Goal: Task Accomplishment & Management: Use online tool/utility

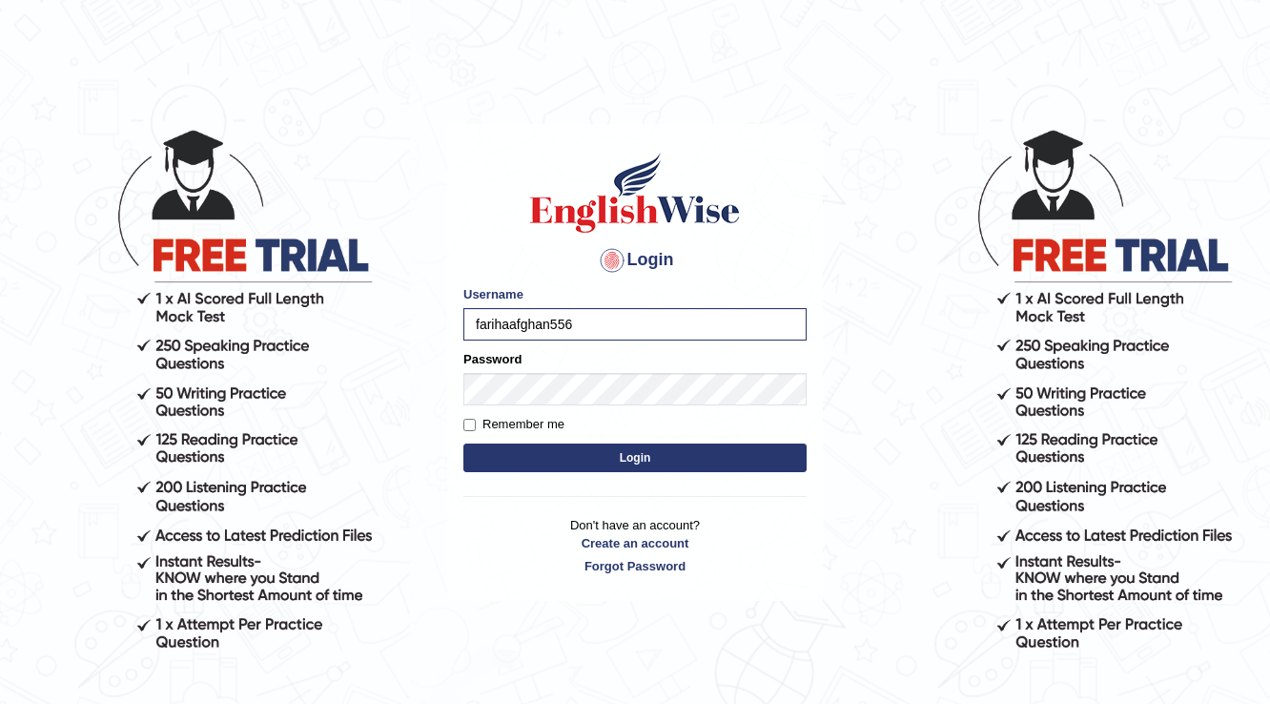
click at [594, 454] on button "Login" at bounding box center [634, 457] width 343 height 29
click at [604, 461] on button "Login" at bounding box center [634, 457] width 343 height 29
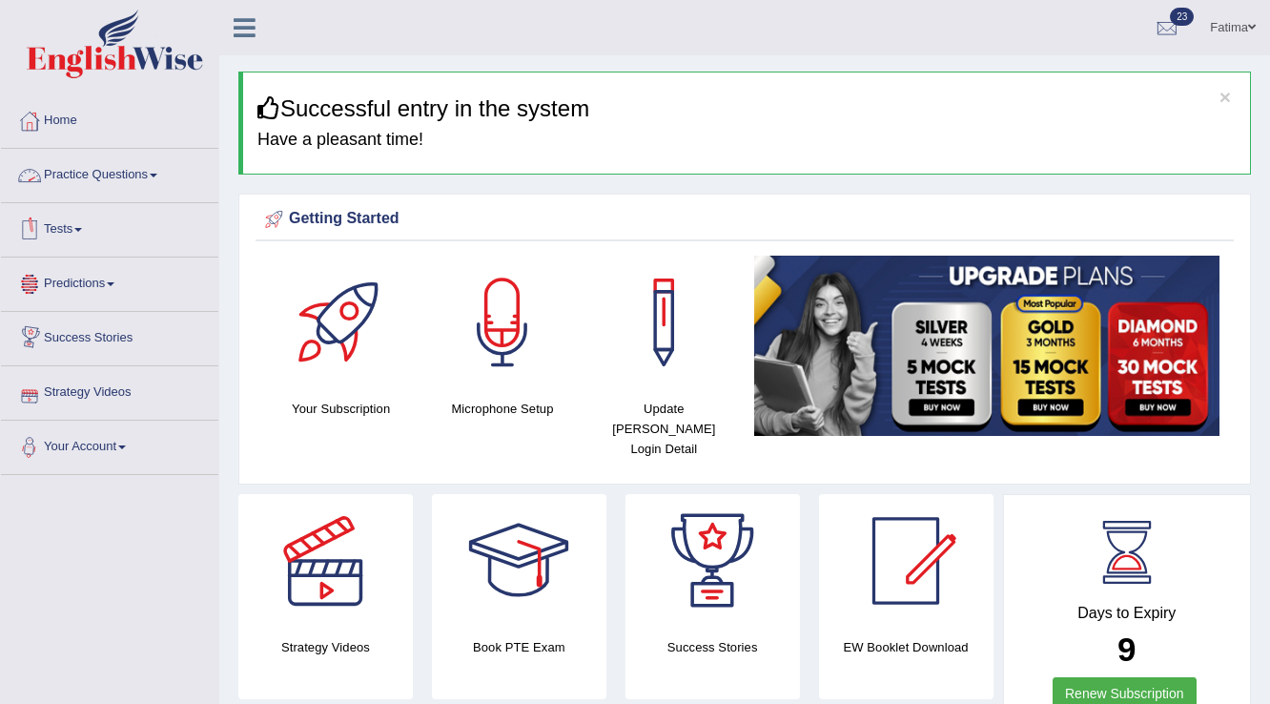
click at [123, 178] on link "Practice Questions" at bounding box center [109, 173] width 217 height 48
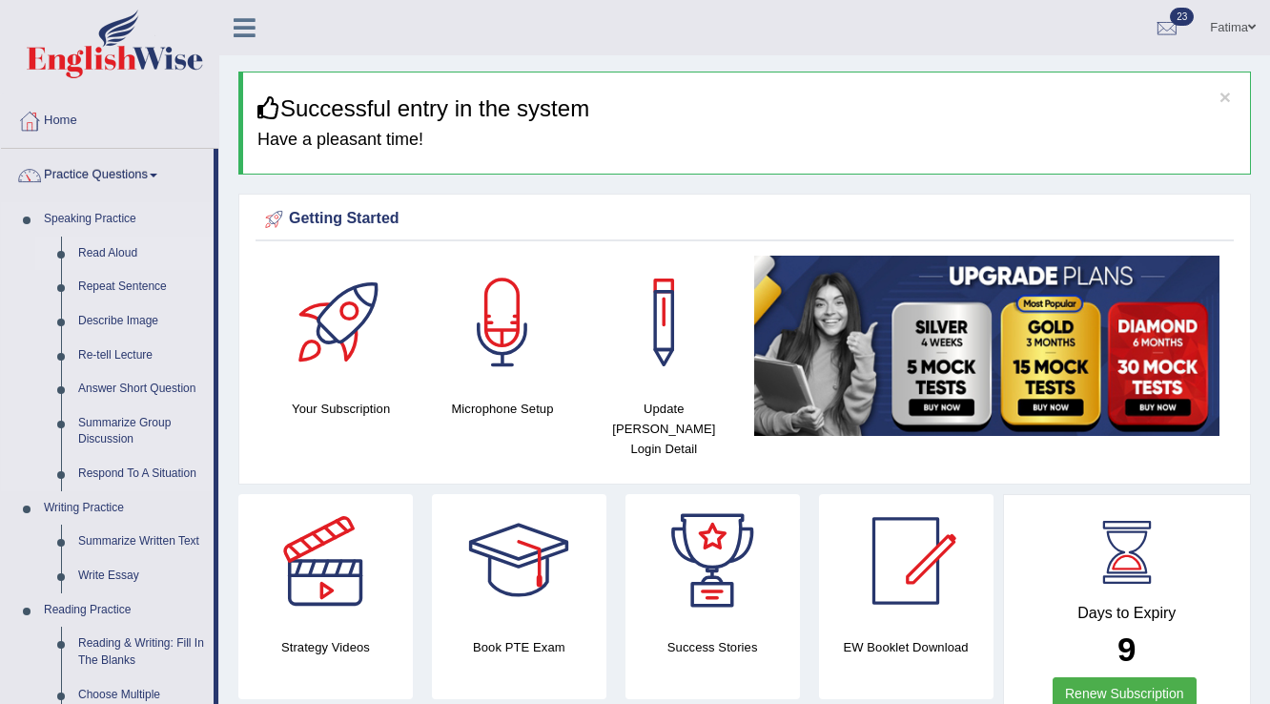
click at [119, 254] on link "Read Aloud" at bounding box center [142, 253] width 144 height 34
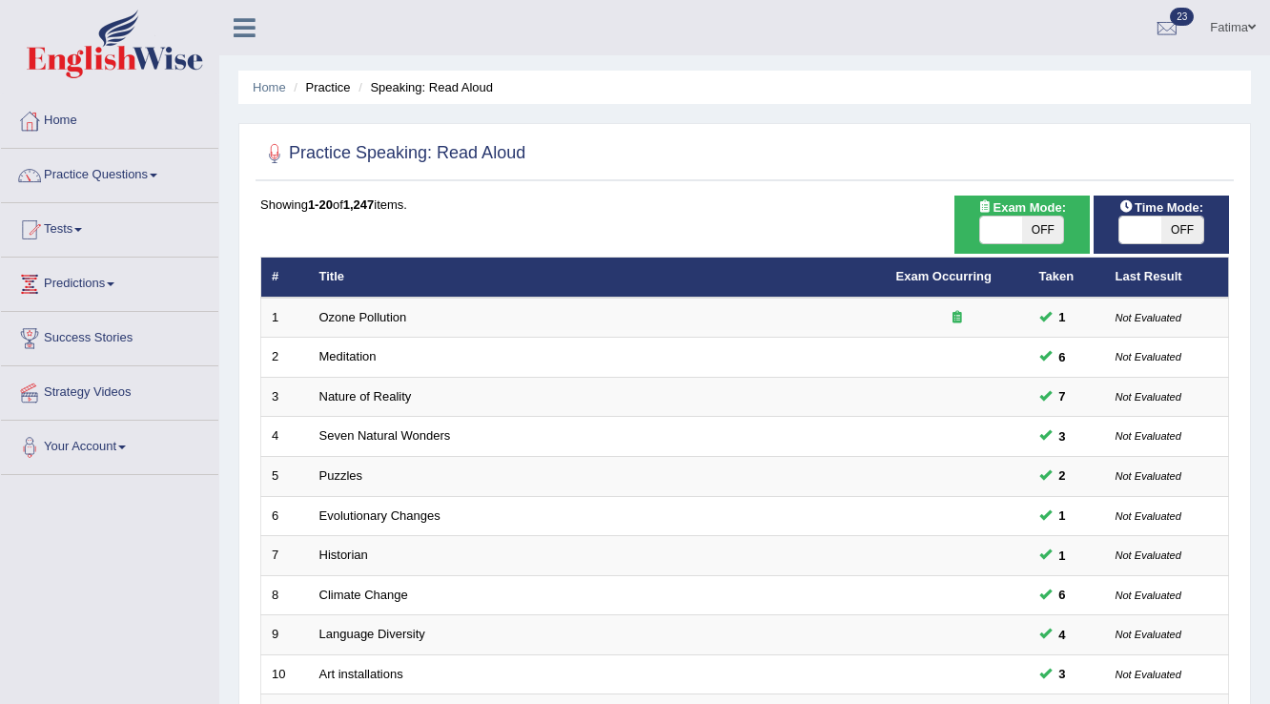
click at [1060, 229] on span "OFF" at bounding box center [1043, 229] width 42 height 27
checkbox input "true"
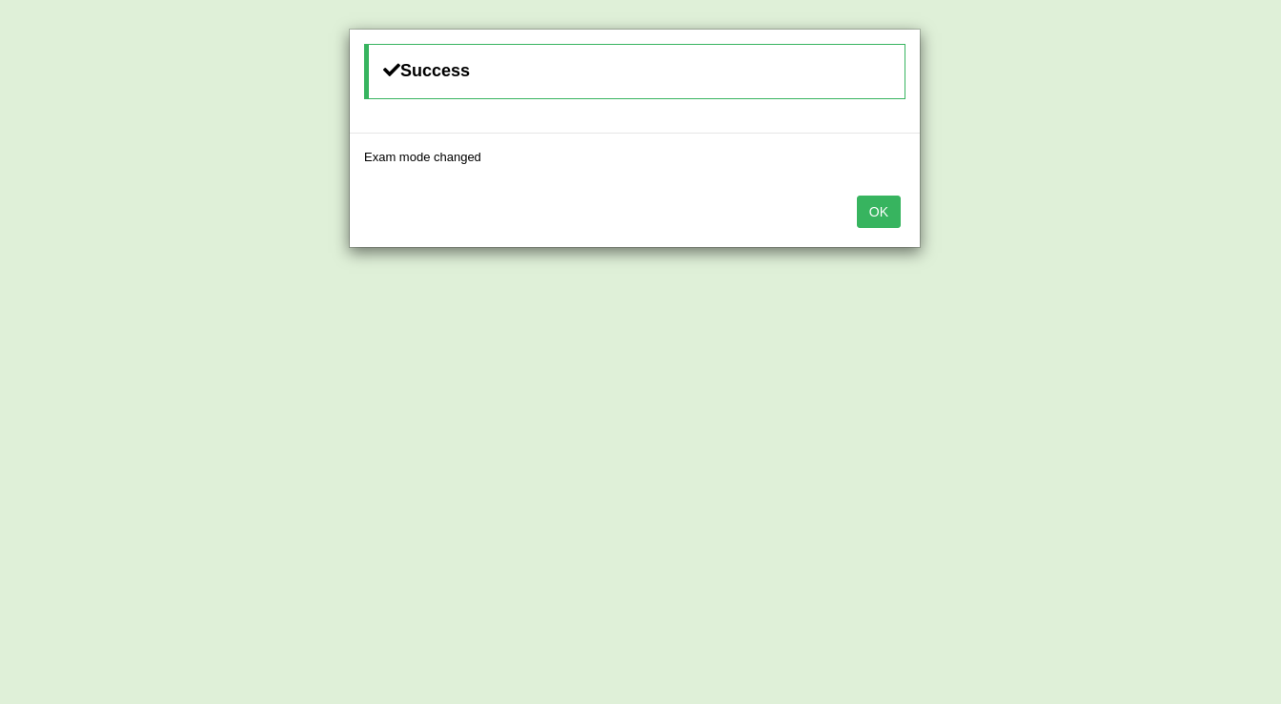
click at [890, 211] on button "OK" at bounding box center [879, 211] width 44 height 32
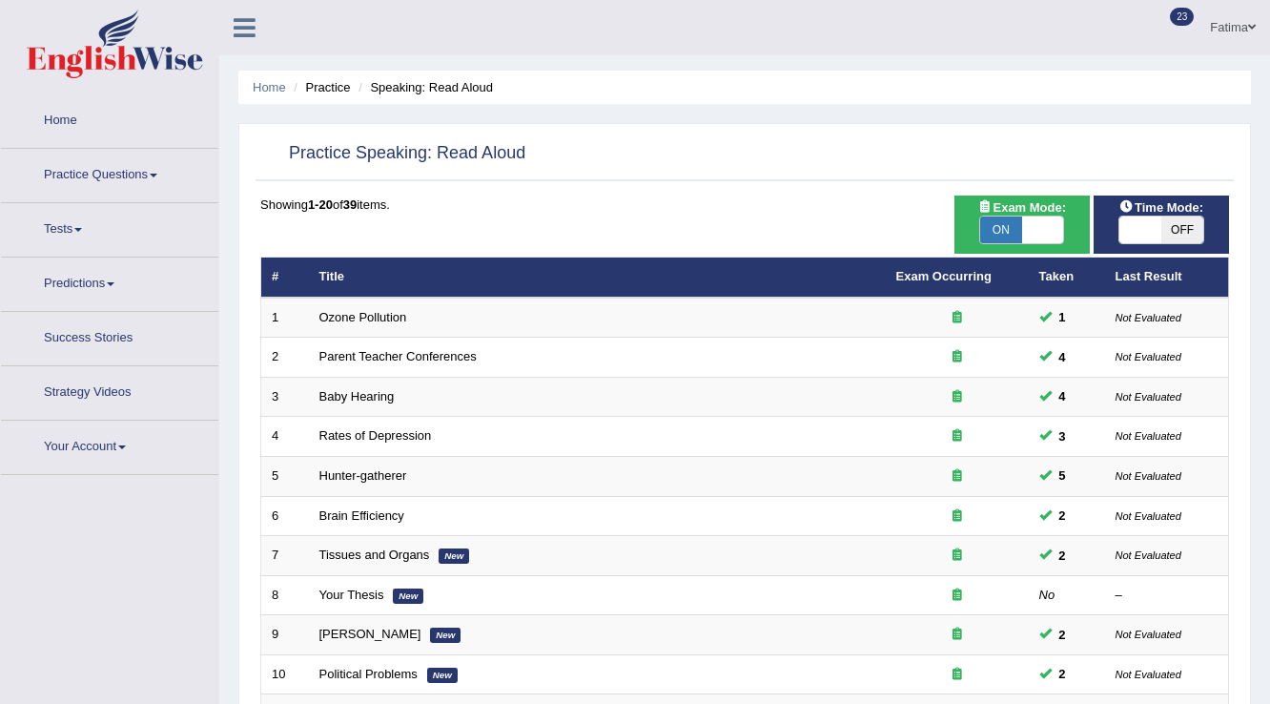
click at [1179, 231] on span "OFF" at bounding box center [1182, 229] width 42 height 27
checkbox input "true"
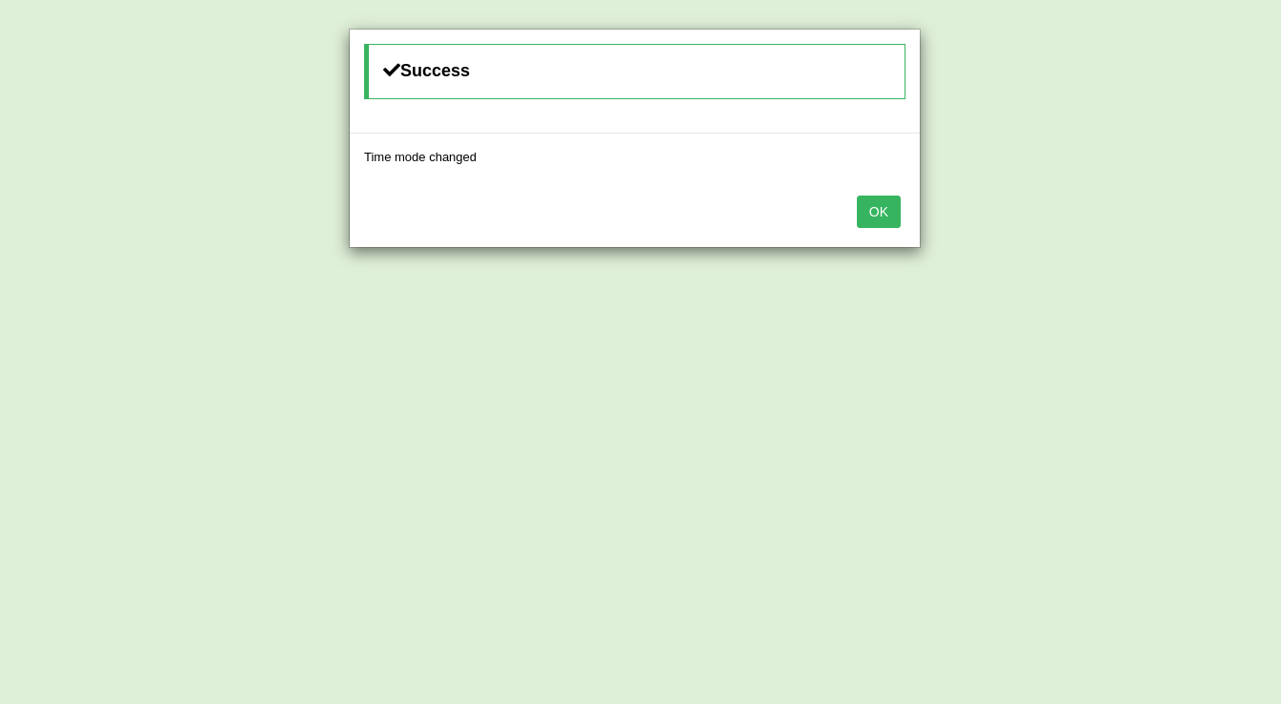
click at [895, 209] on button "OK" at bounding box center [879, 211] width 44 height 32
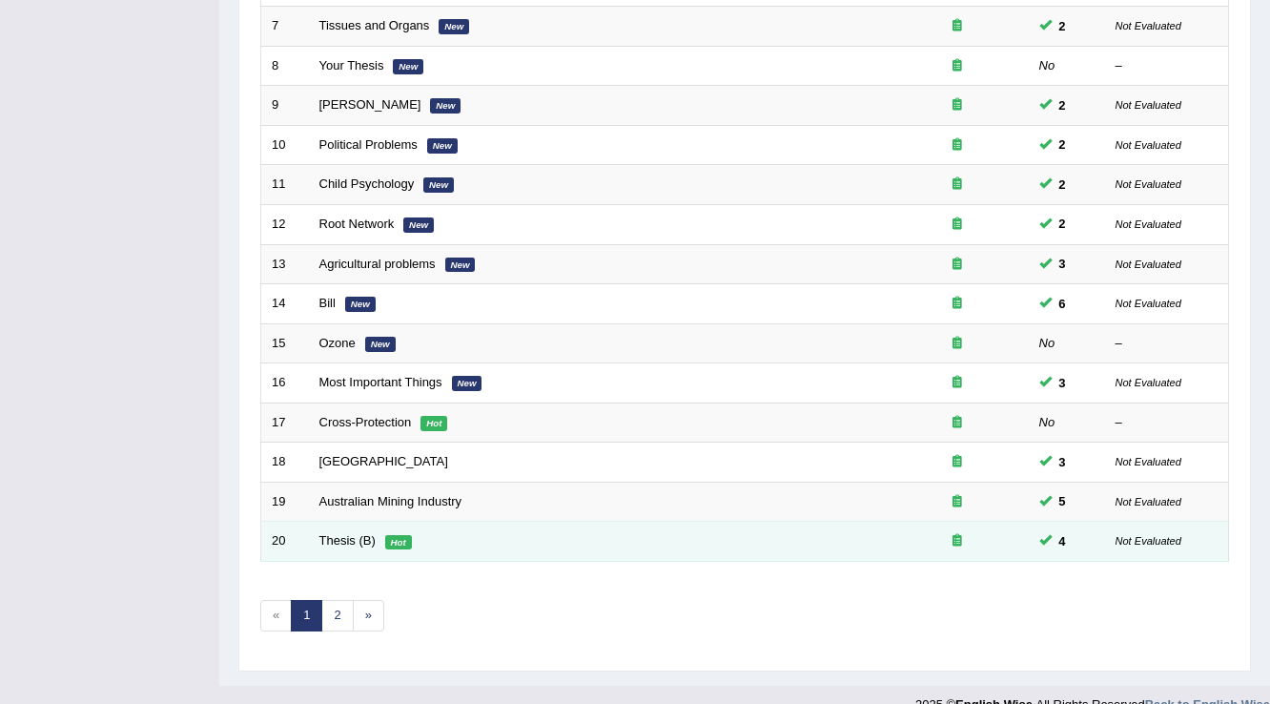
scroll to position [553, 0]
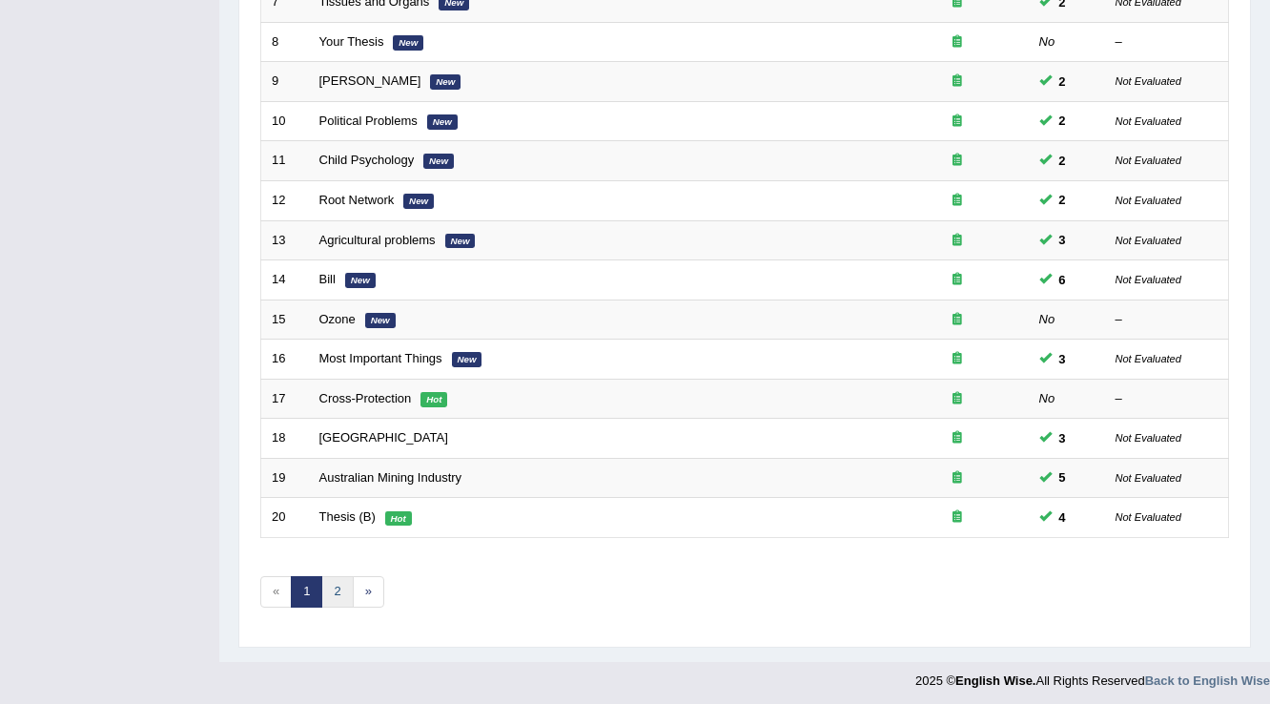
click at [331, 589] on link "2" at bounding box center [336, 591] width 31 height 31
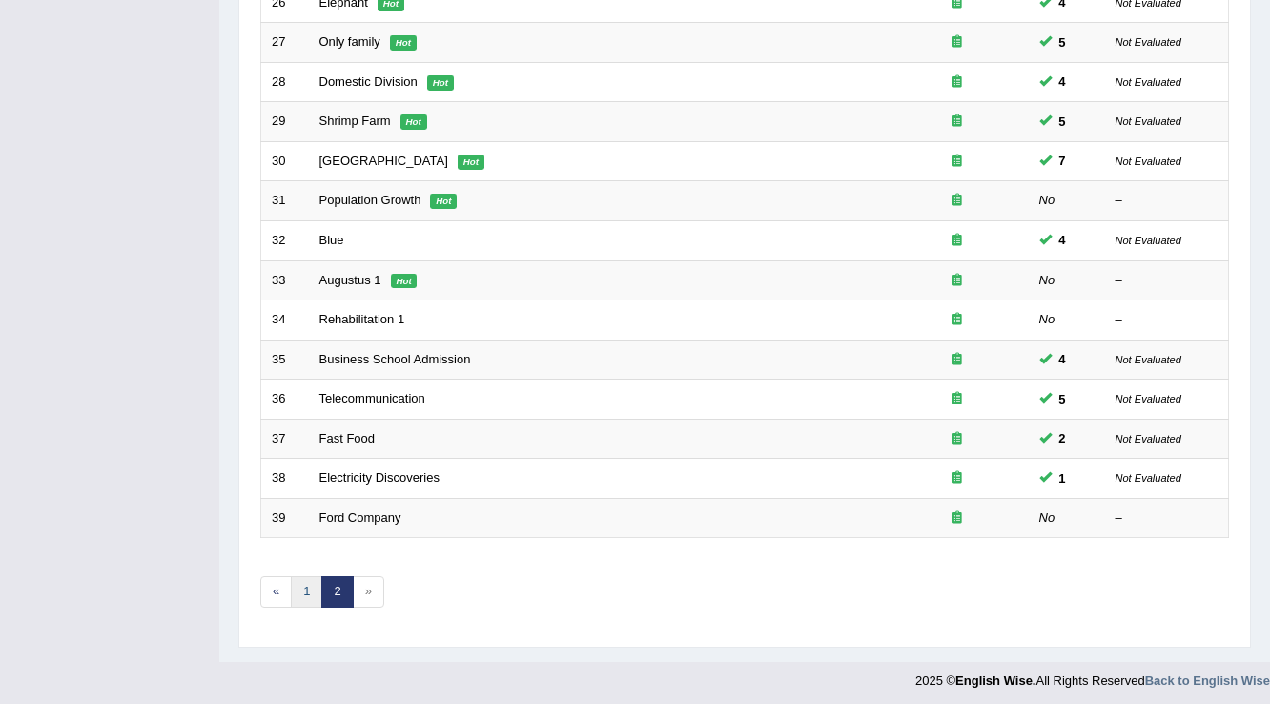
click at [302, 588] on link "1" at bounding box center [306, 591] width 31 height 31
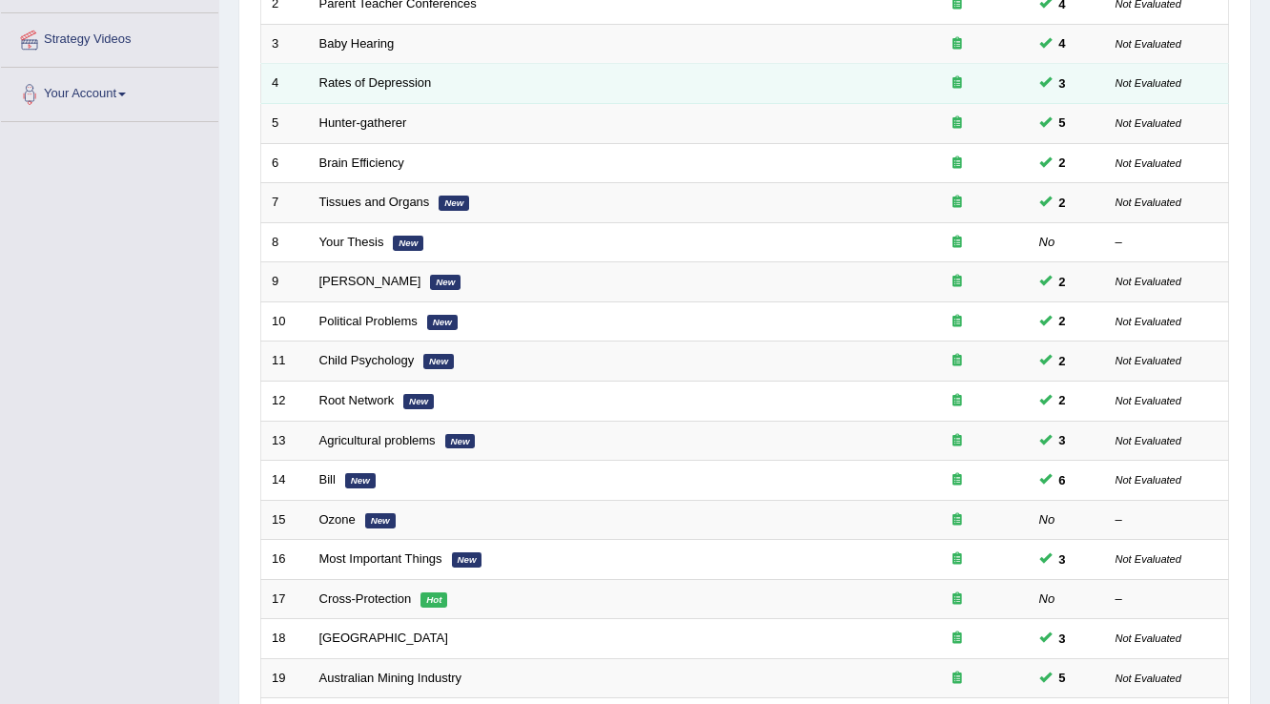
scroll to position [153, 0]
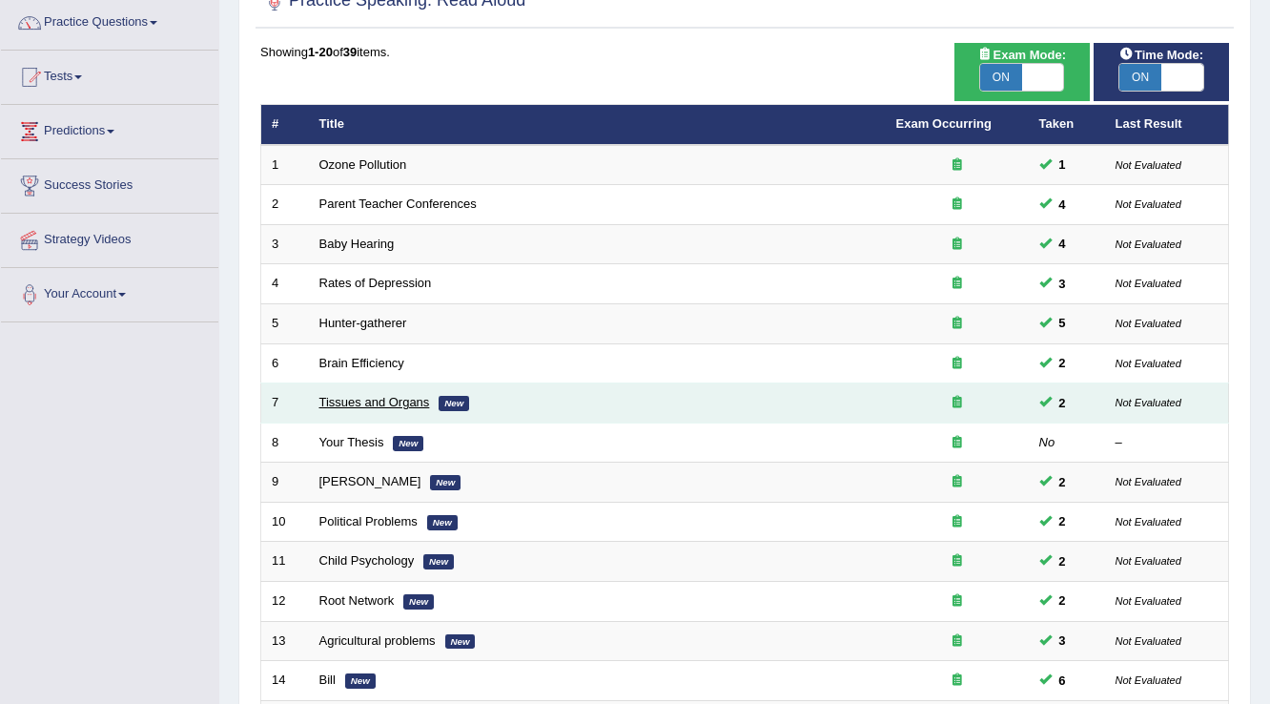
click at [364, 397] on link "Tissues and Organs" at bounding box center [374, 402] width 111 height 14
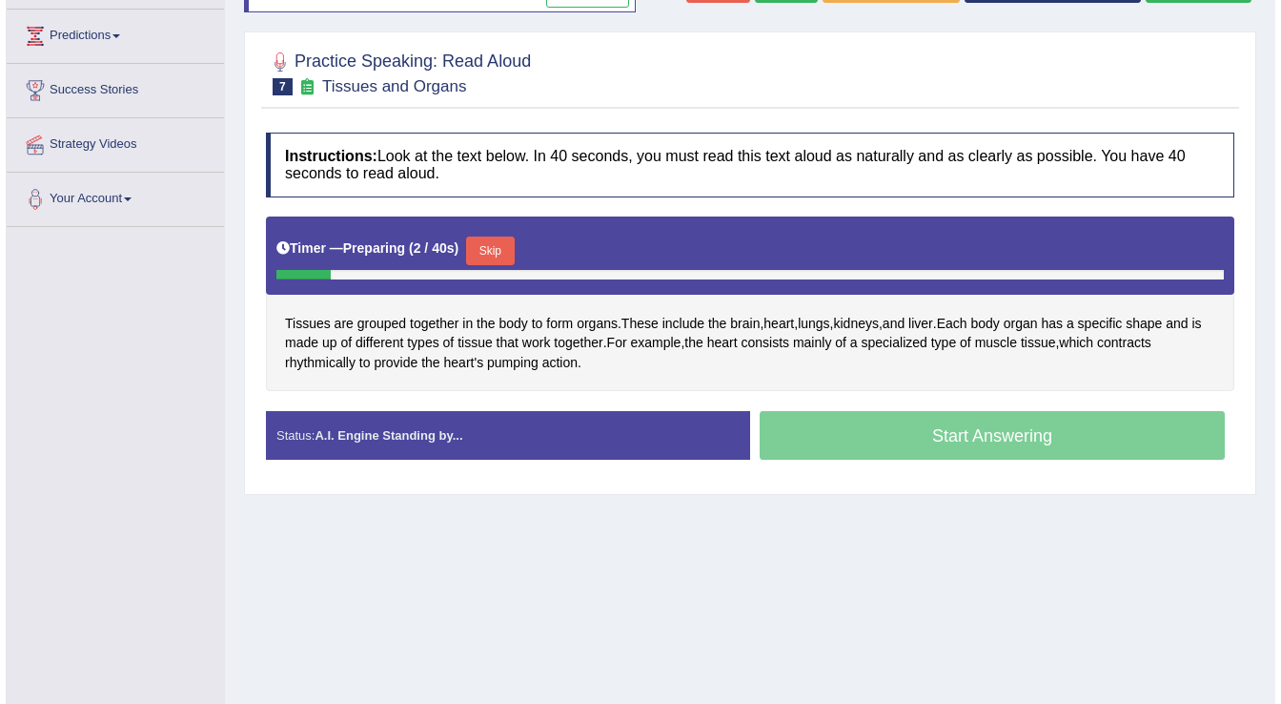
scroll to position [221, 0]
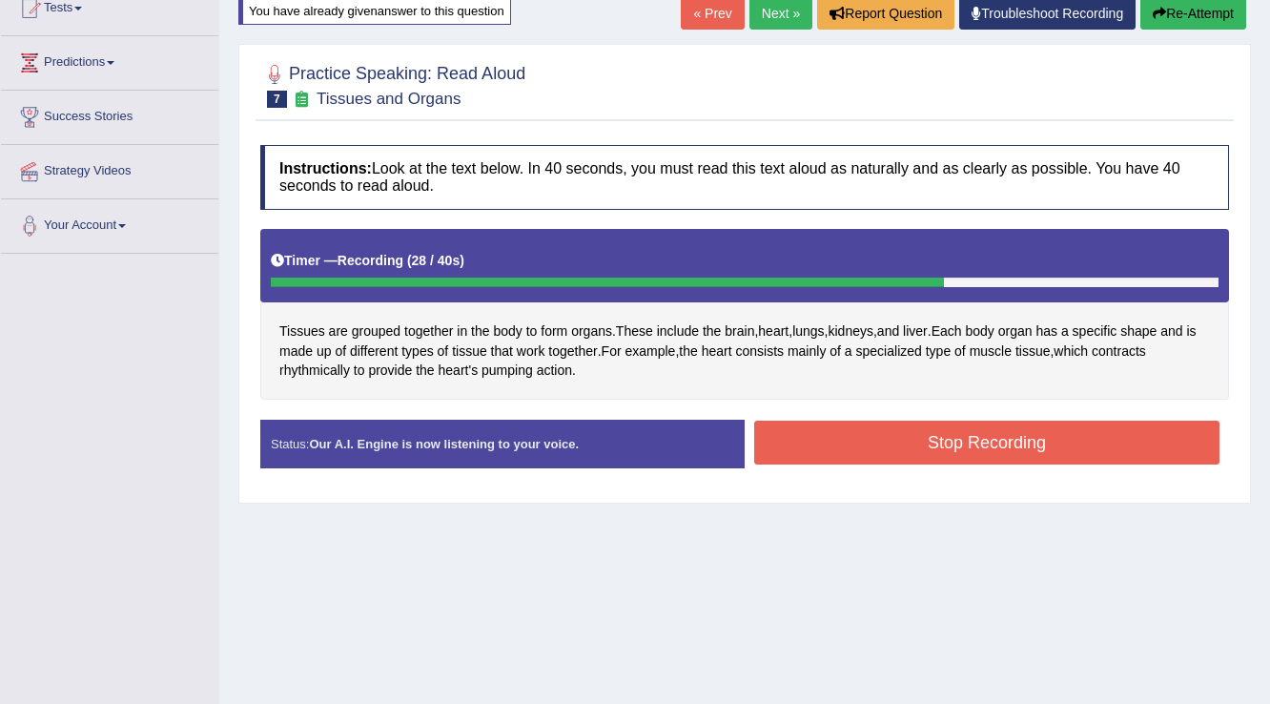
click at [877, 439] on button "Stop Recording" at bounding box center [986, 442] width 465 height 44
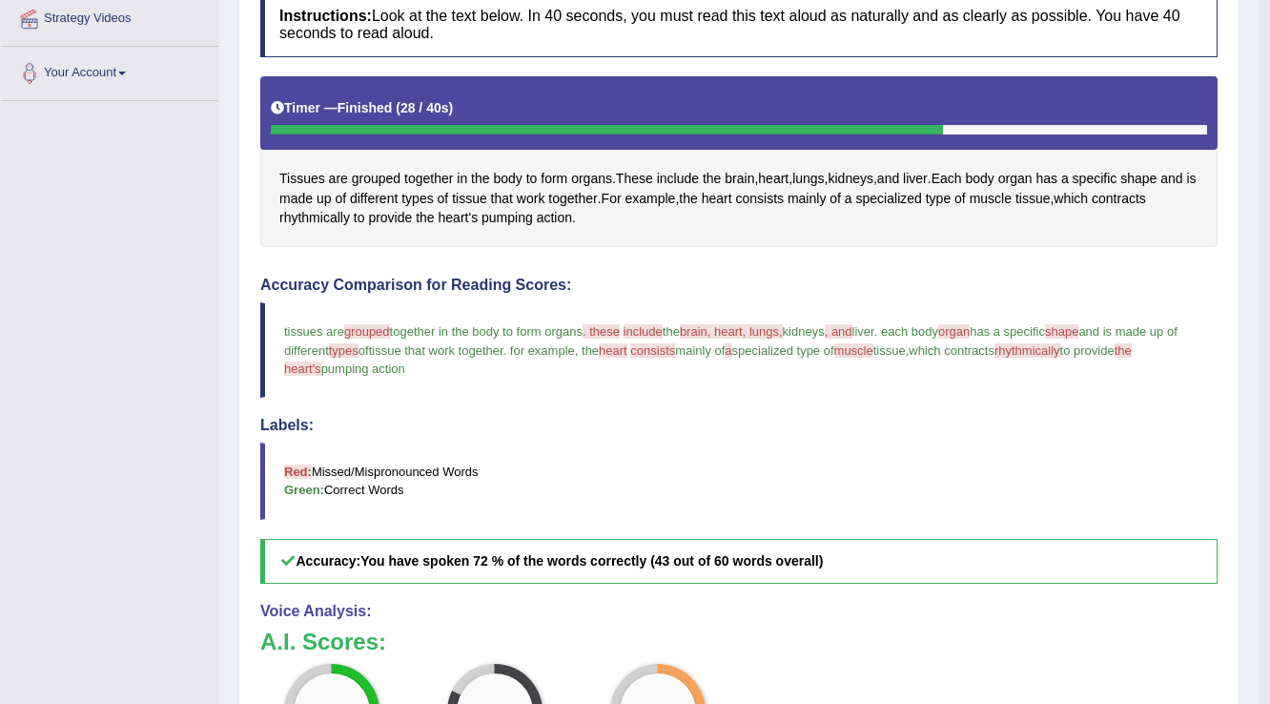
scroll to position [68, 0]
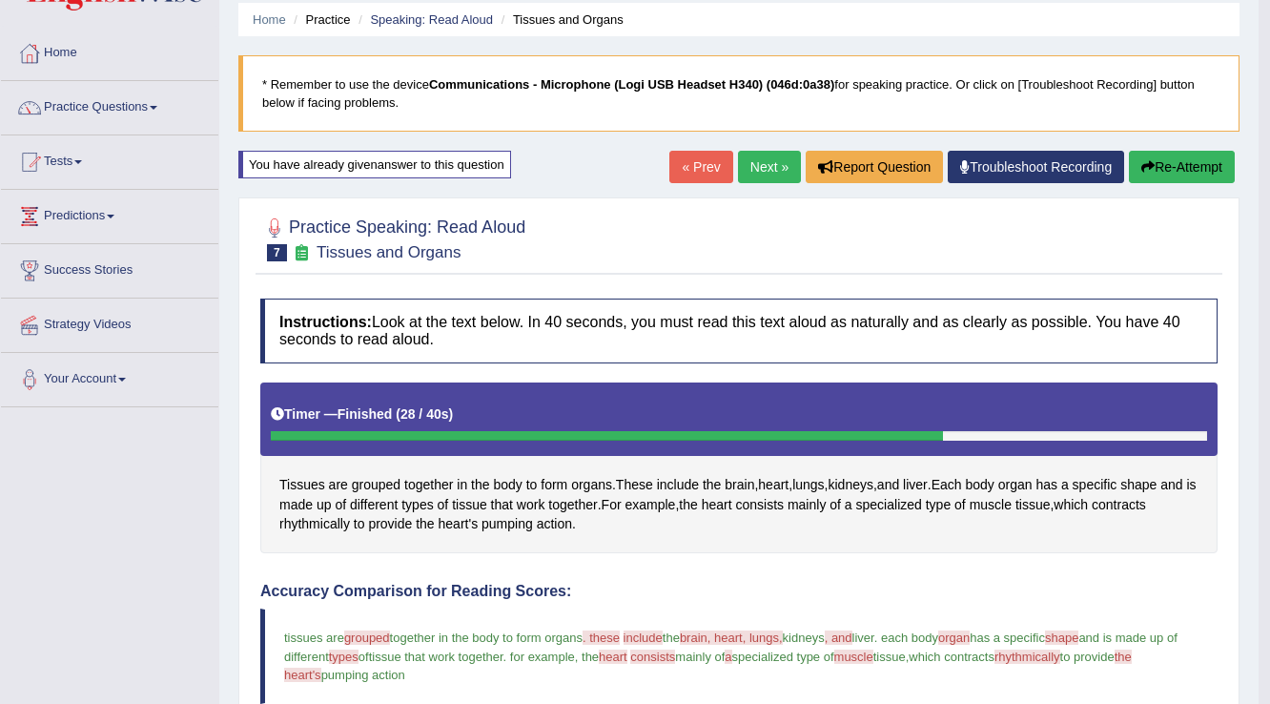
click at [762, 175] on link "Next »" at bounding box center [769, 167] width 63 height 32
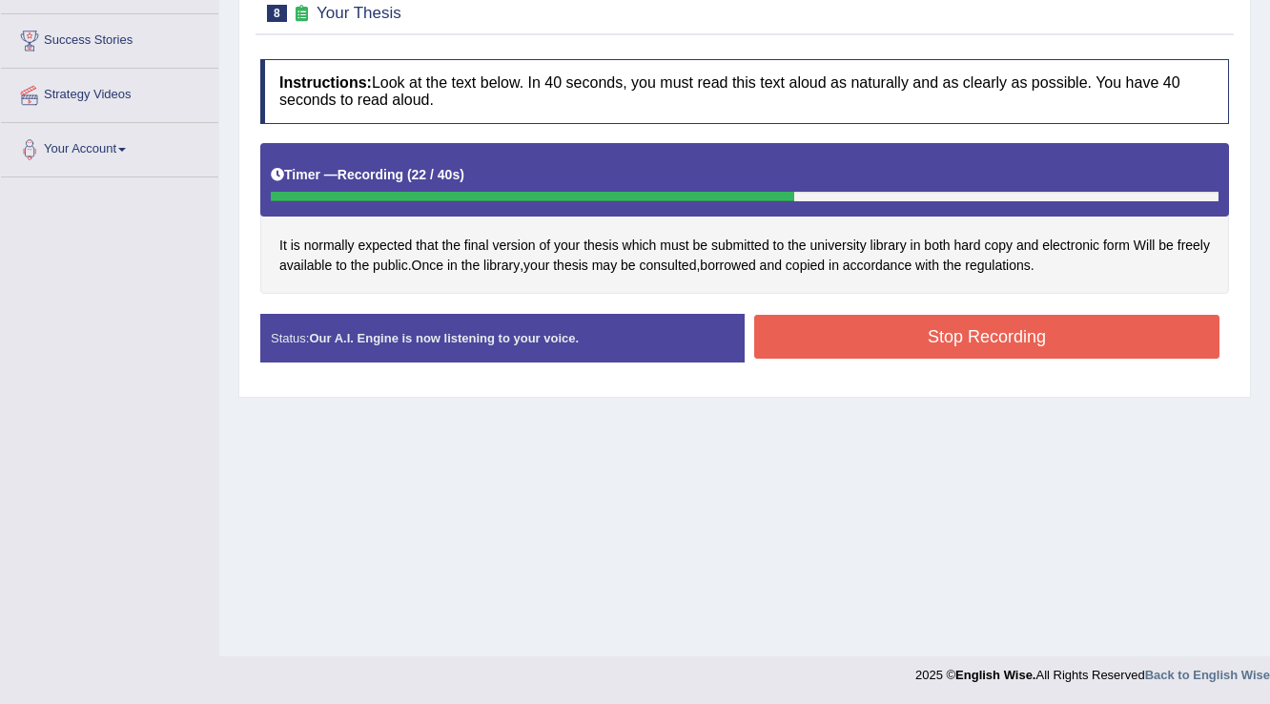
click at [1012, 342] on button "Stop Recording" at bounding box center [986, 337] width 465 height 44
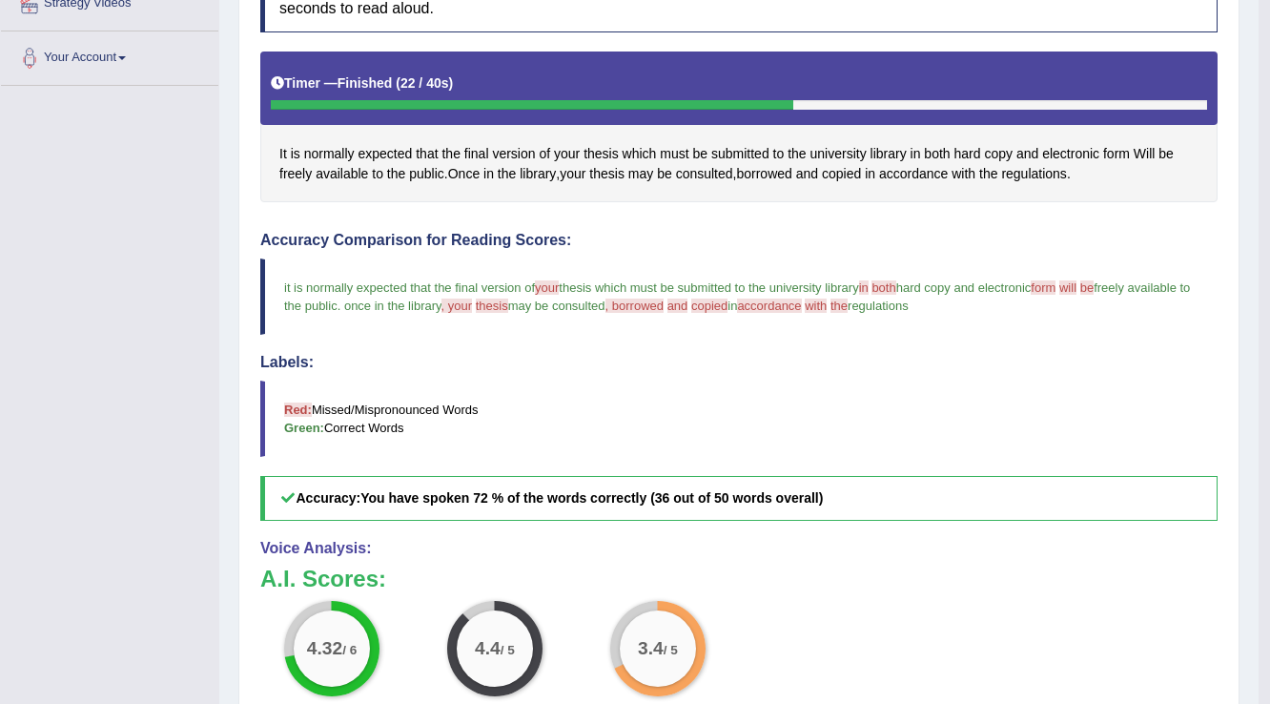
scroll to position [173, 0]
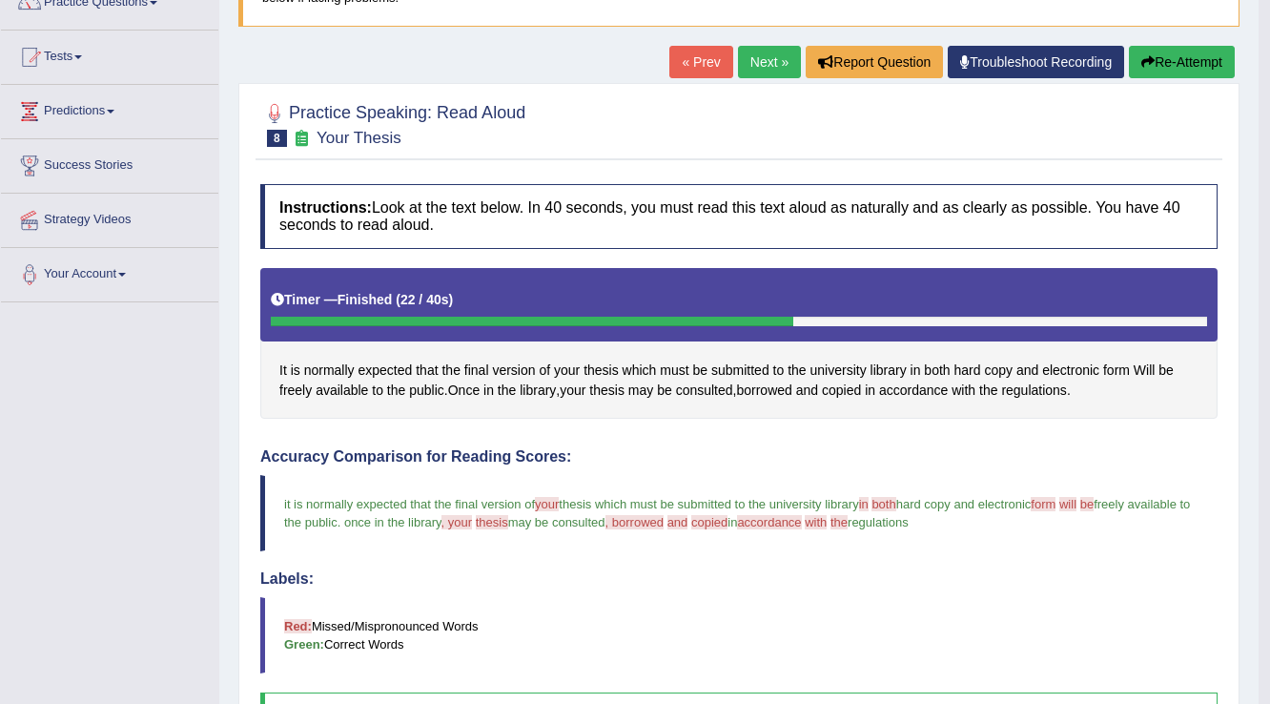
click at [742, 65] on link "Next »" at bounding box center [769, 62] width 63 height 32
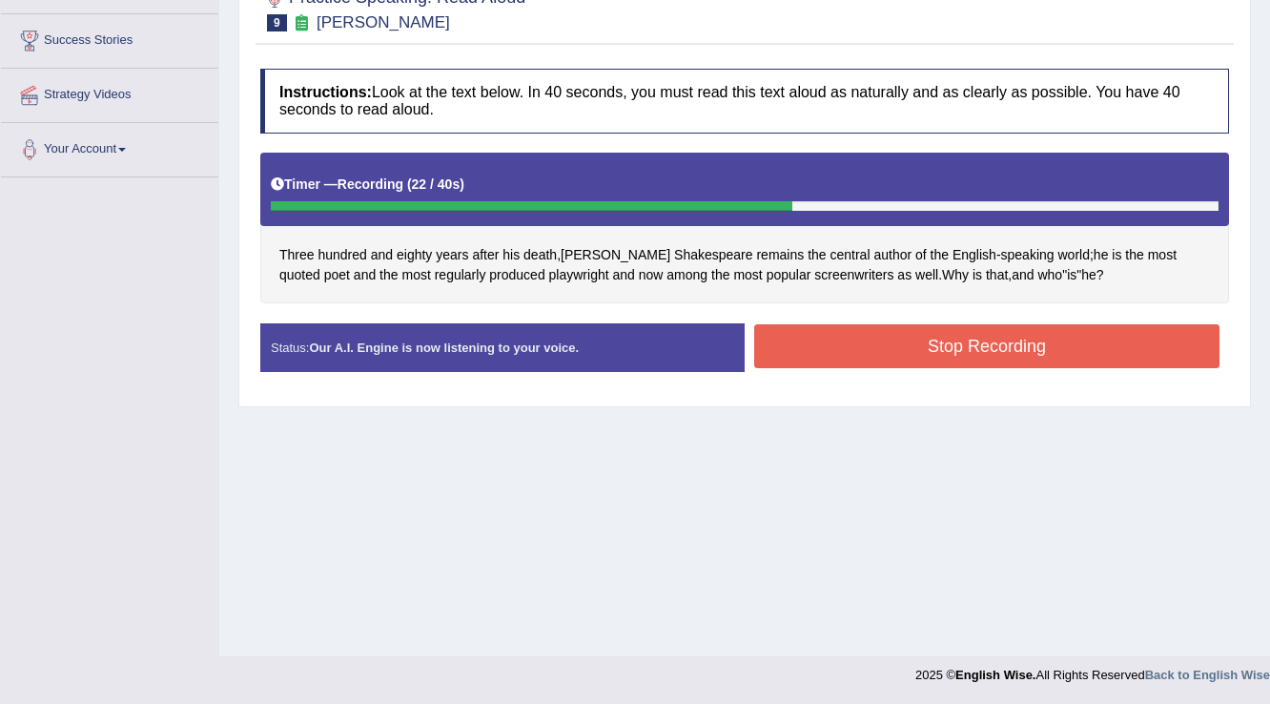
click at [807, 333] on button "Stop Recording" at bounding box center [986, 346] width 465 height 44
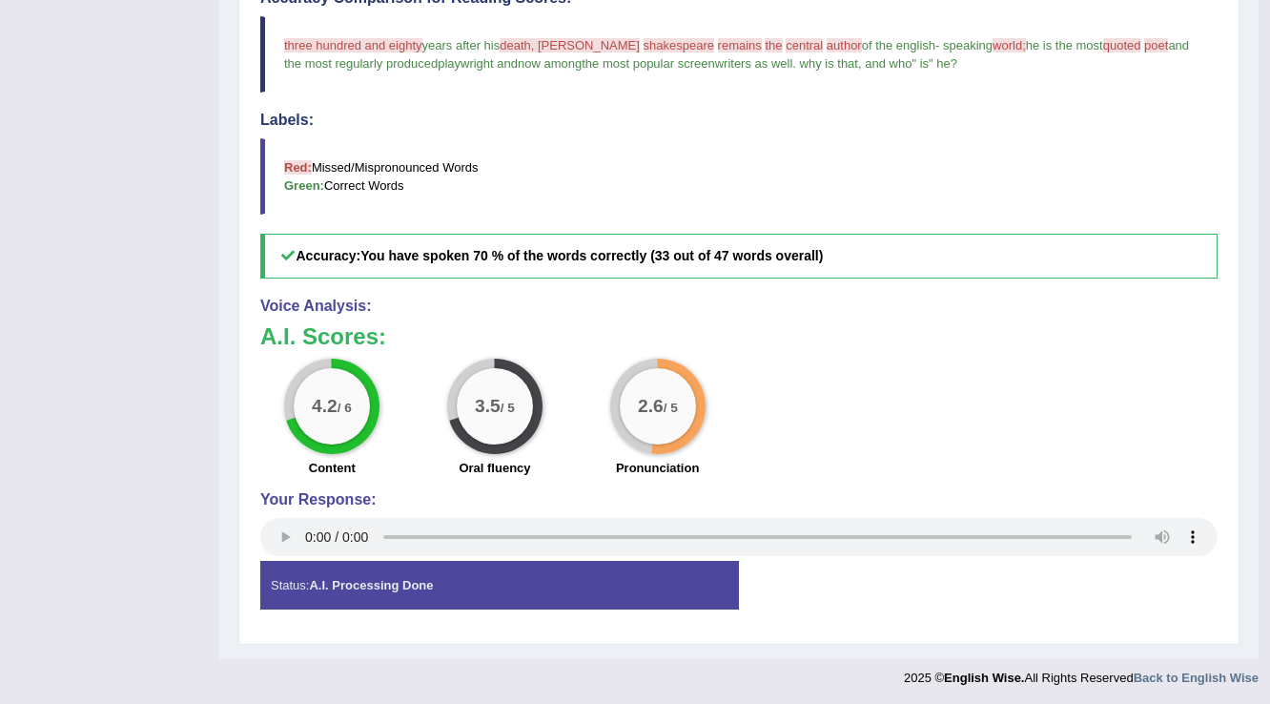
scroll to position [183, 0]
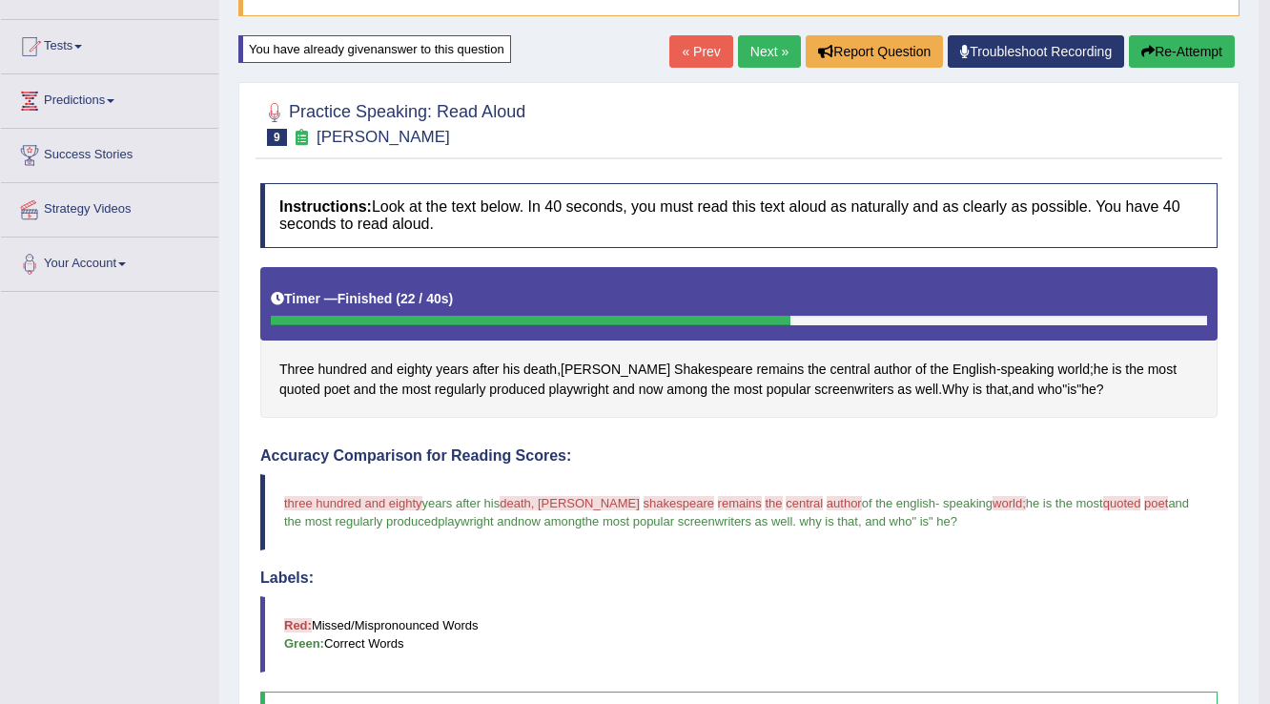
click at [1158, 50] on button "Re-Attempt" at bounding box center [1182, 51] width 106 height 32
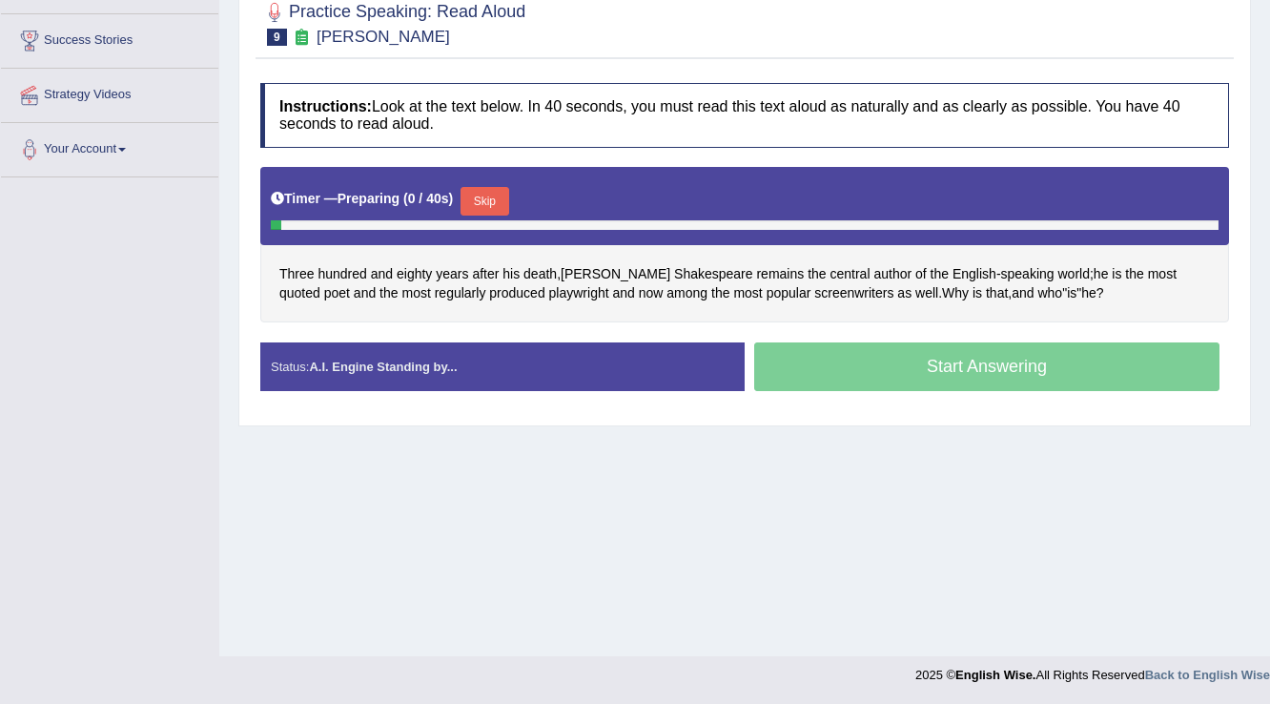
drag, startPoint x: 496, startPoint y: 199, endPoint x: 508, endPoint y: 204, distance: 13.3
click at [498, 199] on button "Skip" at bounding box center [485, 201] width 48 height 29
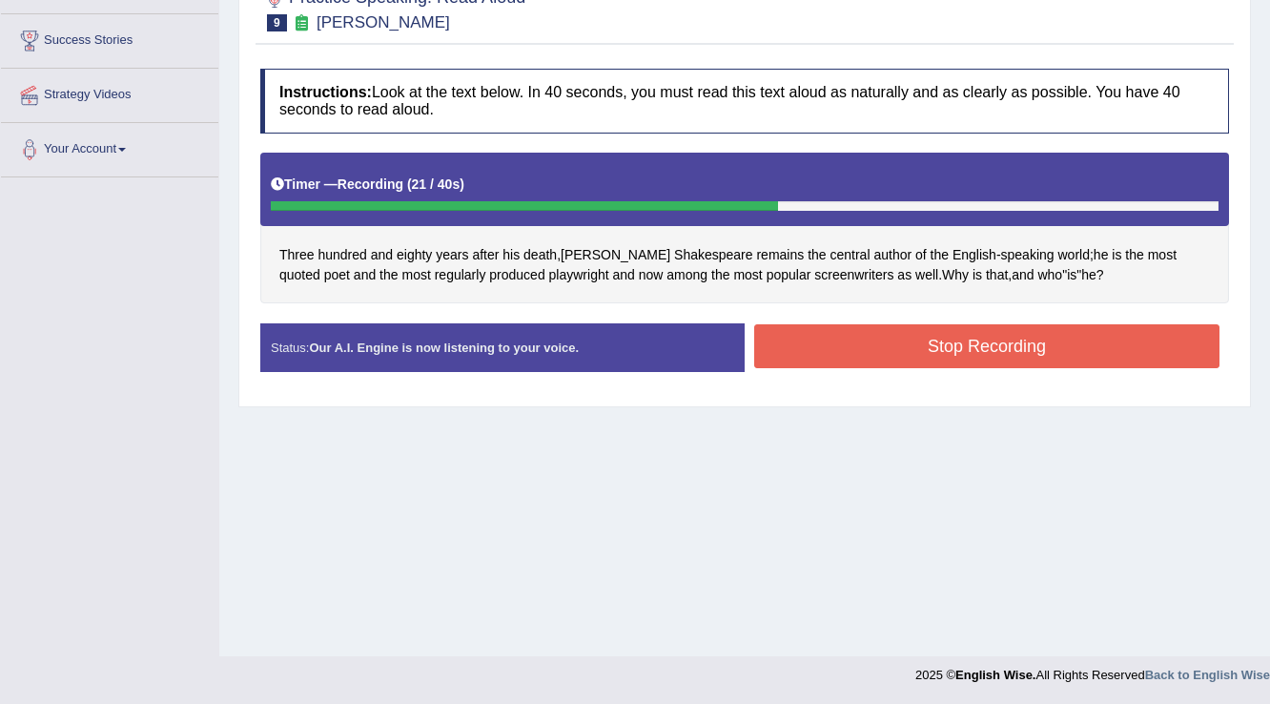
click at [808, 347] on button "Stop Recording" at bounding box center [986, 346] width 465 height 44
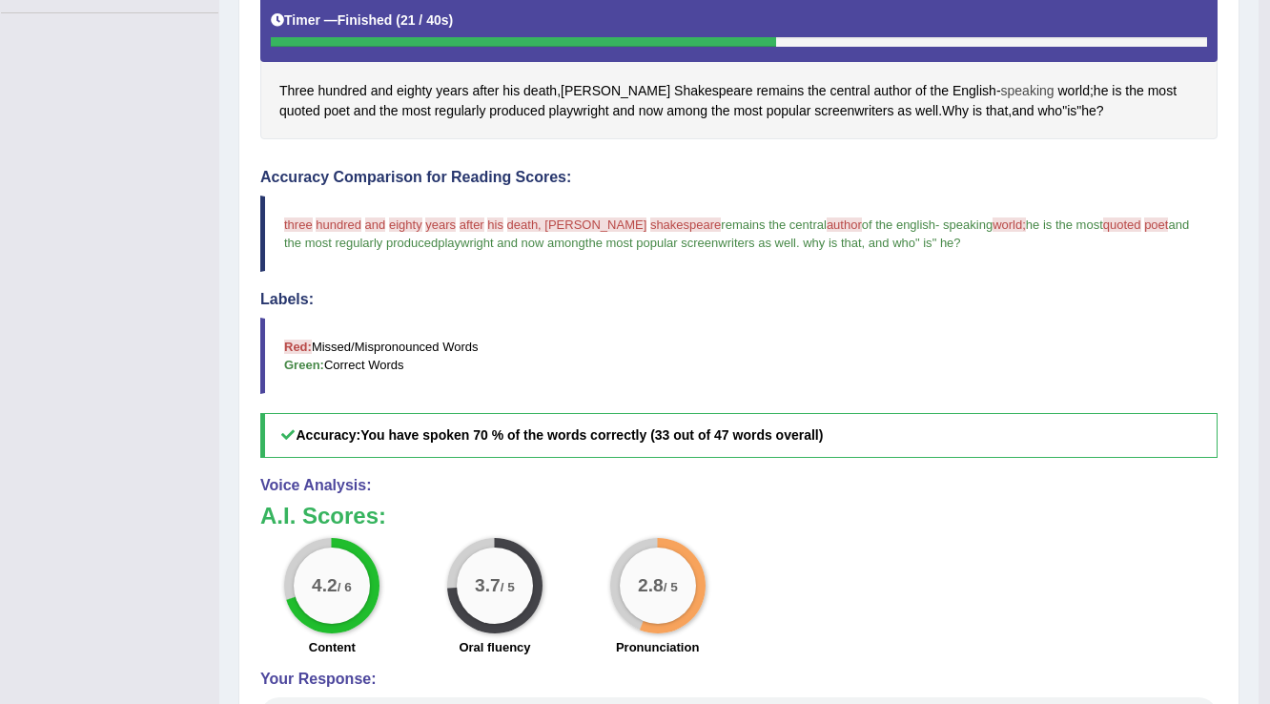
scroll to position [107, 0]
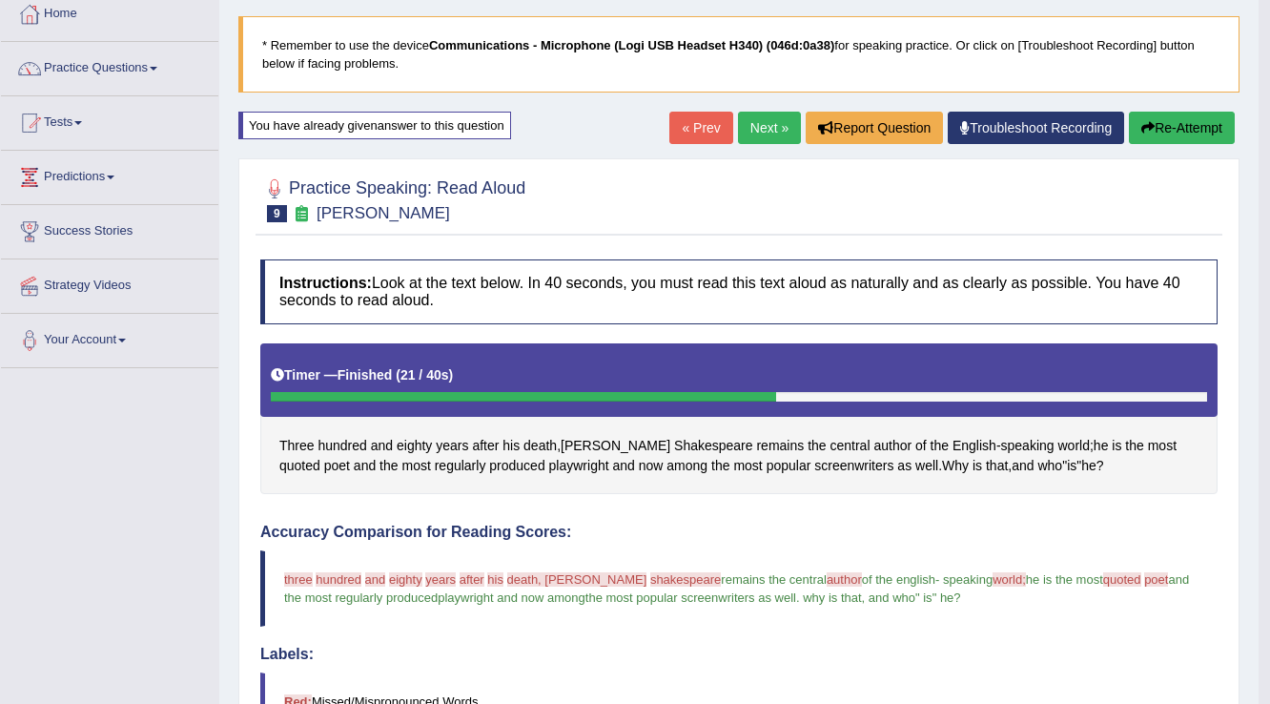
click at [1171, 133] on button "Re-Attempt" at bounding box center [1182, 128] width 106 height 32
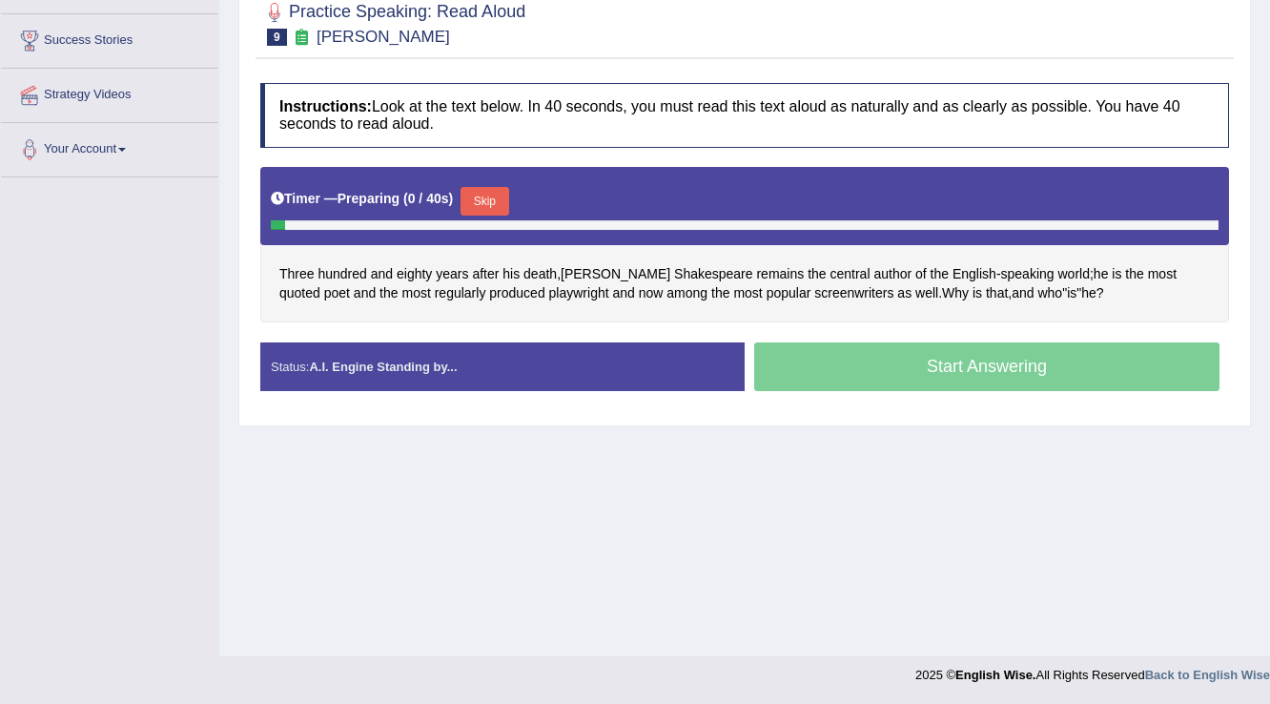
click at [506, 194] on button "Skip" at bounding box center [485, 201] width 48 height 29
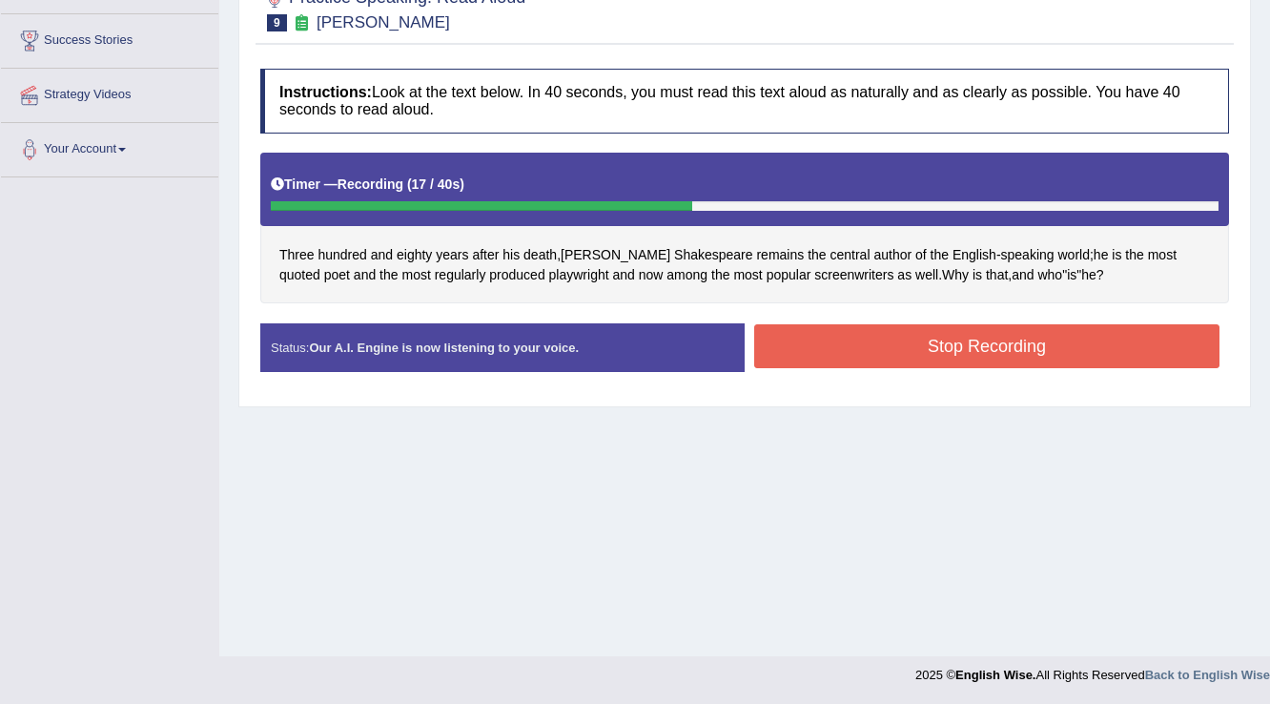
click at [802, 332] on button "Stop Recording" at bounding box center [986, 346] width 465 height 44
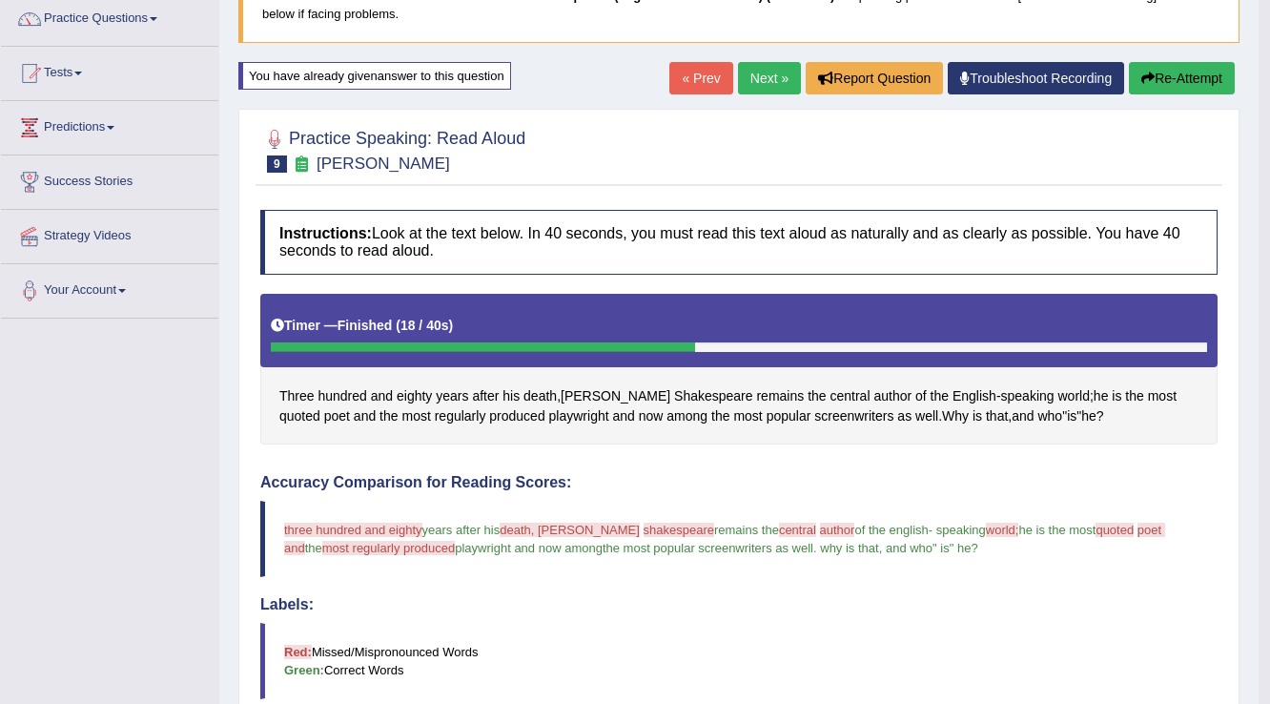
scroll to position [107, 0]
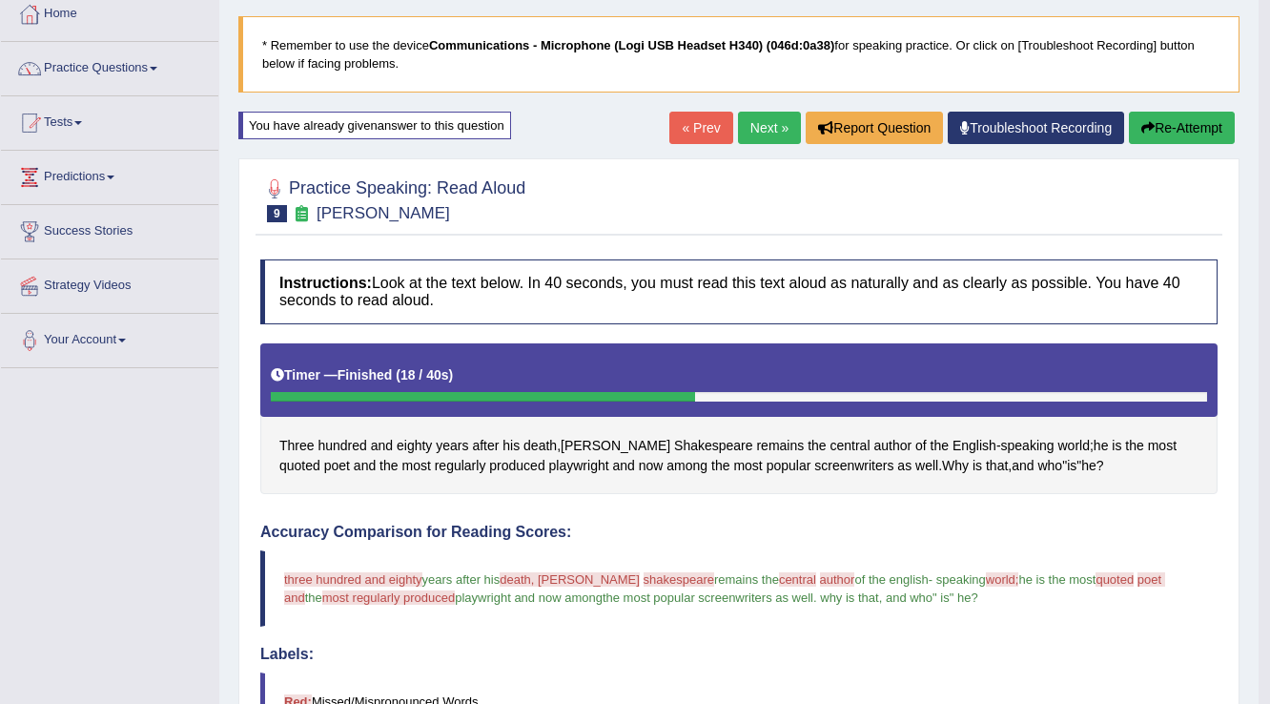
click at [754, 134] on link "Next »" at bounding box center [769, 128] width 63 height 32
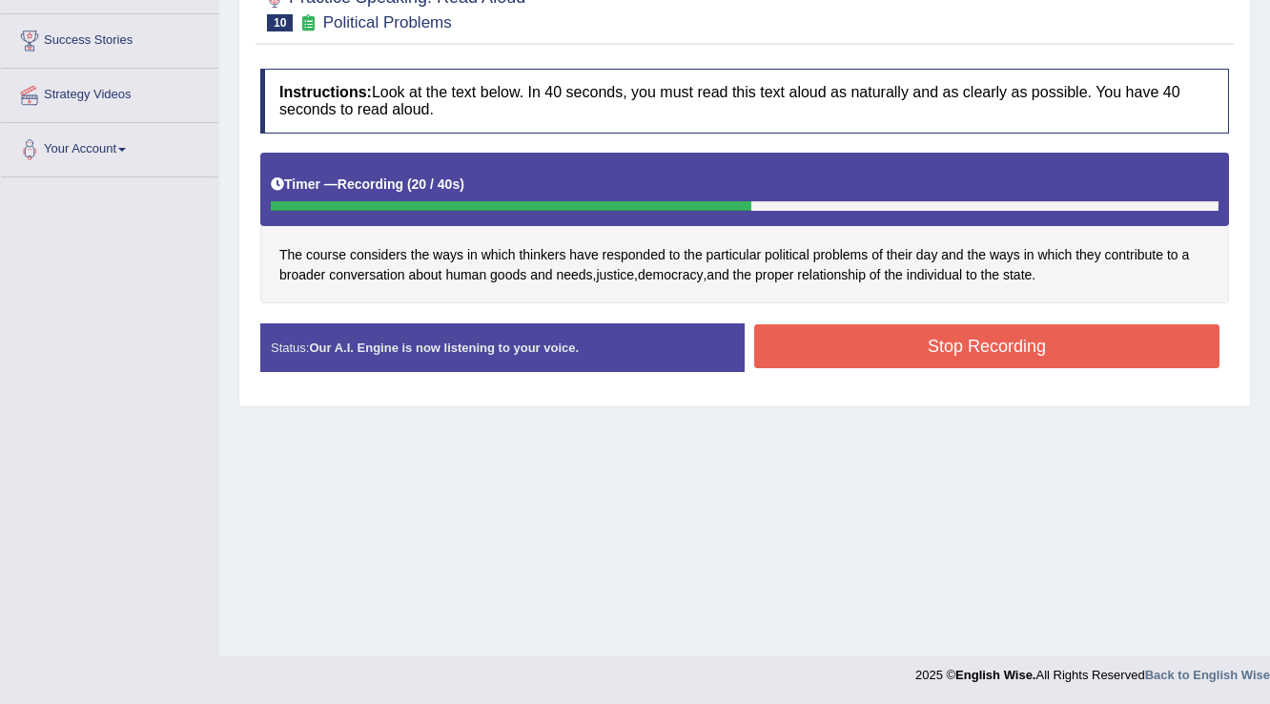
click at [824, 336] on button "Stop Recording" at bounding box center [986, 346] width 465 height 44
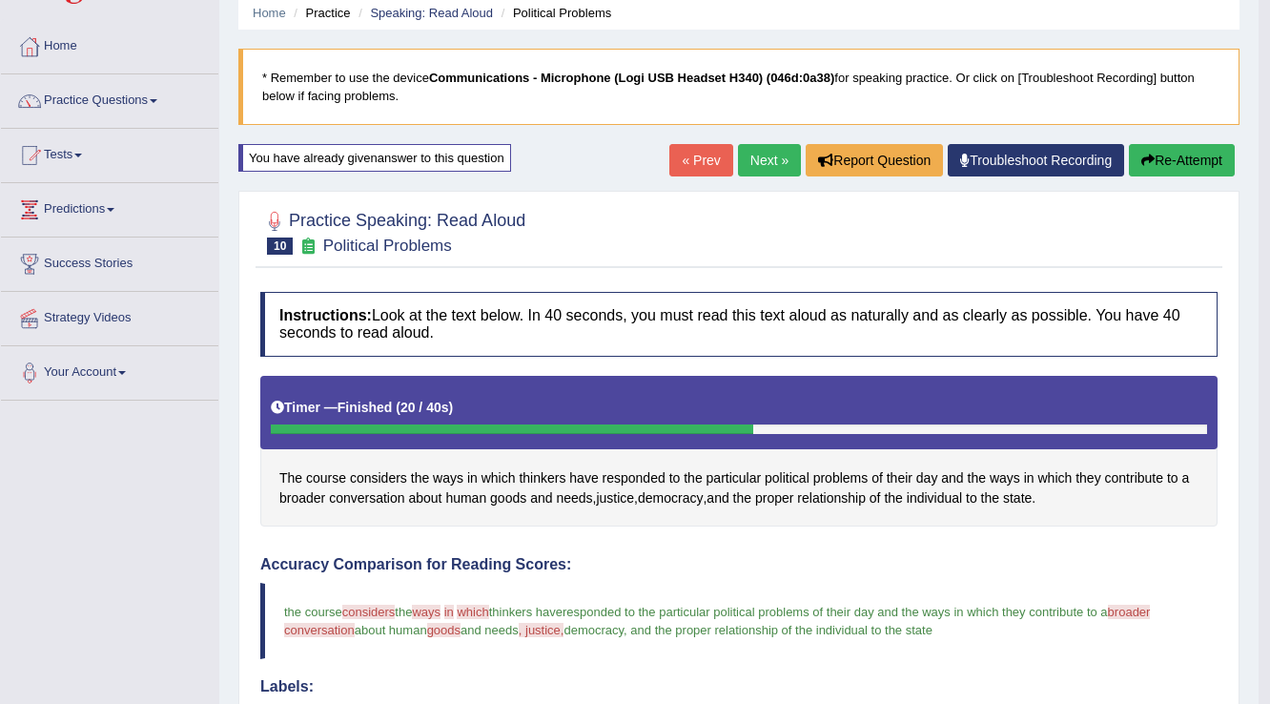
scroll to position [69, 0]
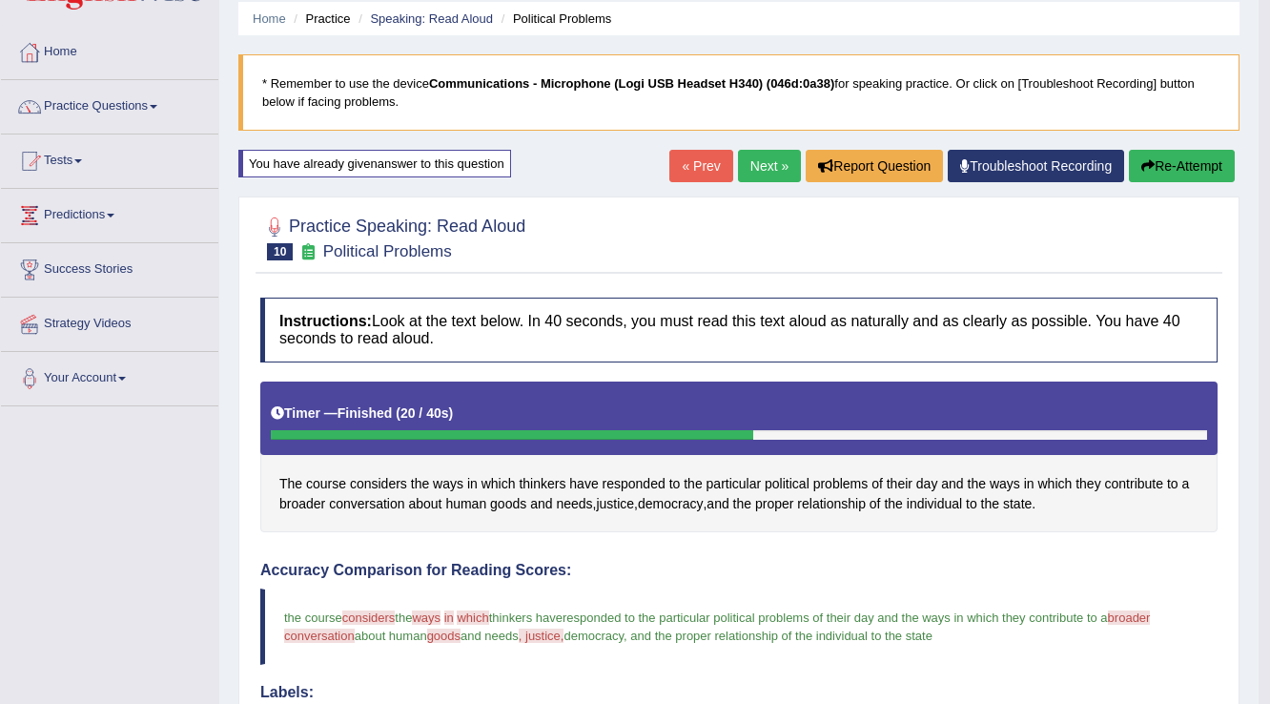
click at [762, 178] on link "Next »" at bounding box center [769, 166] width 63 height 32
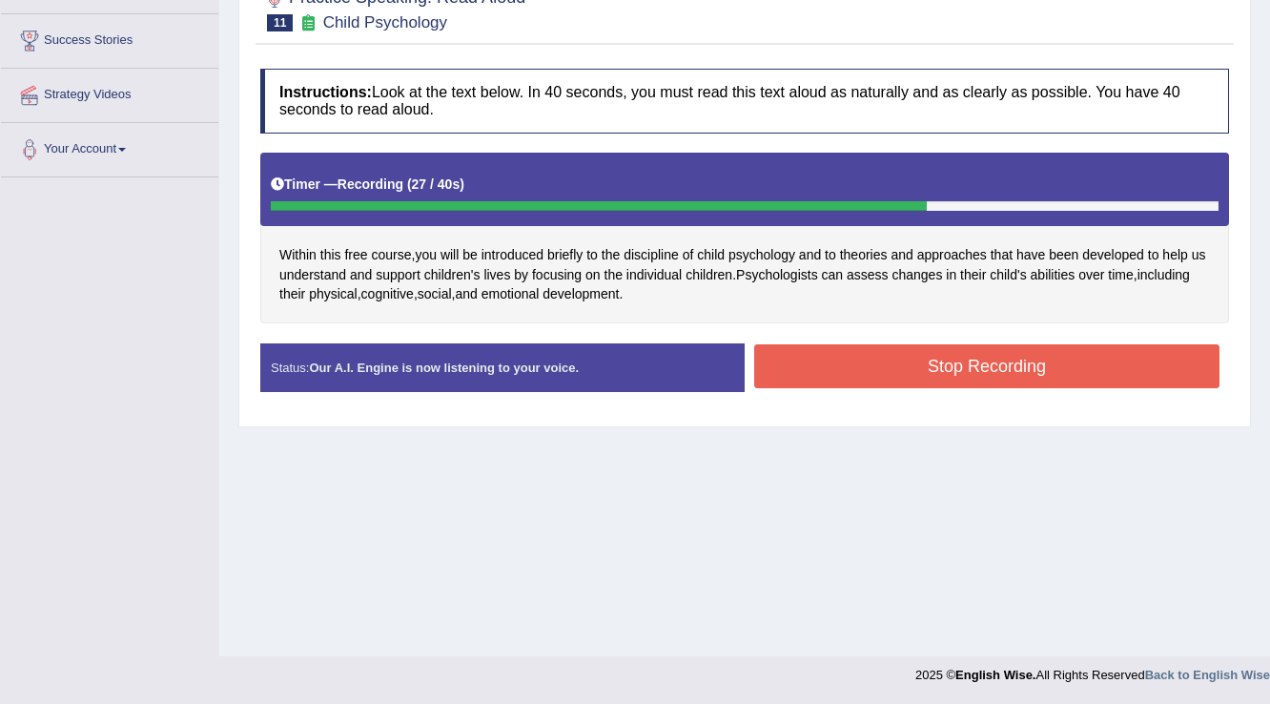
click at [863, 367] on button "Stop Recording" at bounding box center [986, 366] width 465 height 44
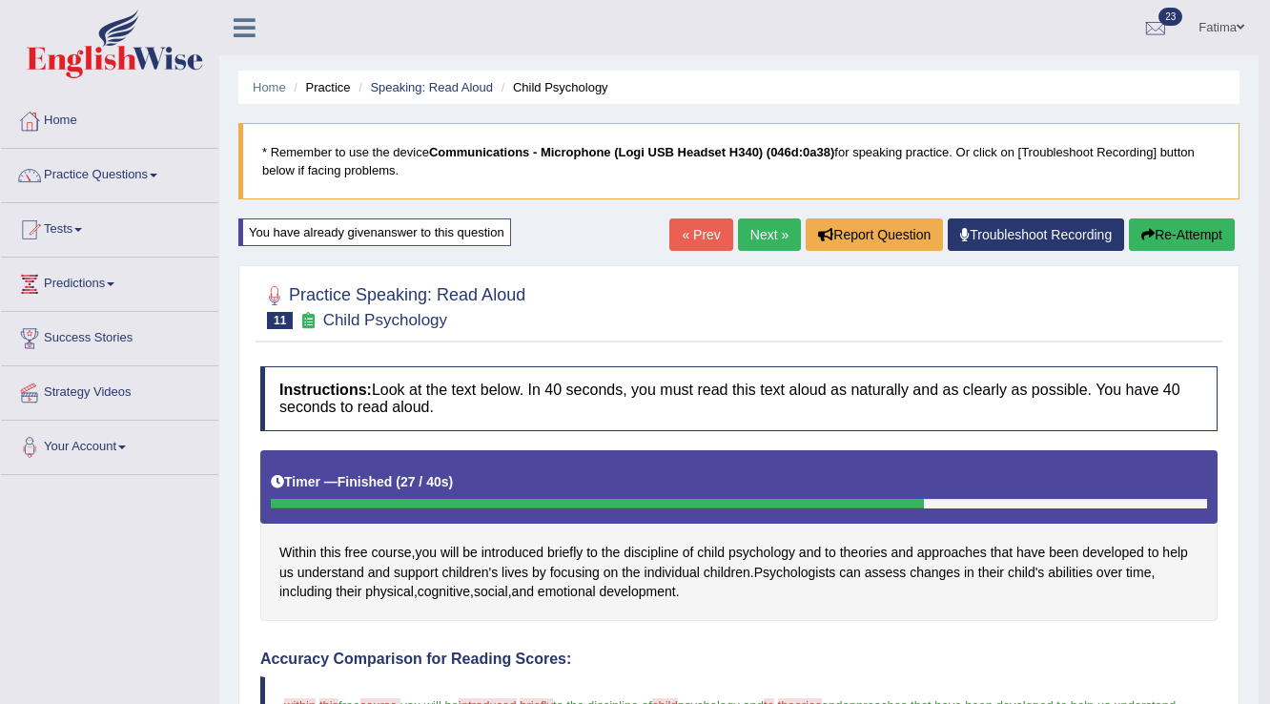
click at [754, 224] on link "Next »" at bounding box center [769, 234] width 63 height 32
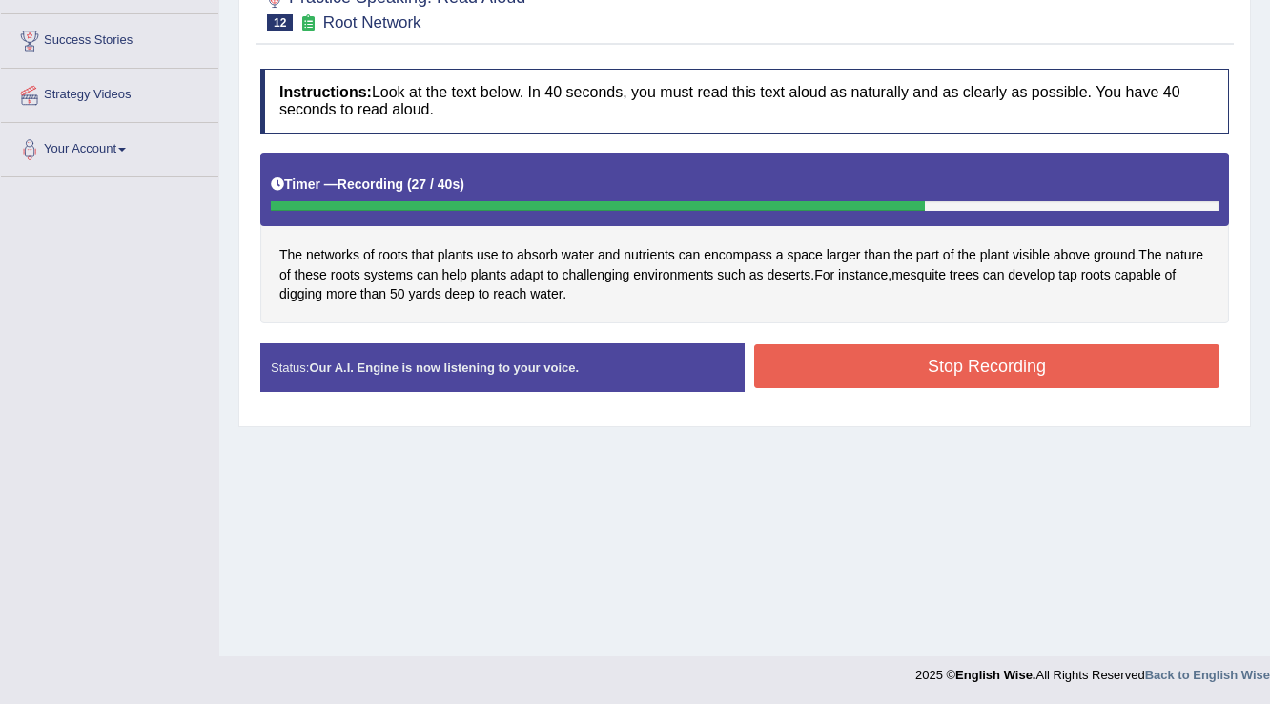
click at [824, 359] on button "Stop Recording" at bounding box center [986, 366] width 465 height 44
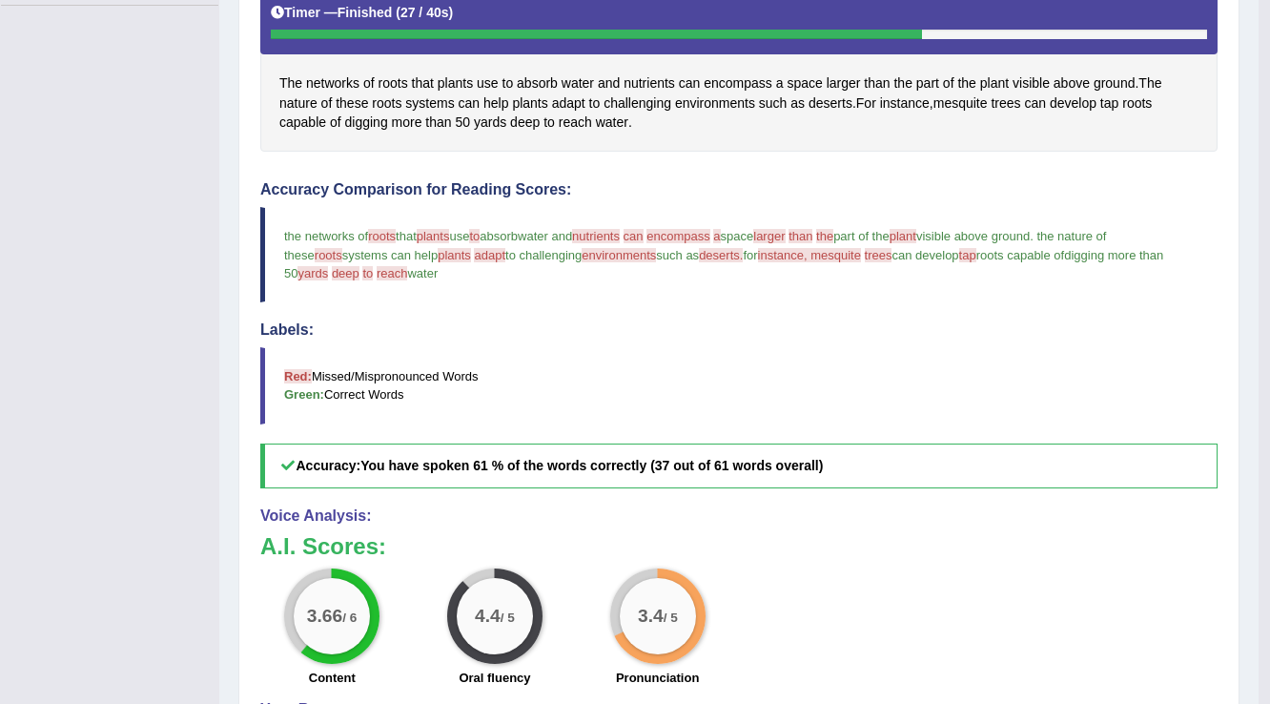
scroll to position [220, 0]
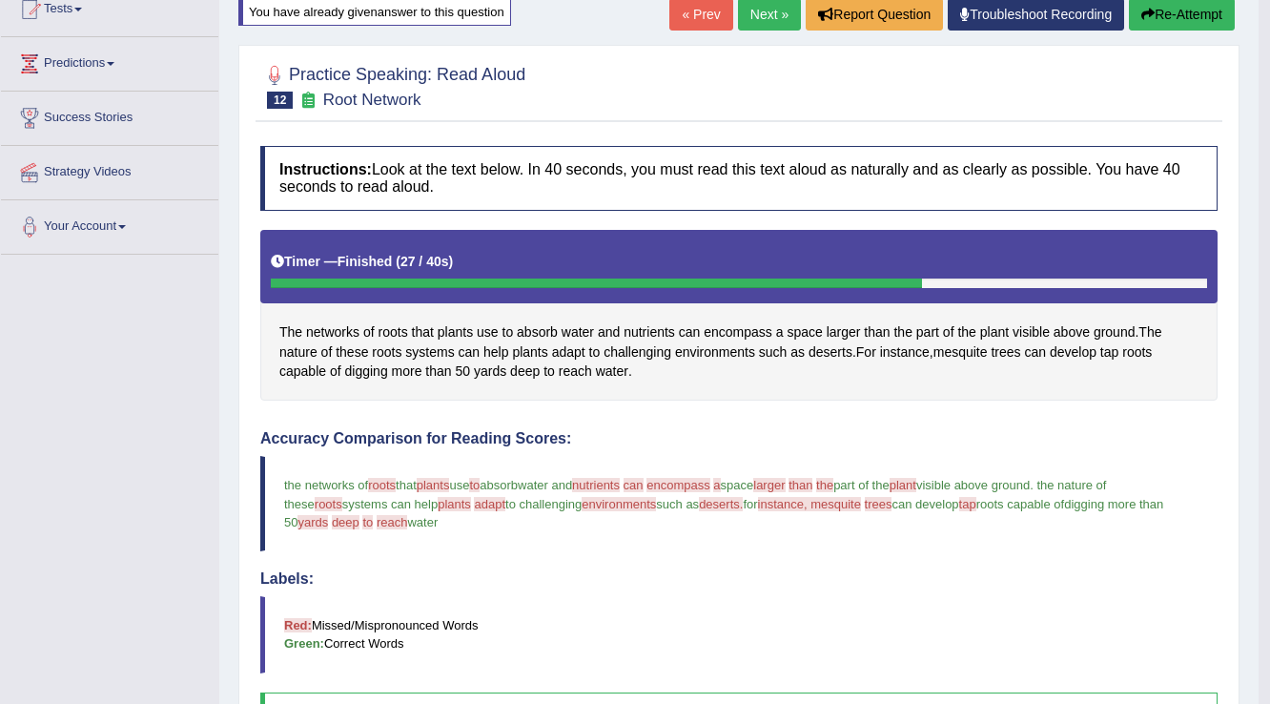
click at [1146, 23] on button "Re-Attempt" at bounding box center [1182, 14] width 106 height 32
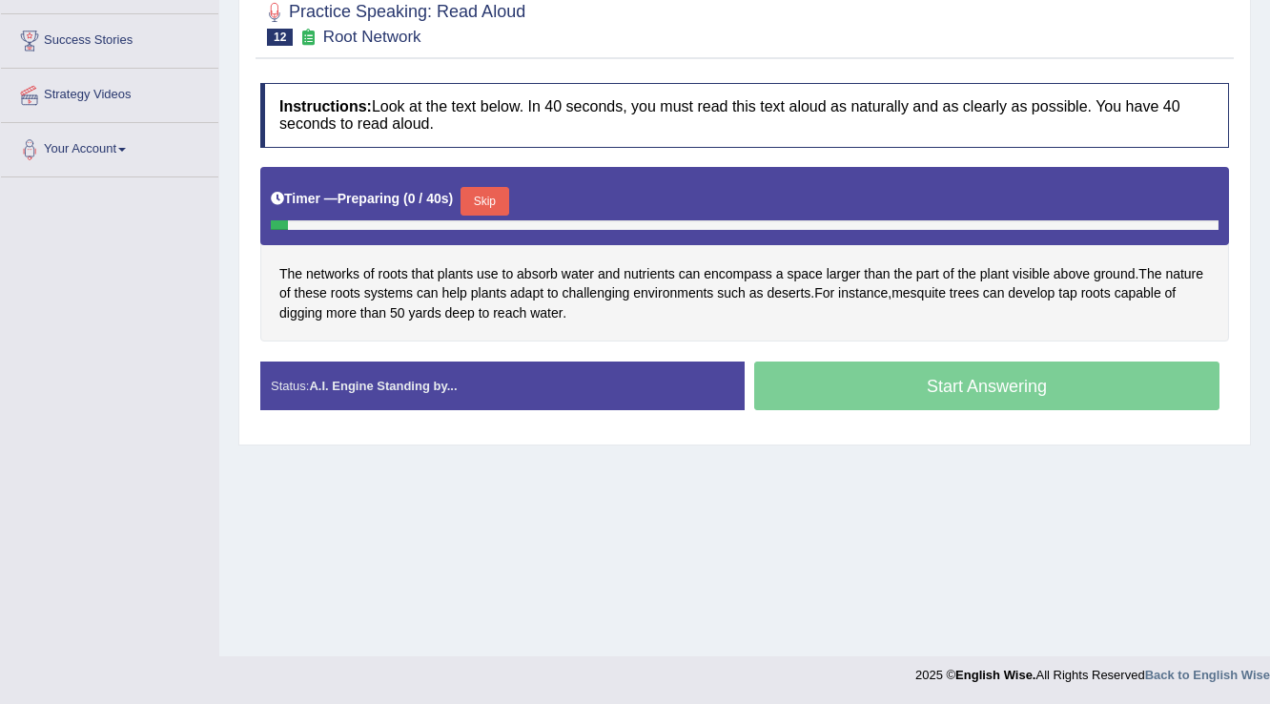
click at [496, 195] on button "Skip" at bounding box center [485, 201] width 48 height 29
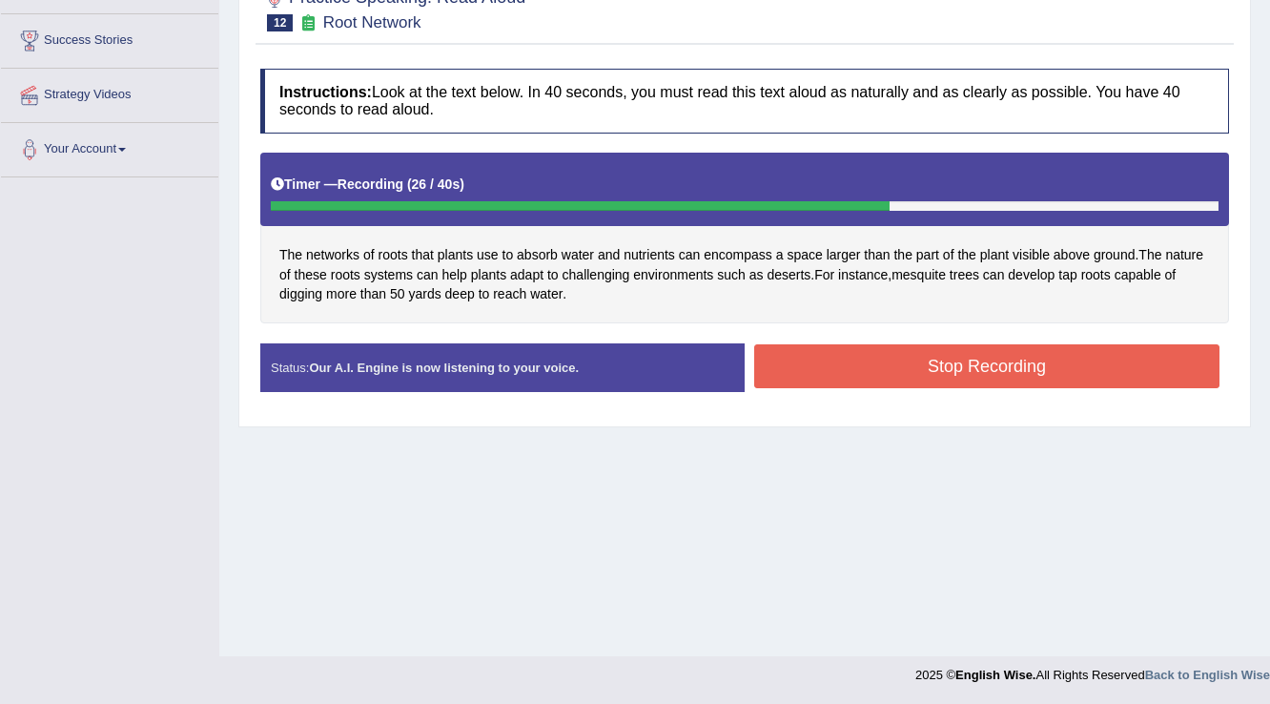
drag, startPoint x: 806, startPoint y: 360, endPoint x: 792, endPoint y: 358, distance: 13.7
click at [801, 361] on button "Stop Recording" at bounding box center [986, 366] width 465 height 44
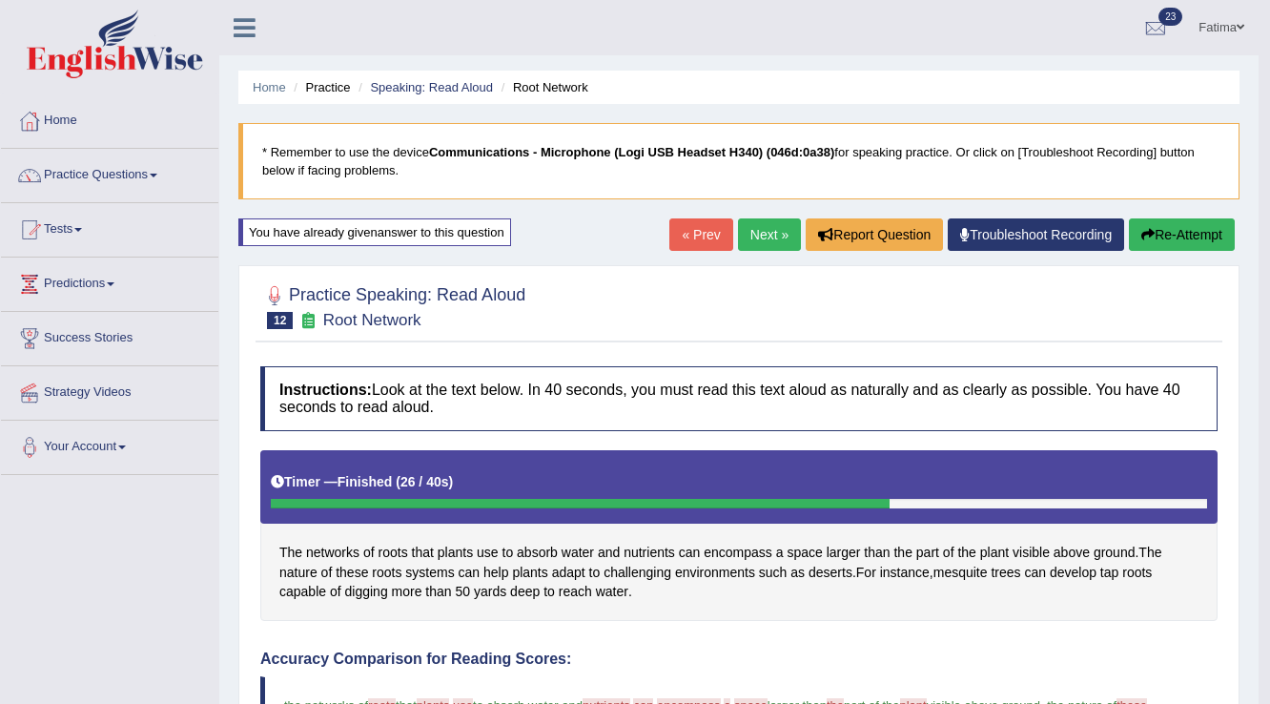
click at [759, 234] on link "Next »" at bounding box center [769, 234] width 63 height 32
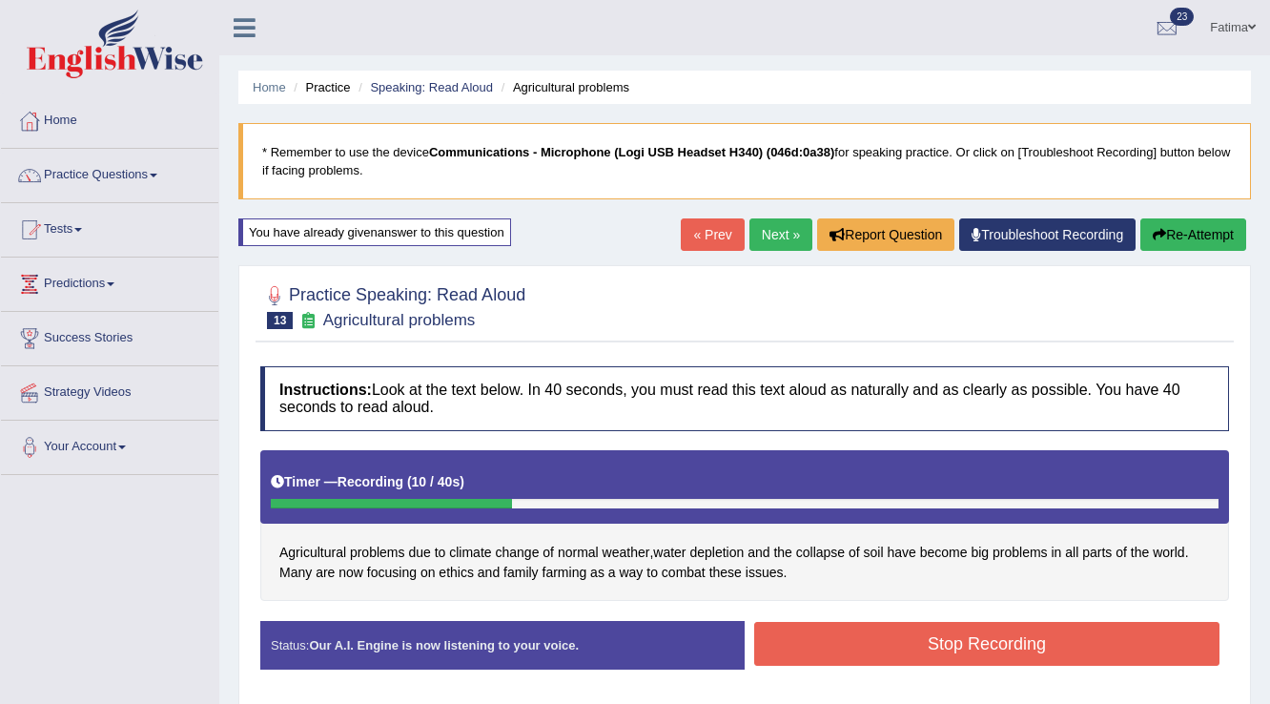
click at [1191, 233] on button "Re-Attempt" at bounding box center [1193, 234] width 106 height 32
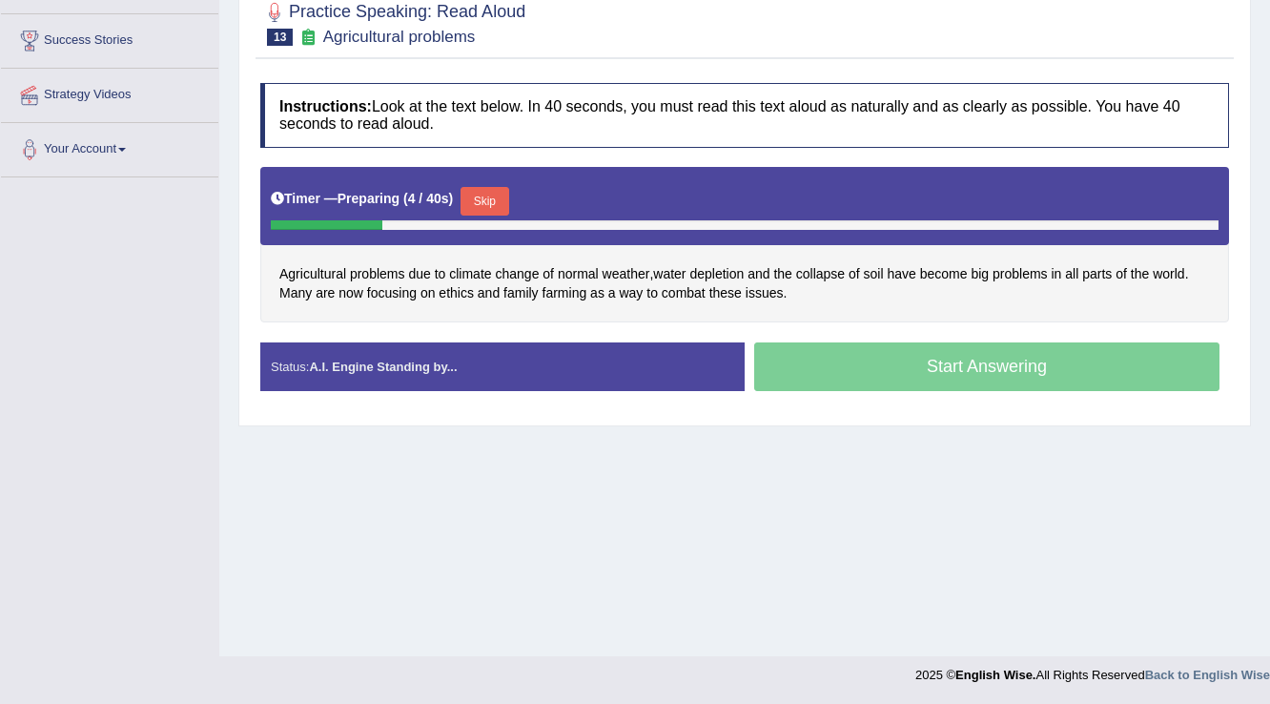
click at [502, 201] on button "Skip" at bounding box center [485, 201] width 48 height 29
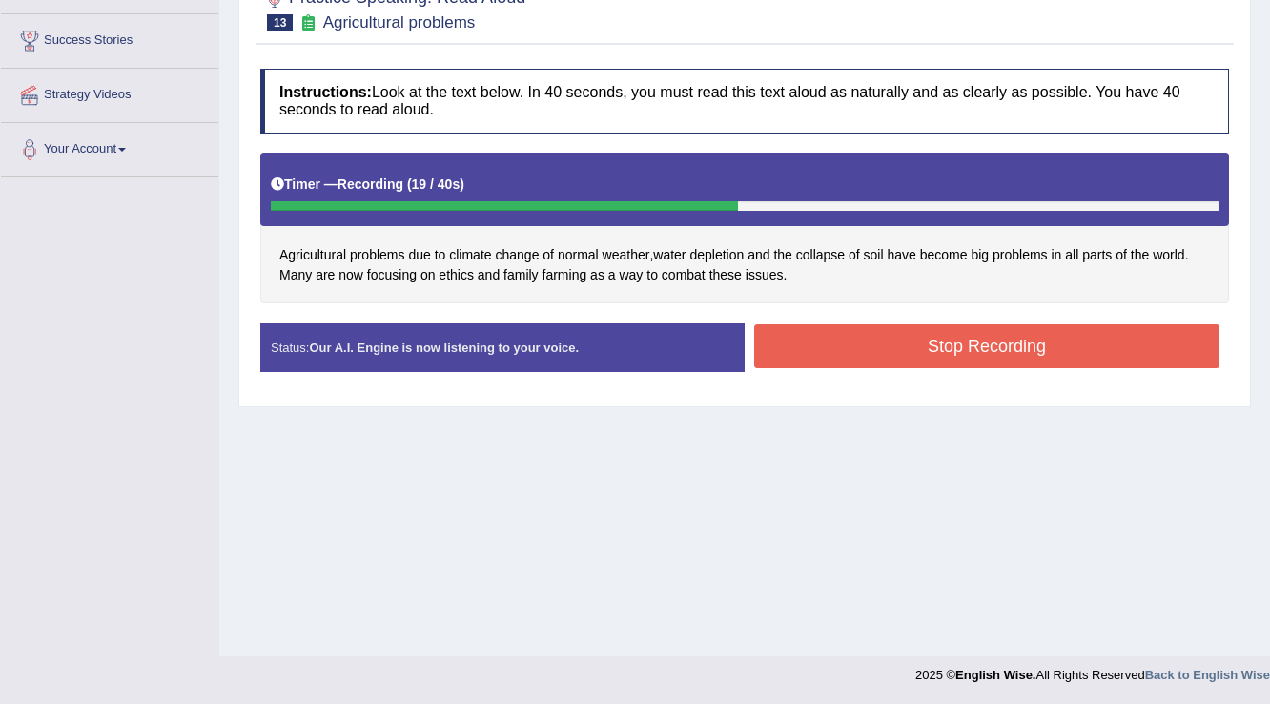
click at [828, 329] on button "Stop Recording" at bounding box center [986, 346] width 465 height 44
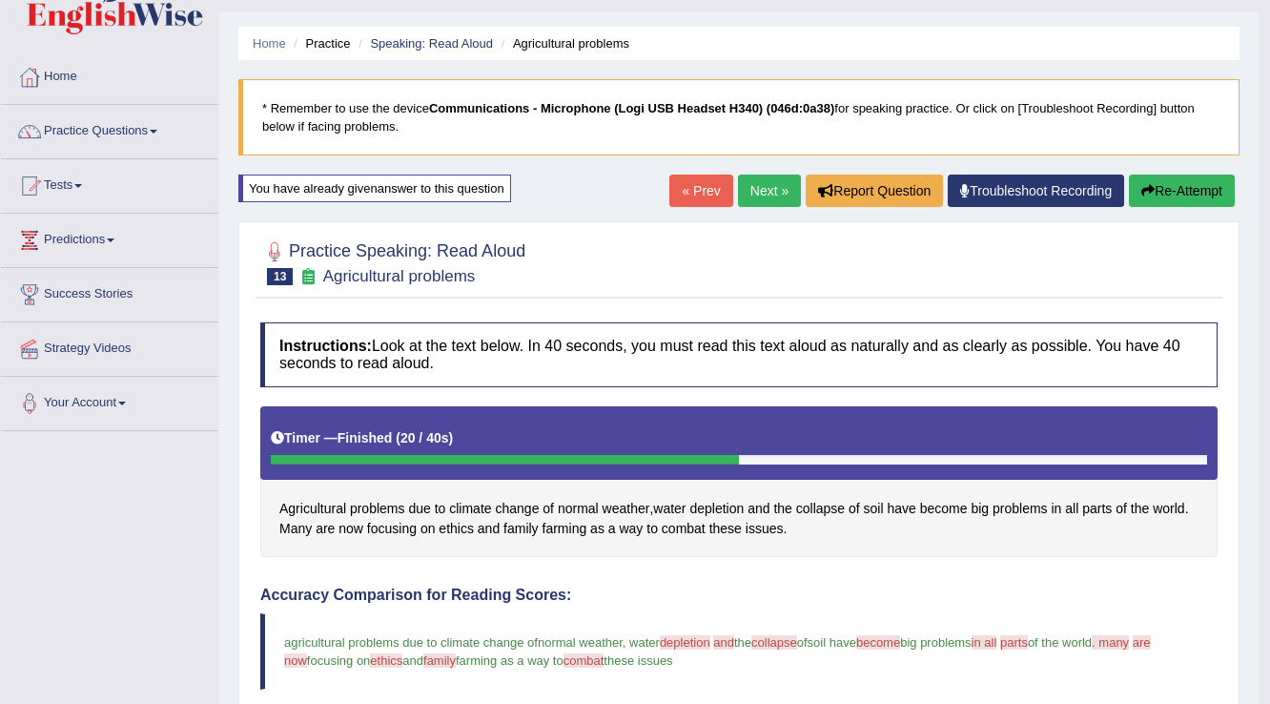
scroll to position [31, 0]
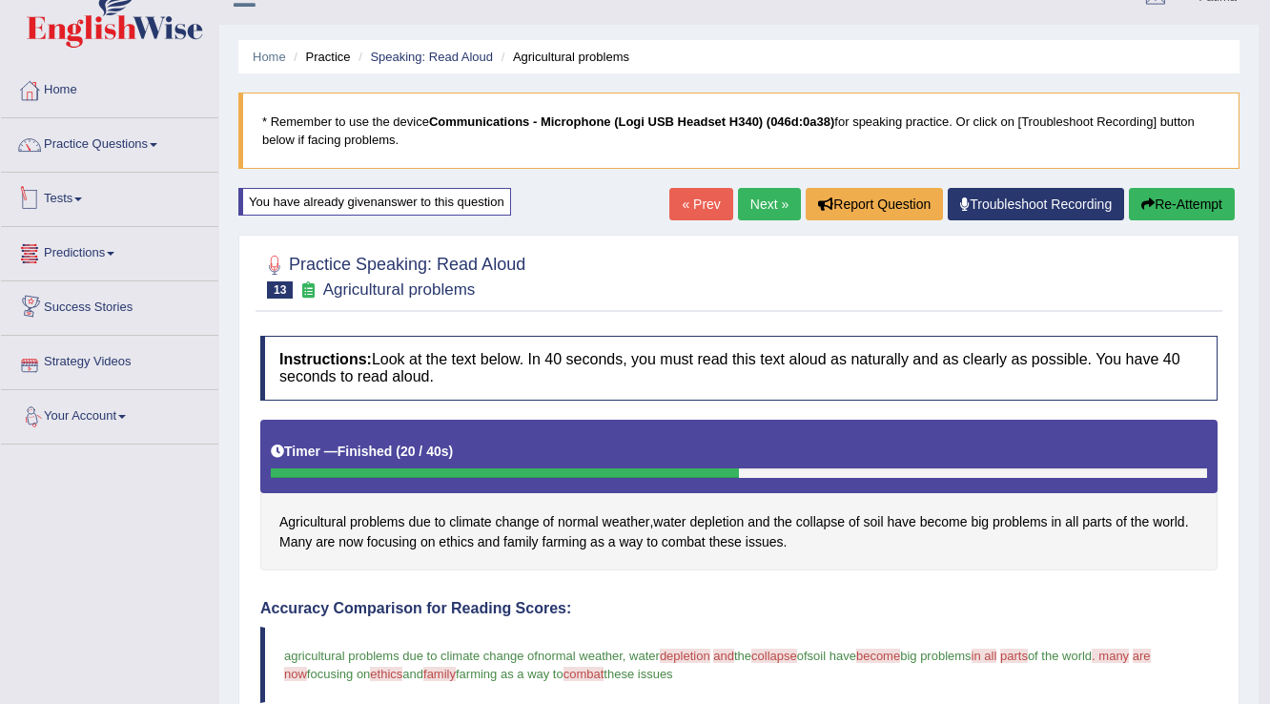
click at [74, 202] on link "Tests" at bounding box center [109, 197] width 217 height 48
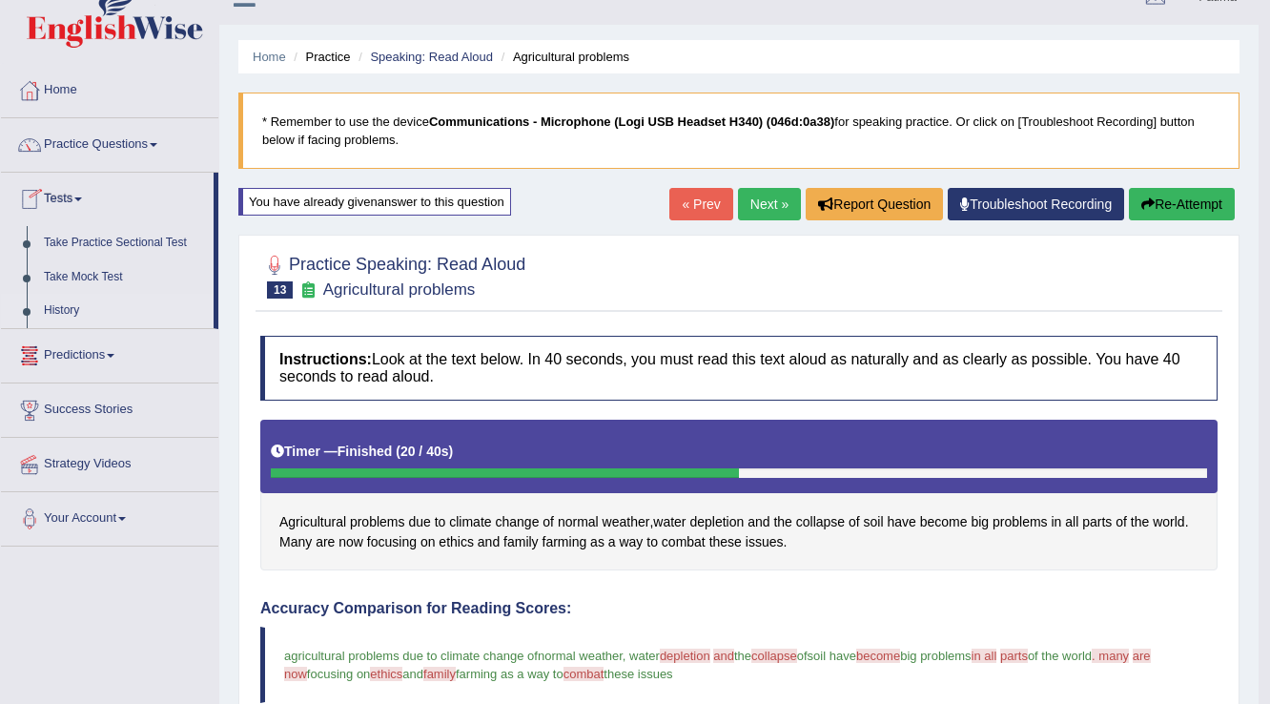
click at [72, 303] on link "History" at bounding box center [124, 311] width 178 height 34
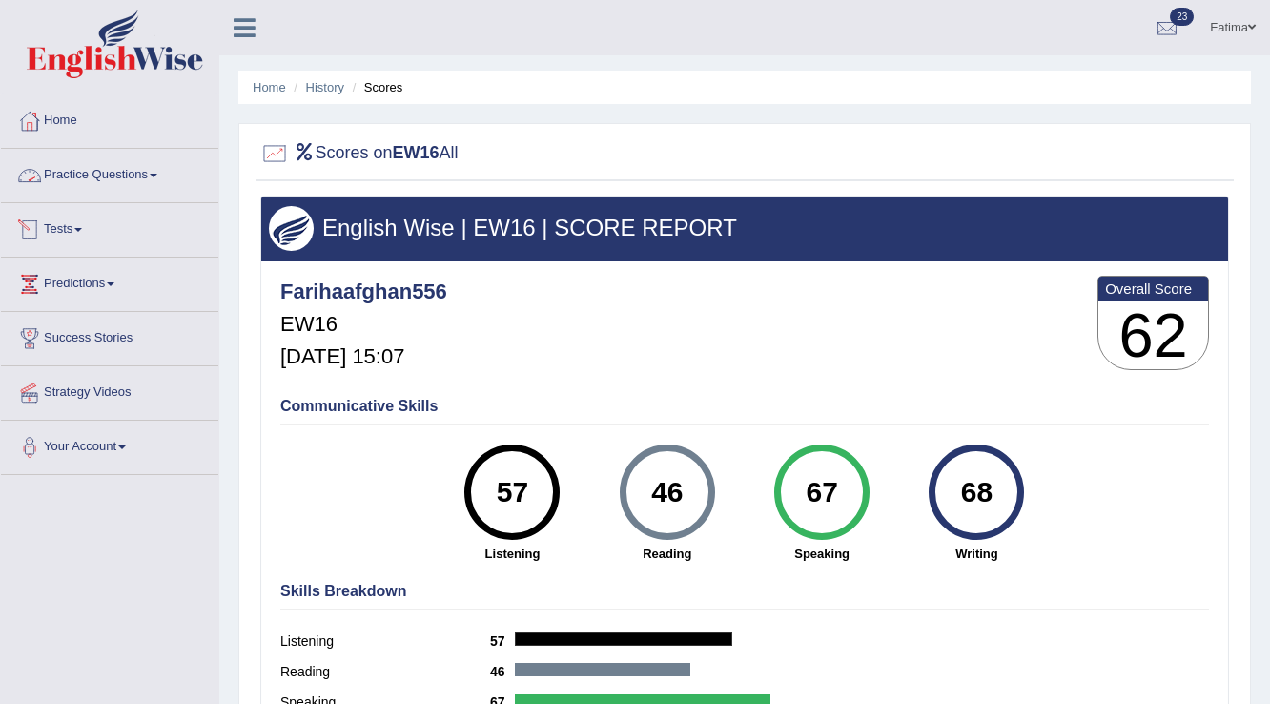
click at [57, 224] on link "Tests" at bounding box center [109, 227] width 217 height 48
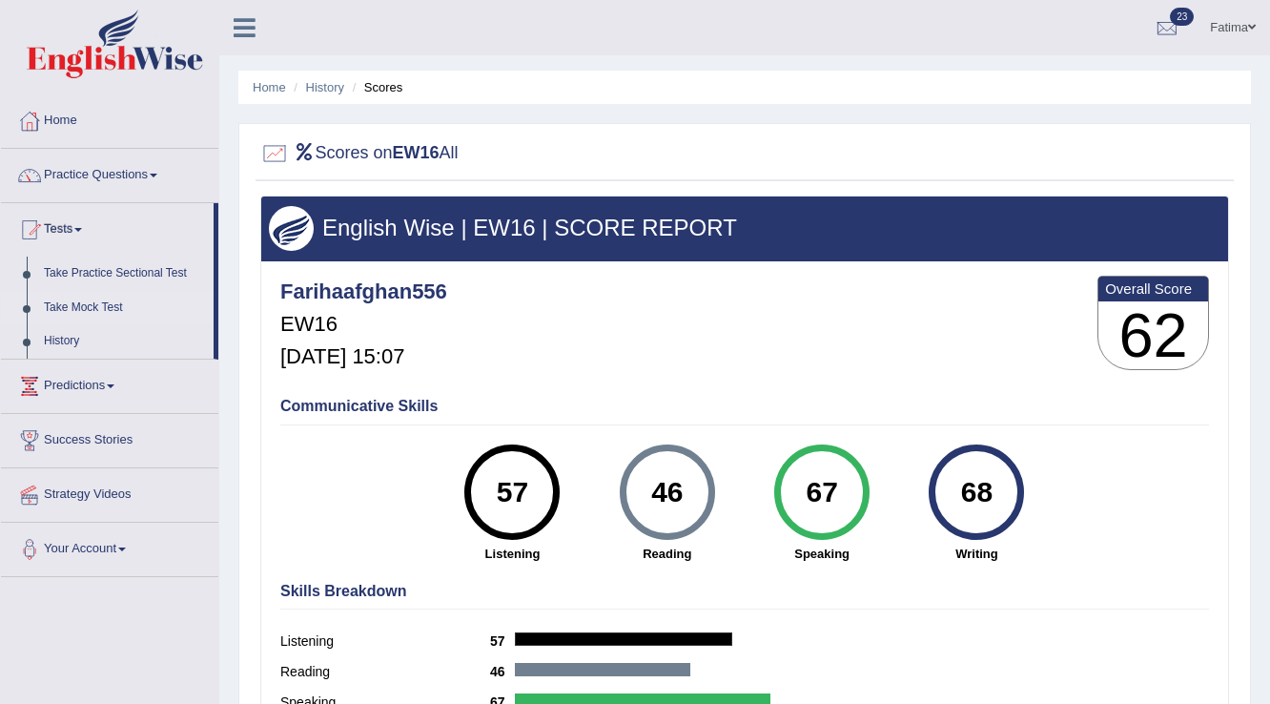
click at [81, 305] on link "Take Mock Test" at bounding box center [124, 308] width 178 height 34
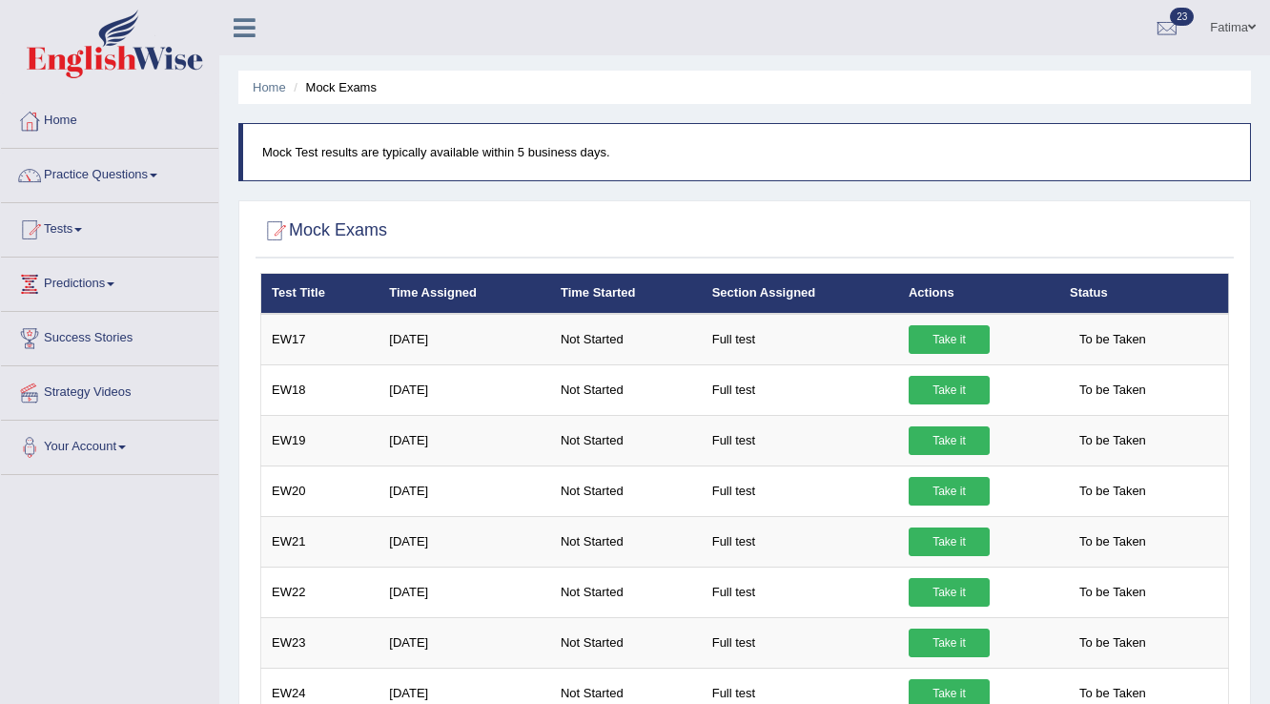
click at [78, 220] on link "Tests" at bounding box center [109, 227] width 217 height 48
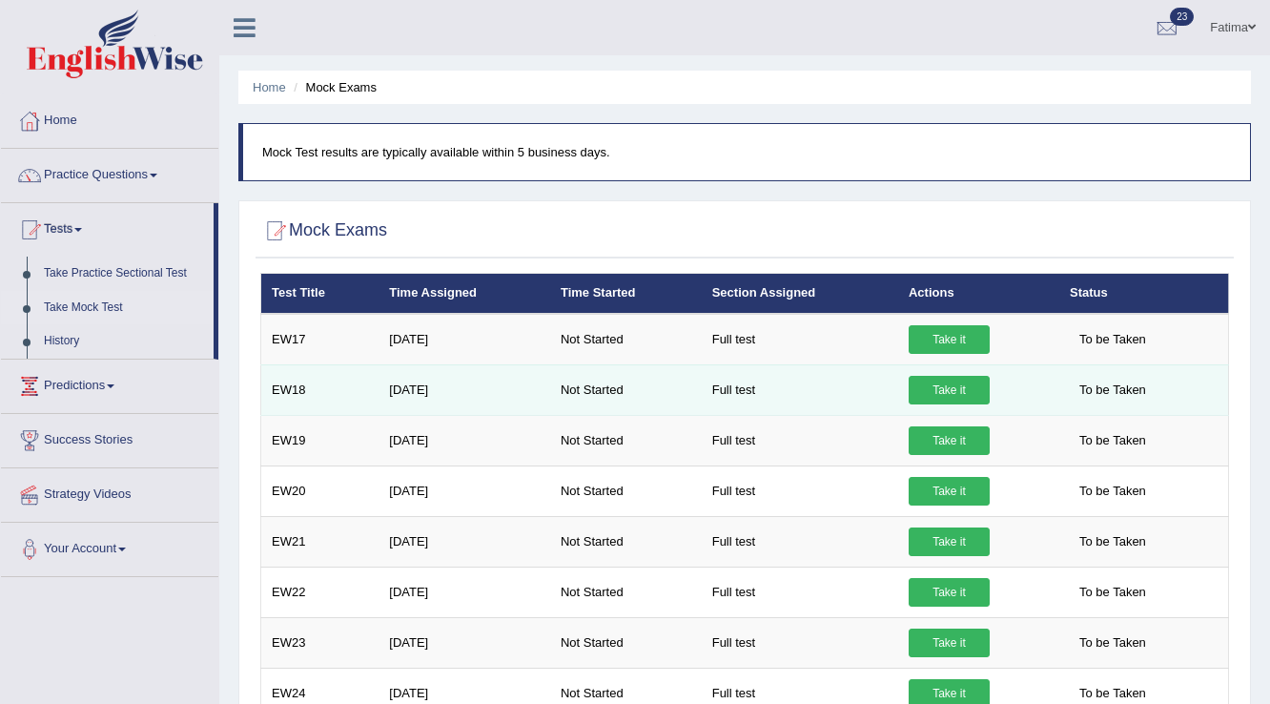
click at [50, 342] on link "History" at bounding box center [124, 341] width 178 height 34
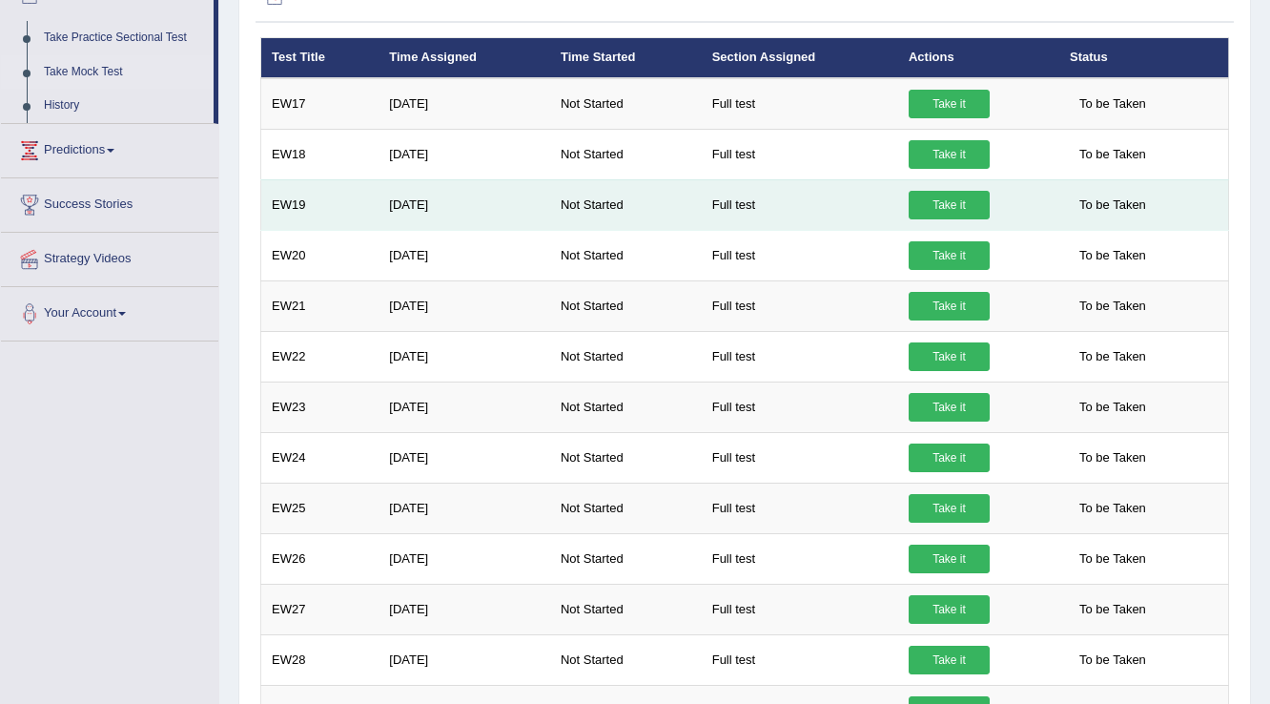
scroll to position [458, 0]
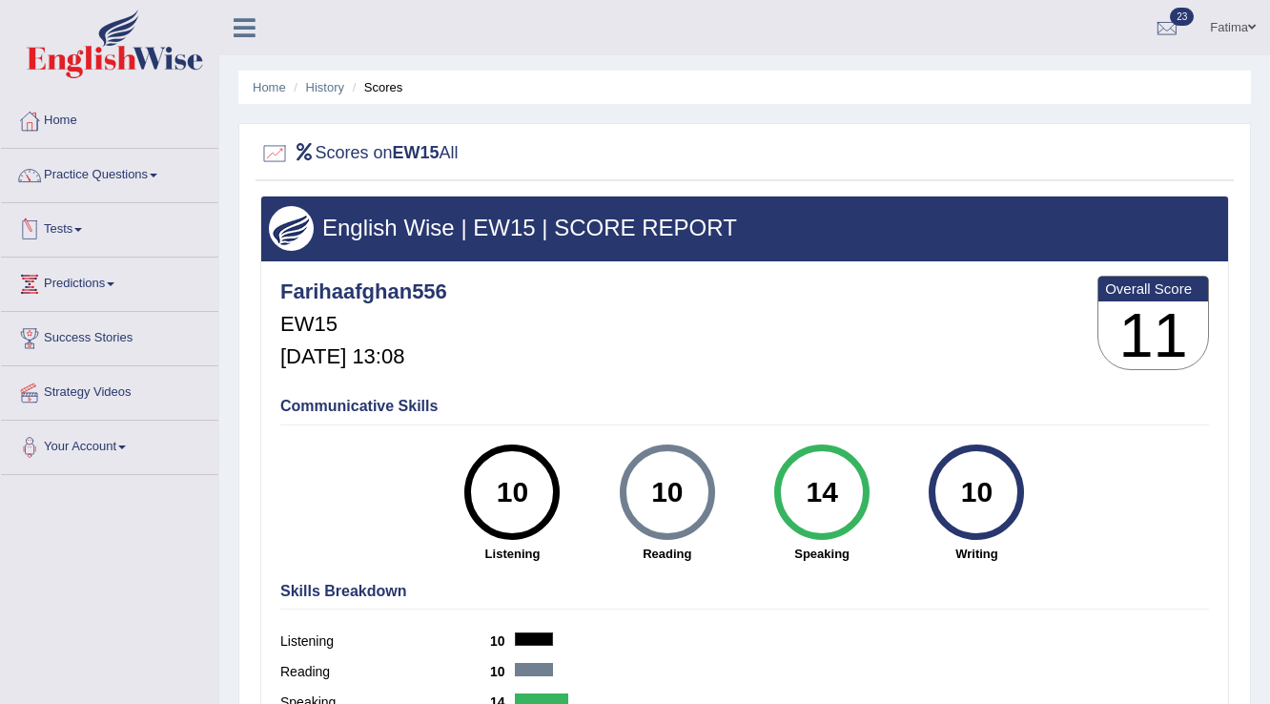
click at [70, 225] on link "Tests" at bounding box center [109, 227] width 217 height 48
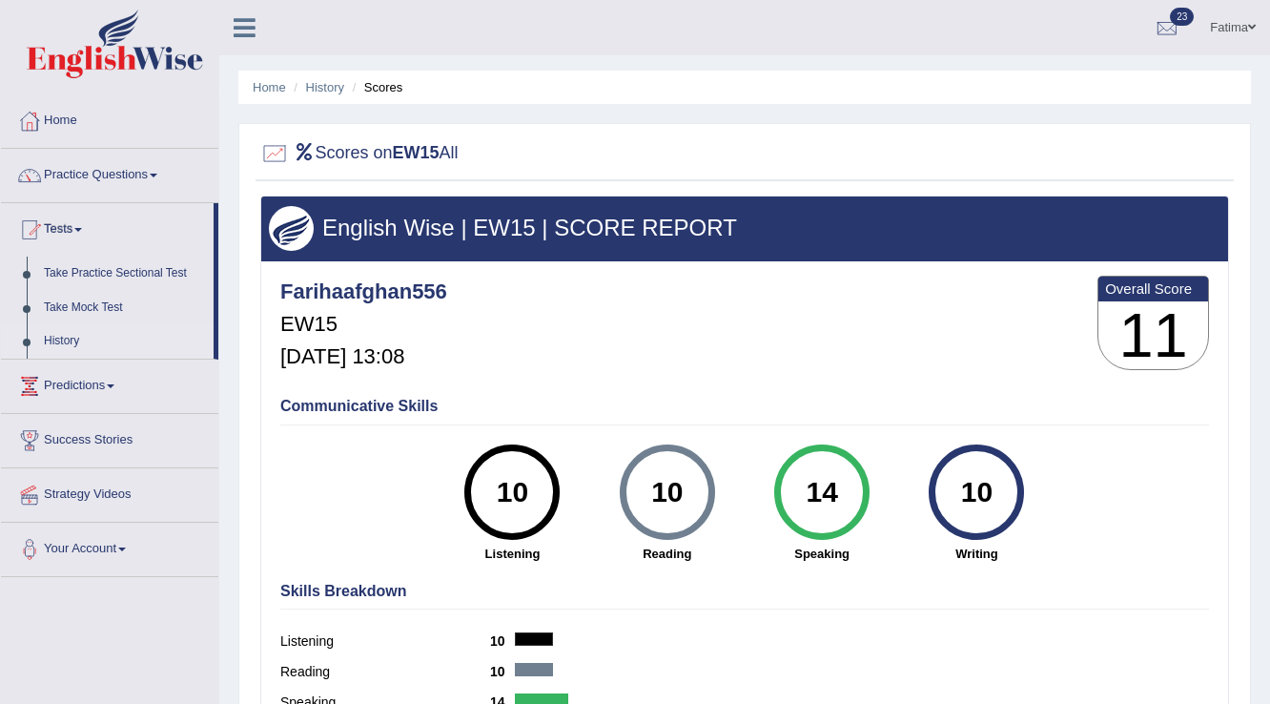
click at [49, 338] on link "History" at bounding box center [124, 341] width 178 height 34
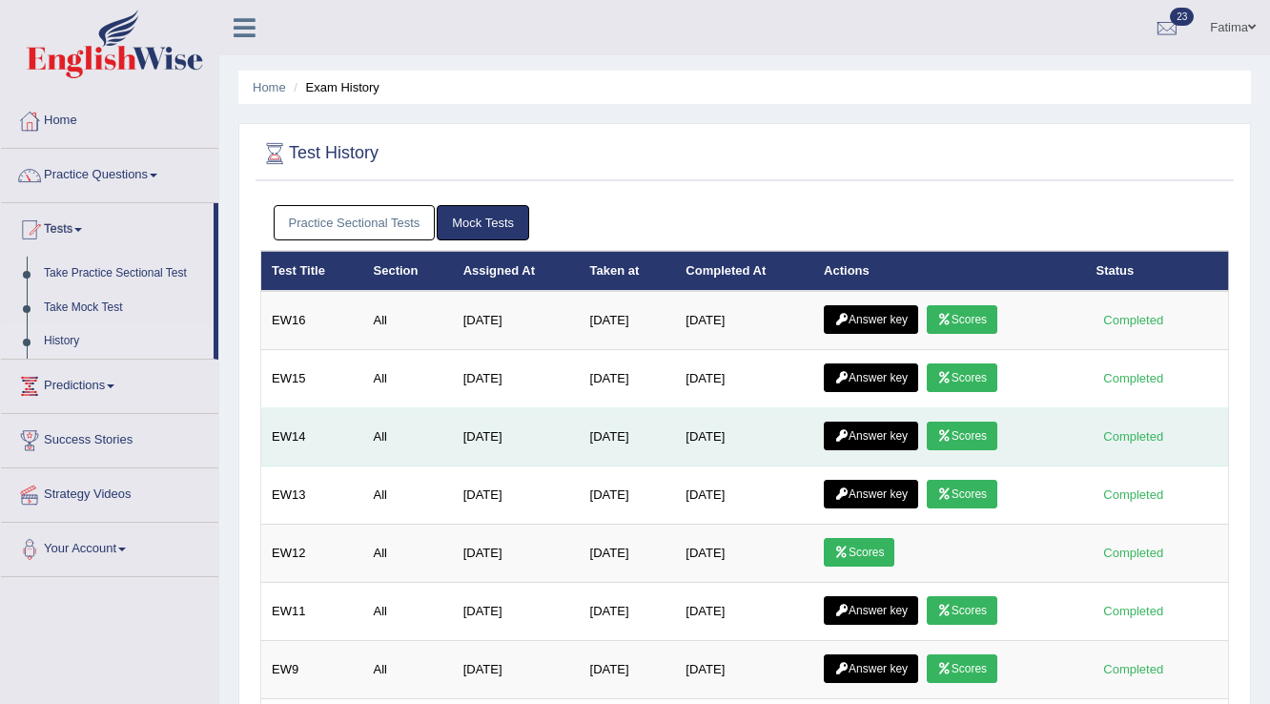
click at [962, 429] on link "Scores" at bounding box center [962, 435] width 71 height 29
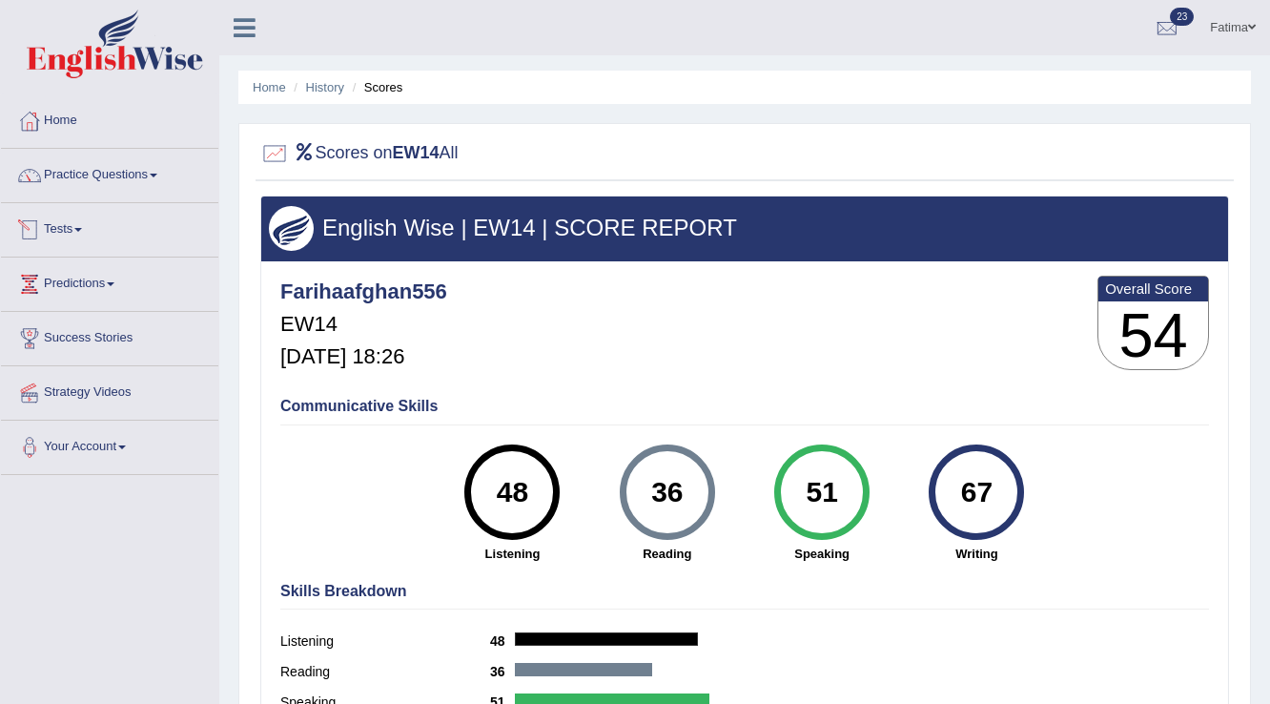
click at [85, 222] on link "Tests" at bounding box center [109, 227] width 217 height 48
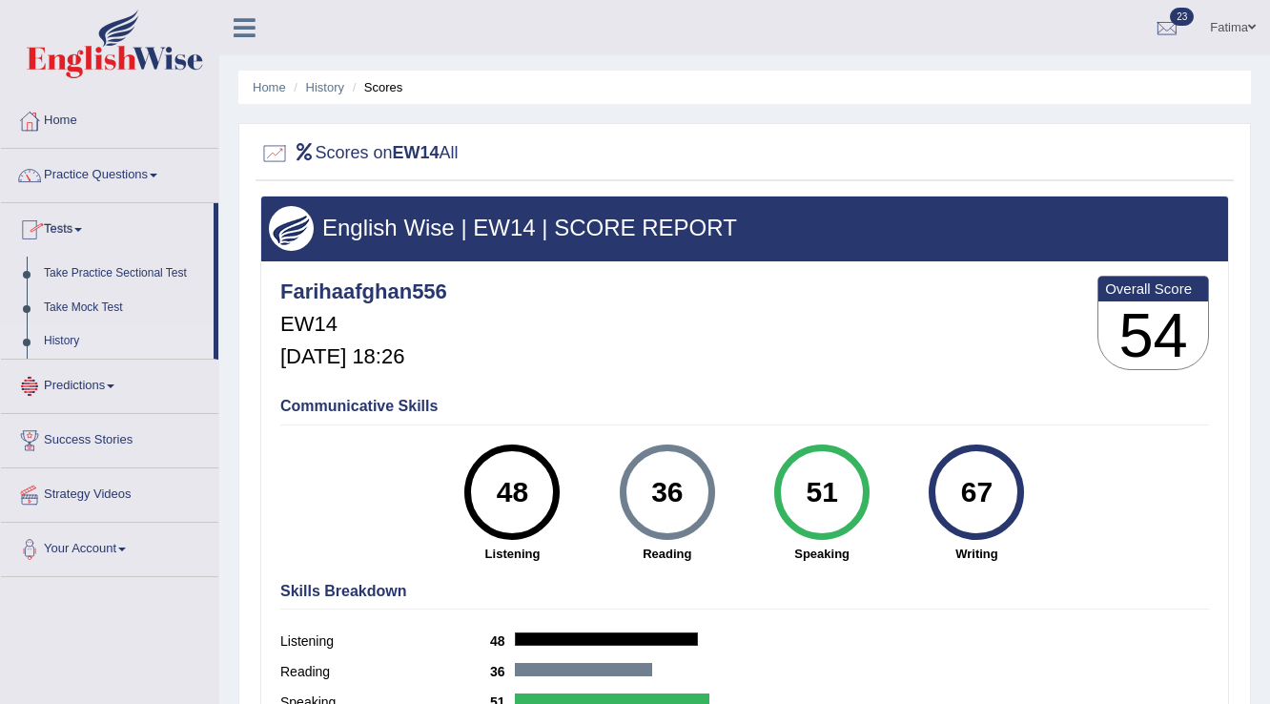
click at [58, 344] on link "History" at bounding box center [124, 341] width 178 height 34
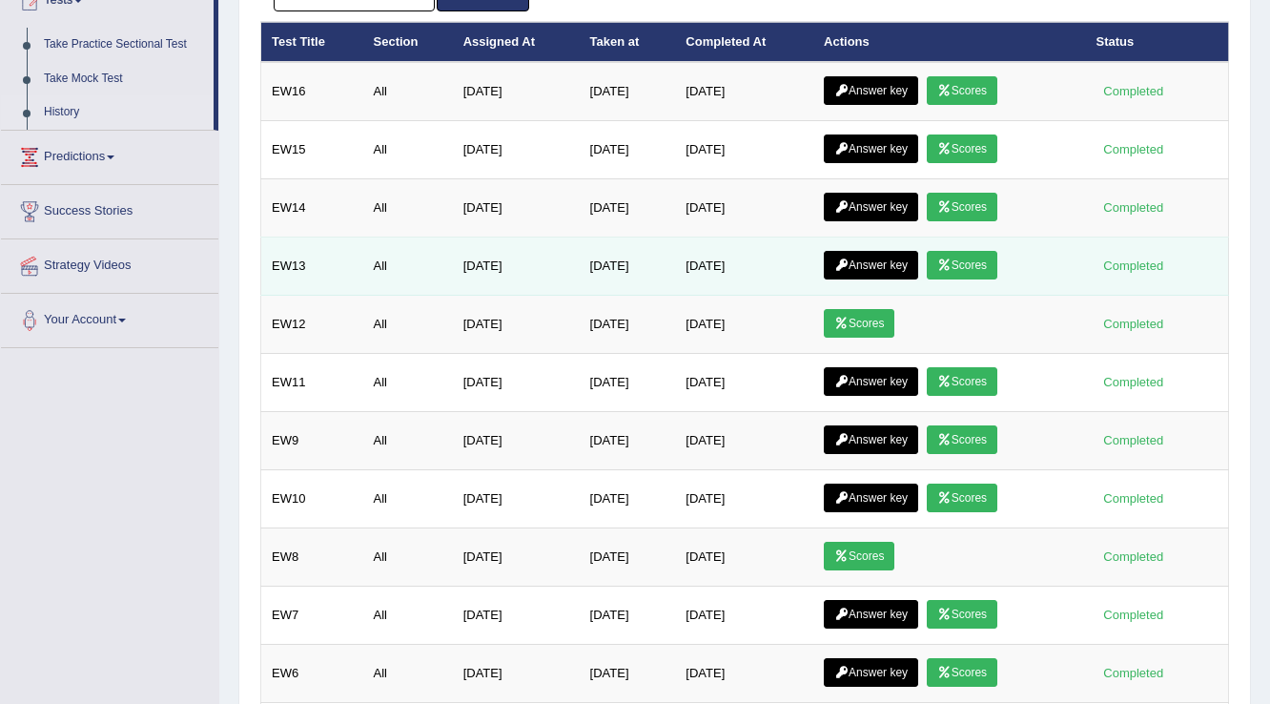
click at [944, 263] on link "Scores" at bounding box center [962, 265] width 71 height 29
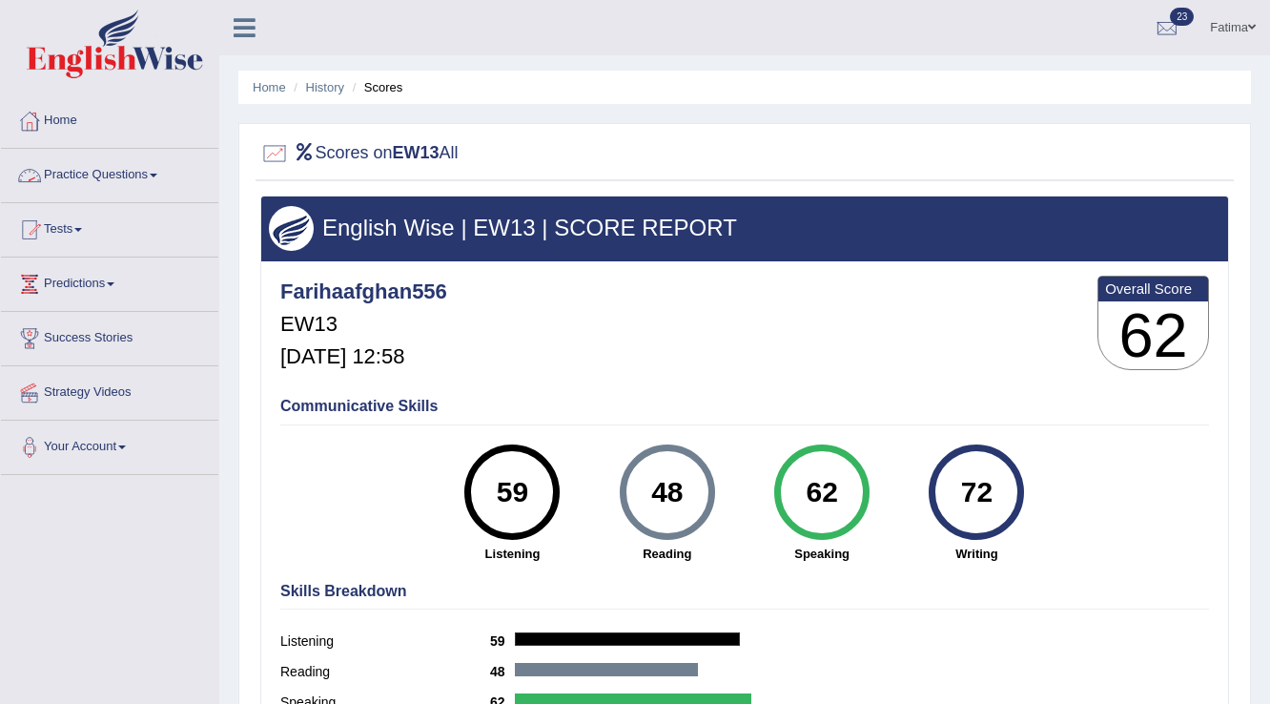
click at [148, 170] on link "Practice Questions" at bounding box center [109, 173] width 217 height 48
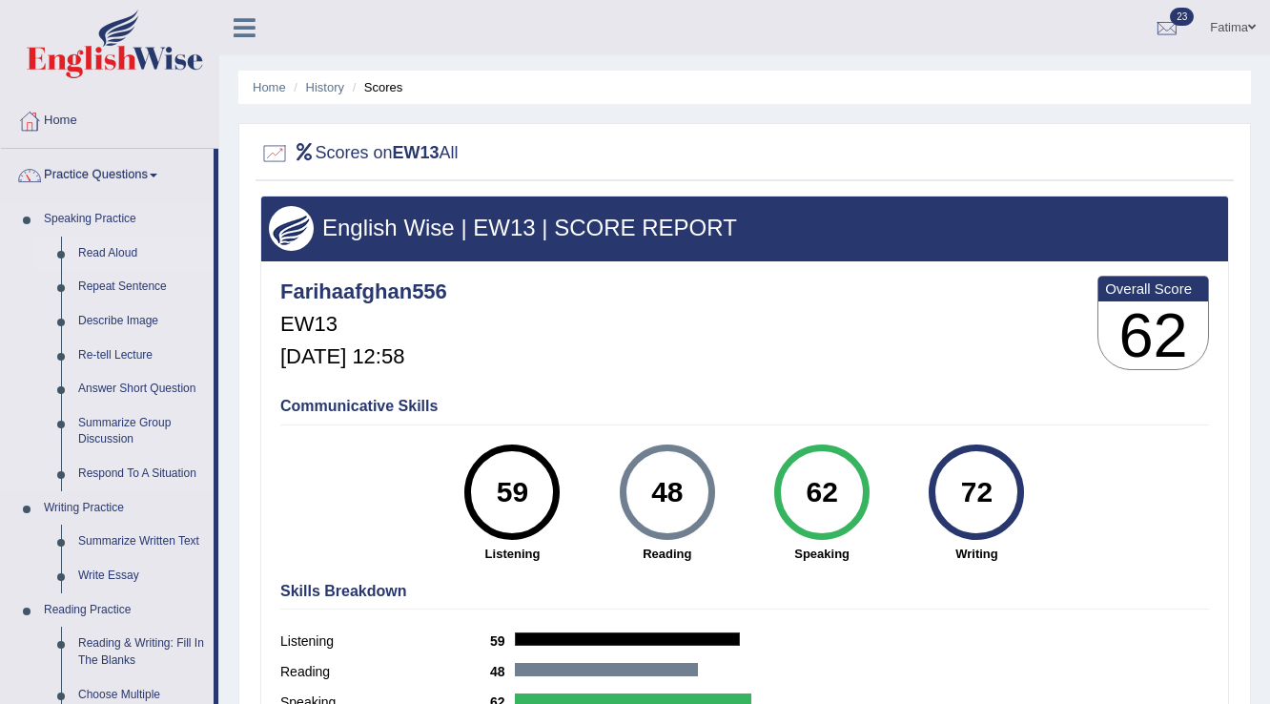
click at [103, 244] on link "Read Aloud" at bounding box center [142, 253] width 144 height 34
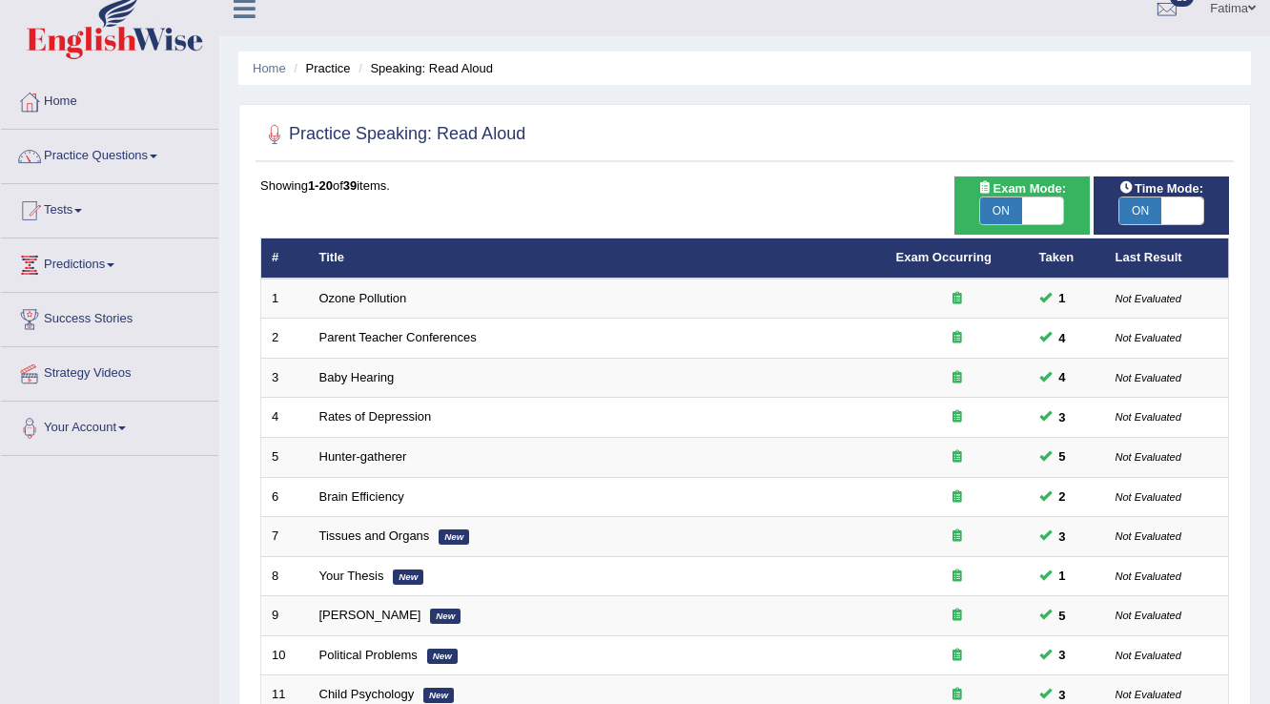
scroll to position [477, 0]
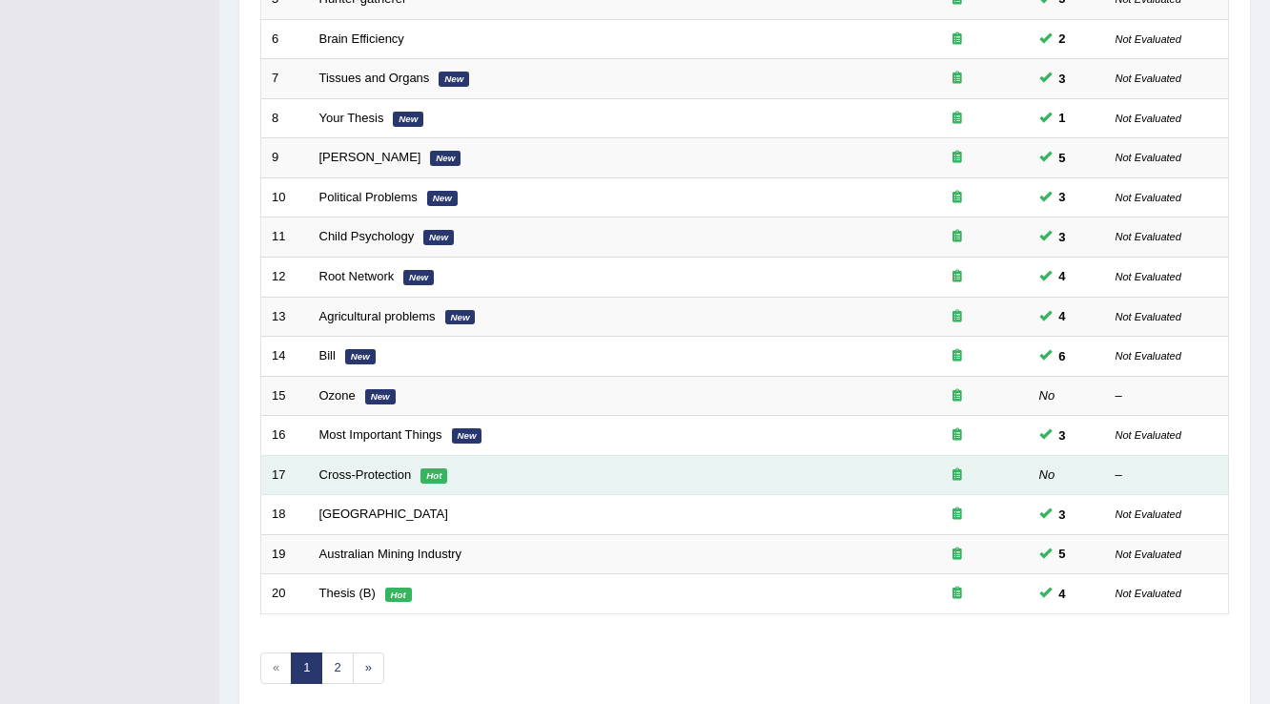
click at [422, 477] on em "Hot" at bounding box center [433, 475] width 27 height 15
click at [389, 470] on link "Cross-Protection" at bounding box center [365, 474] width 92 height 14
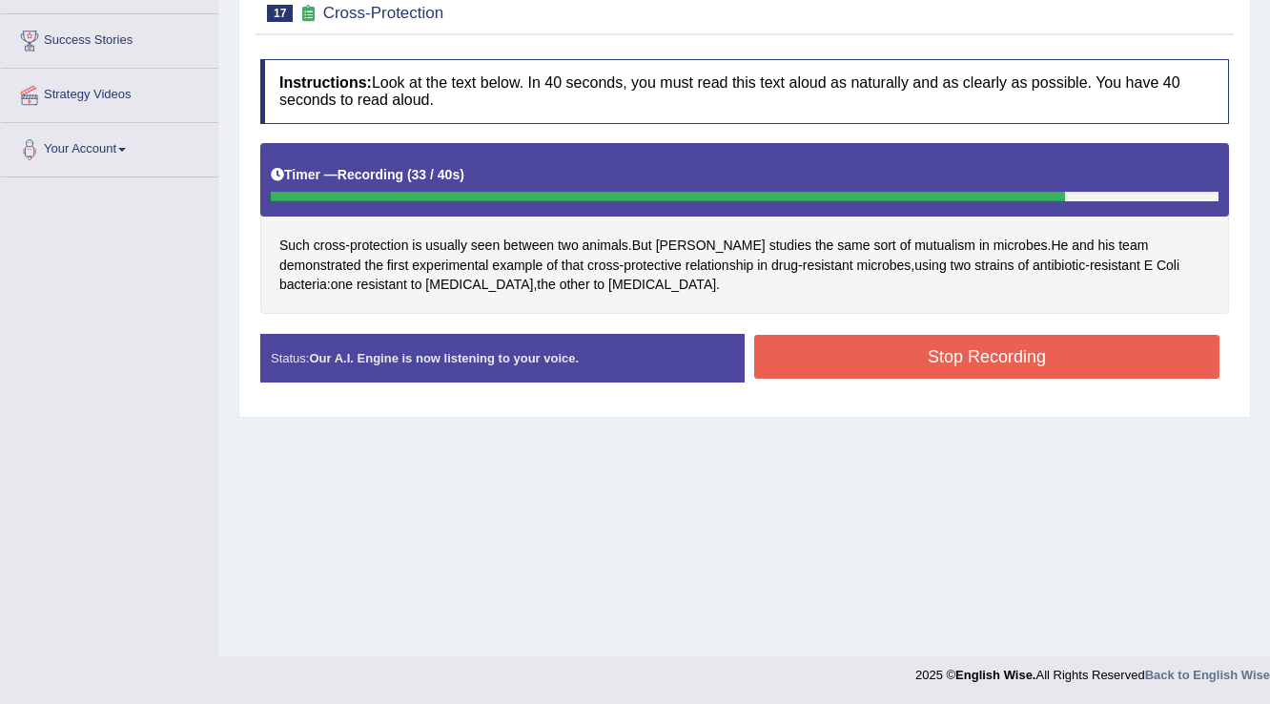
click at [1055, 360] on button "Stop Recording" at bounding box center [986, 357] width 465 height 44
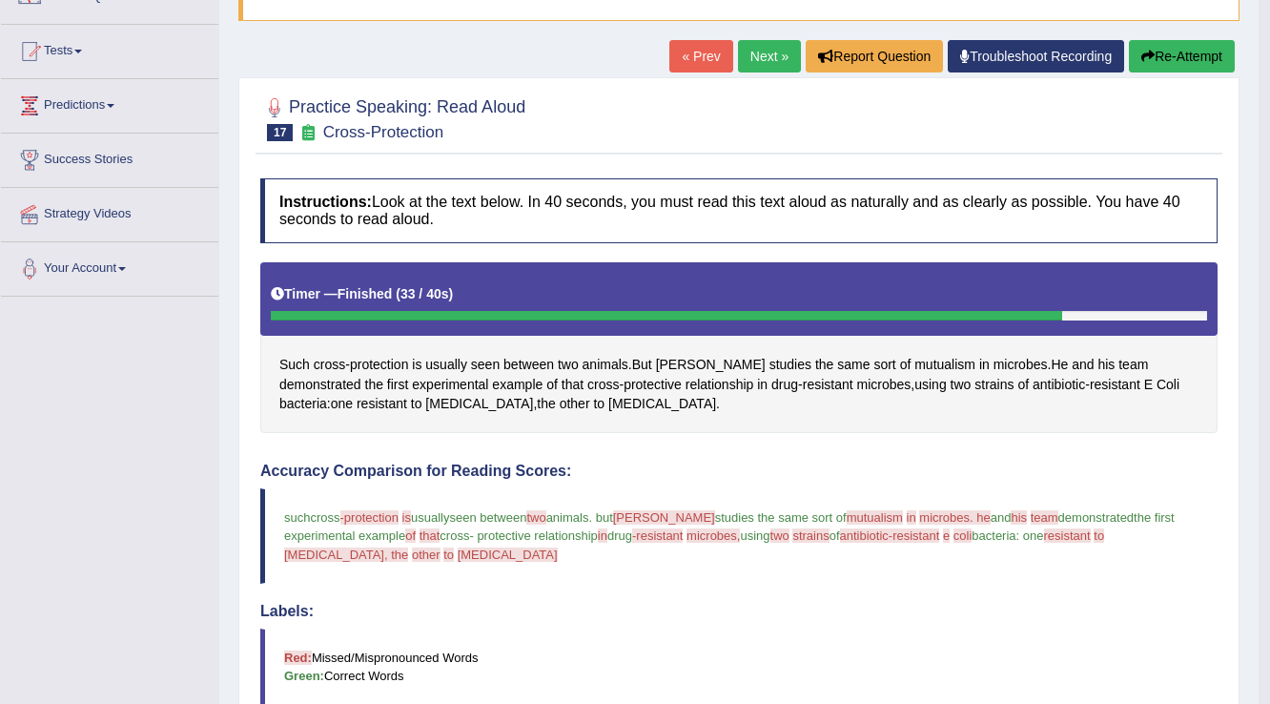
scroll to position [83, 0]
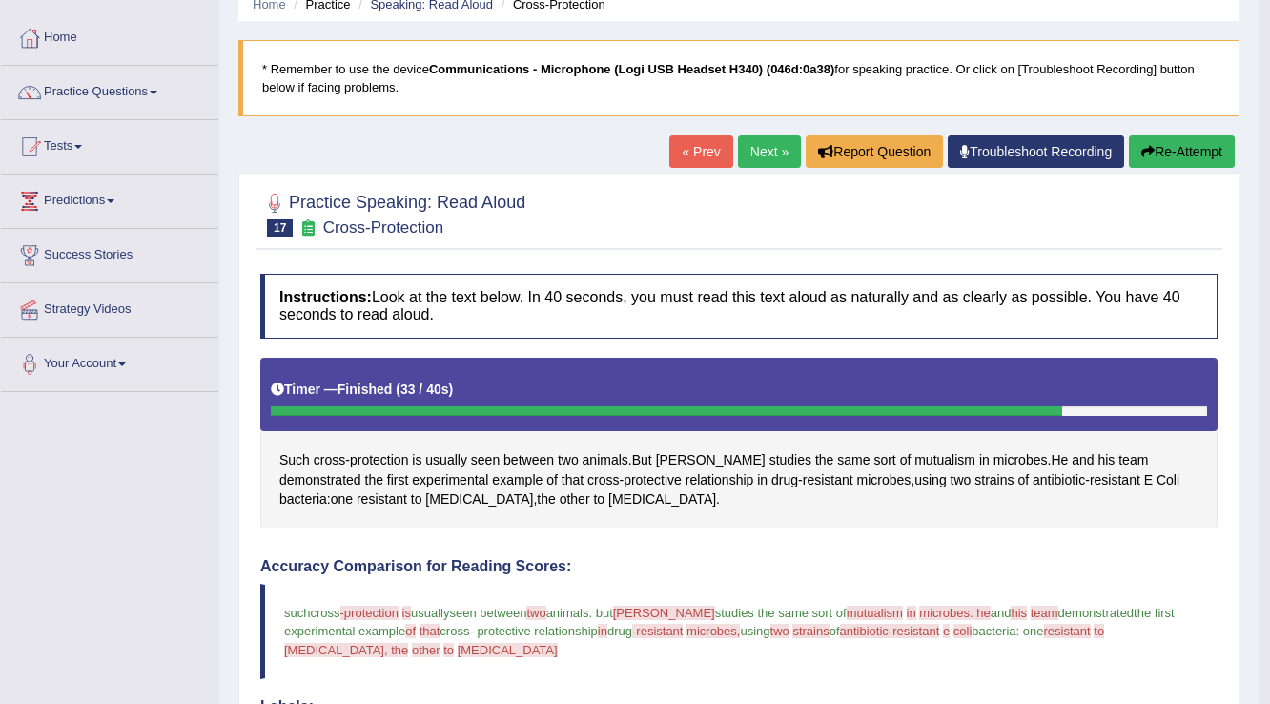
click at [1164, 154] on button "Re-Attempt" at bounding box center [1182, 151] width 106 height 32
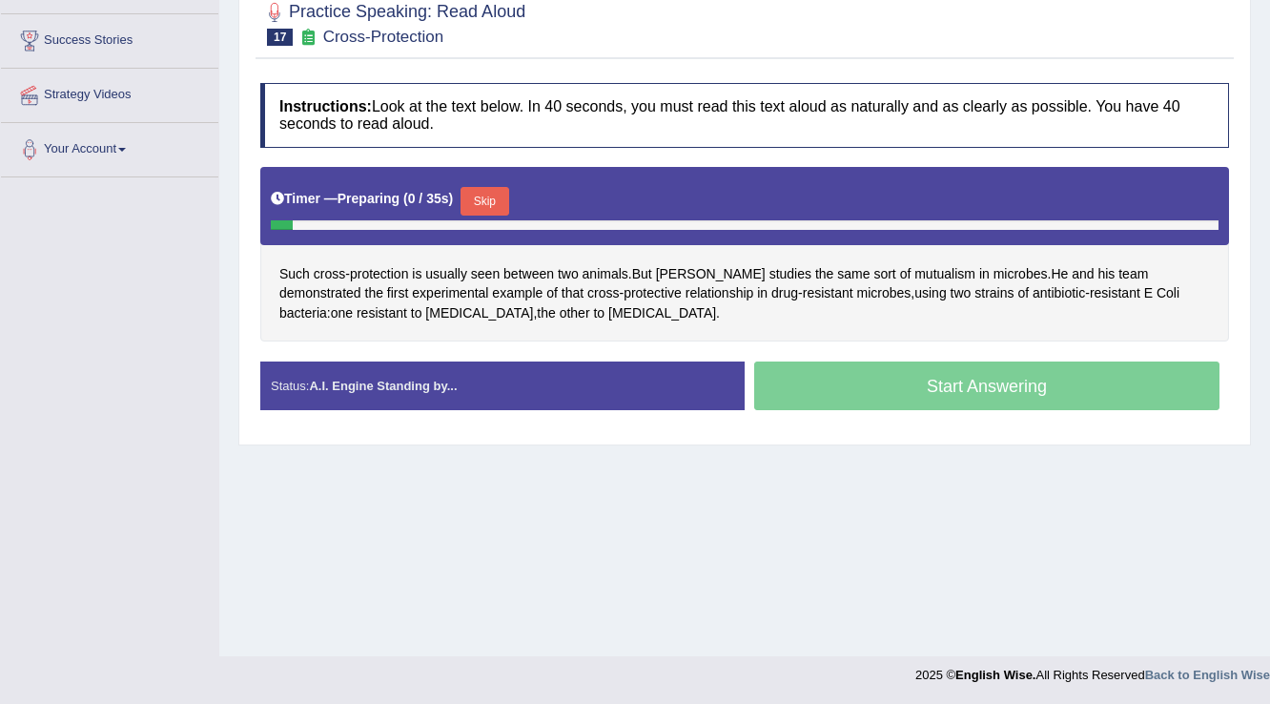
drag, startPoint x: 505, startPoint y: 195, endPoint x: 575, endPoint y: 185, distance: 70.3
click at [504, 195] on button "Skip" at bounding box center [485, 201] width 48 height 29
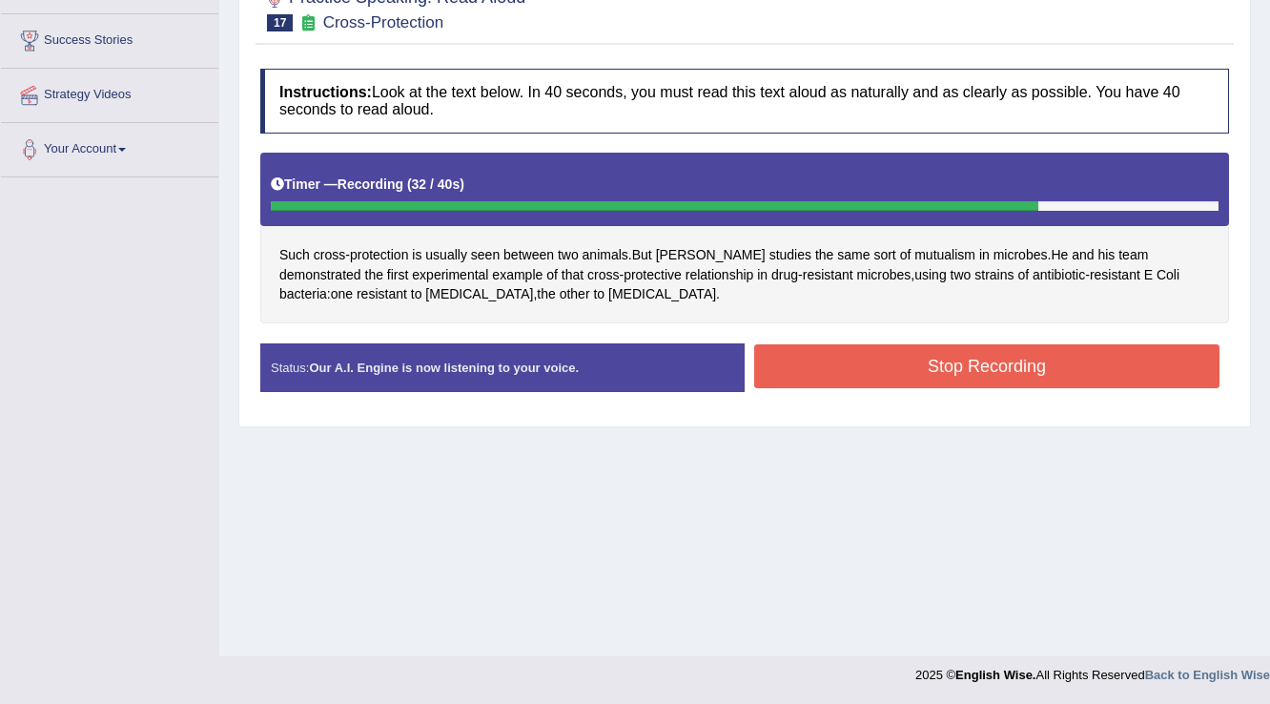
drag, startPoint x: 825, startPoint y: 365, endPoint x: 824, endPoint y: 355, distance: 10.5
click at [826, 359] on button "Stop Recording" at bounding box center [986, 366] width 465 height 44
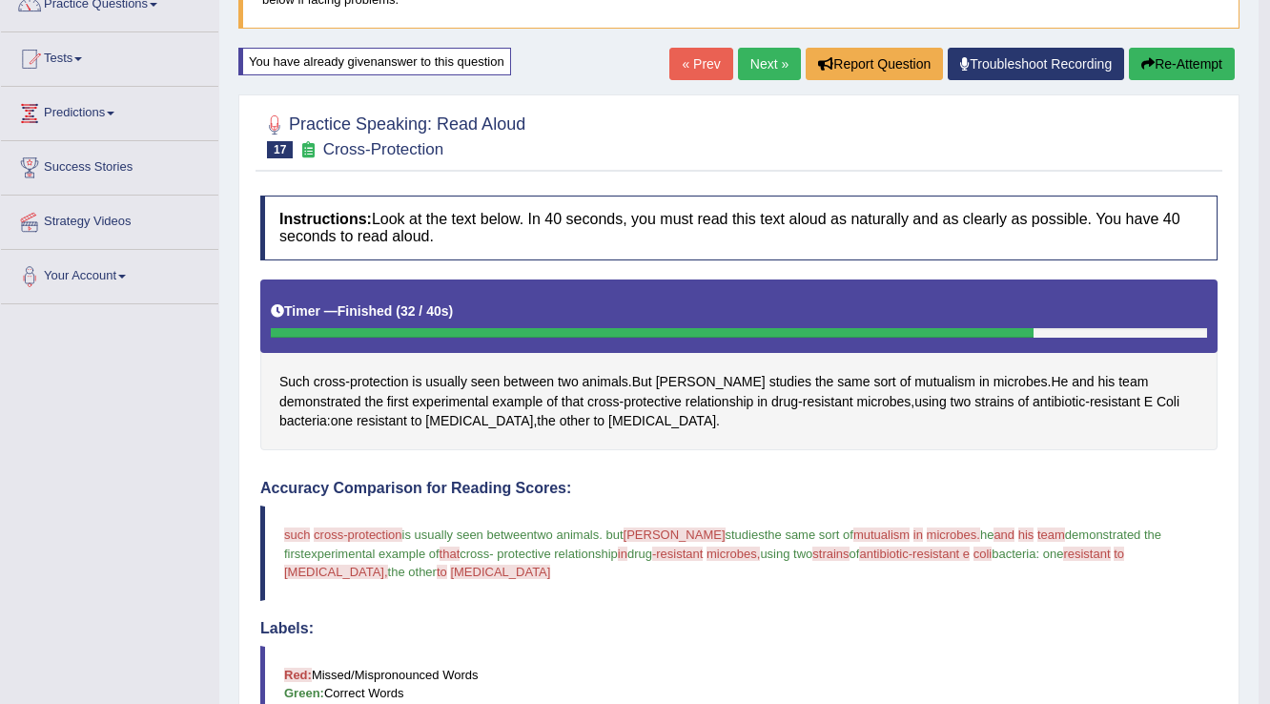
scroll to position [168, 0]
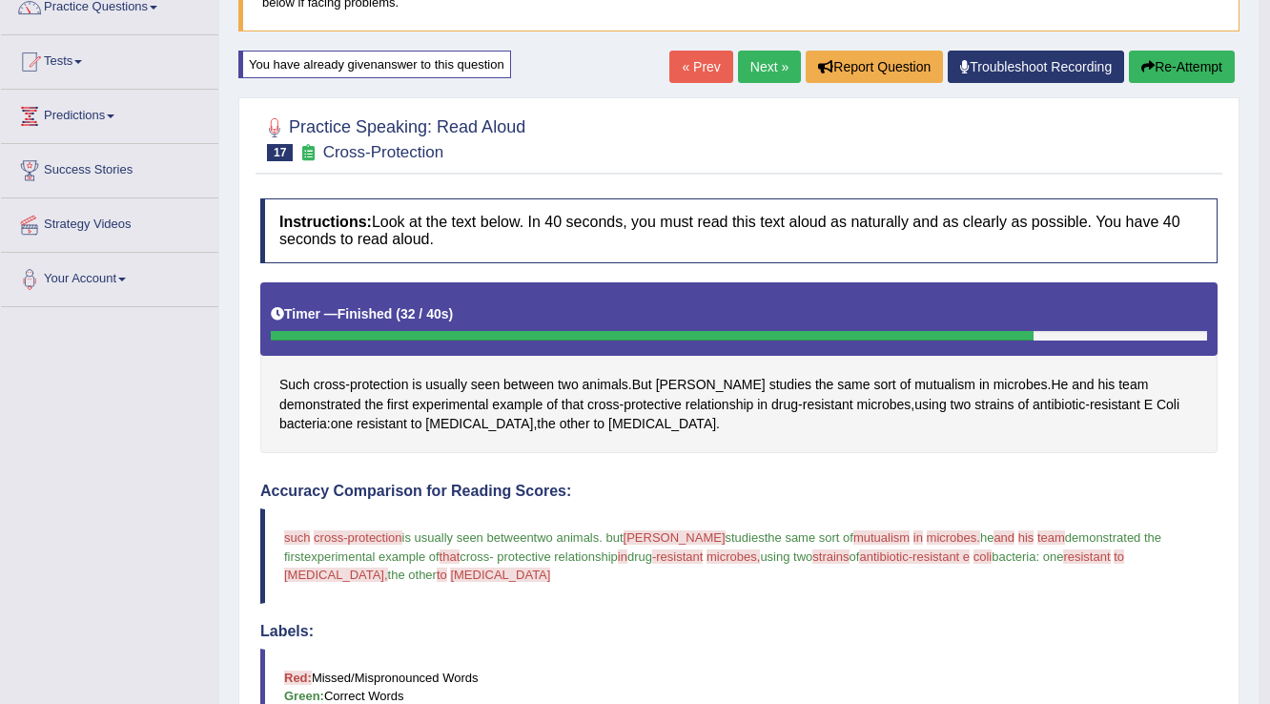
click at [1201, 72] on button "Re-Attempt" at bounding box center [1182, 67] width 106 height 32
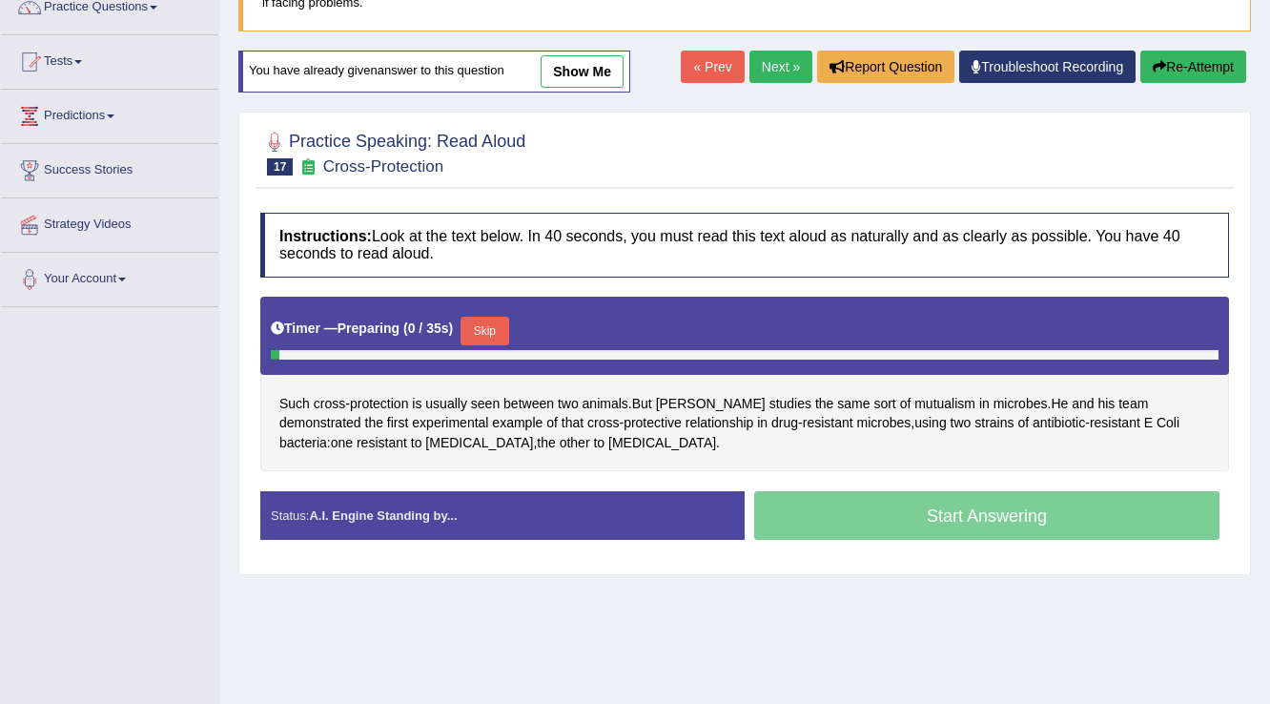
scroll to position [168, 0]
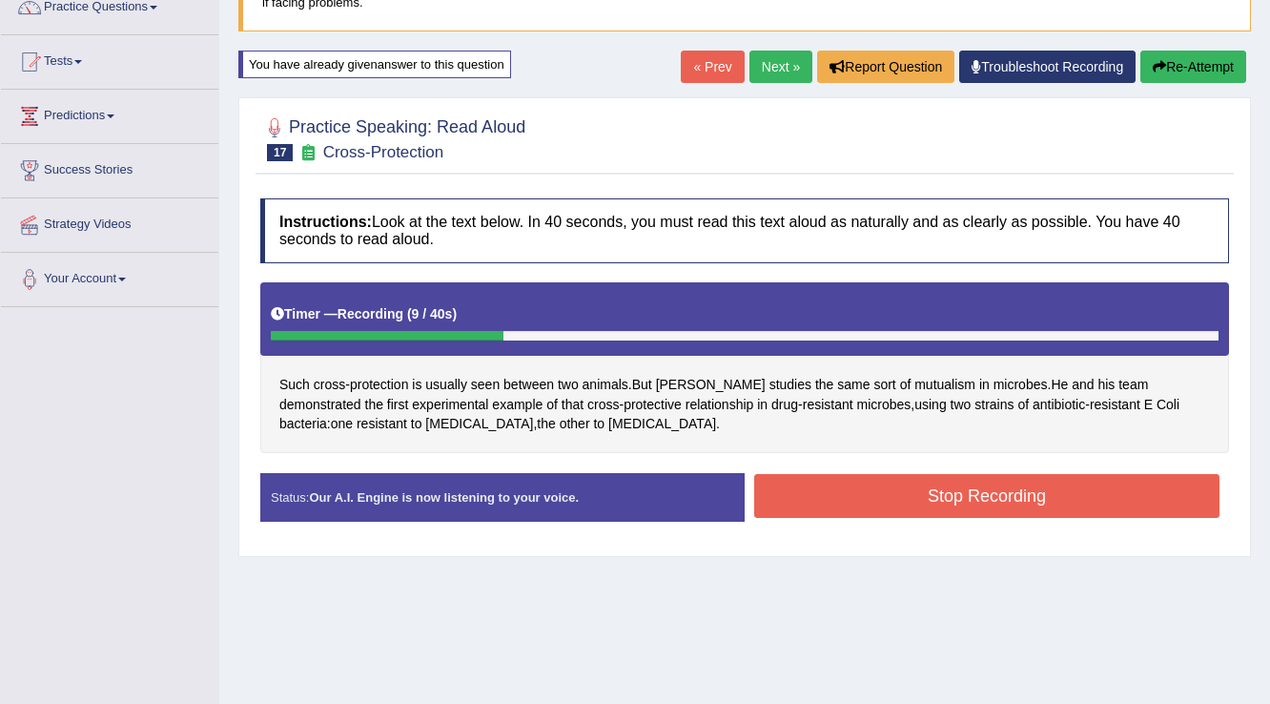
click at [1200, 61] on button "Re-Attempt" at bounding box center [1193, 67] width 106 height 32
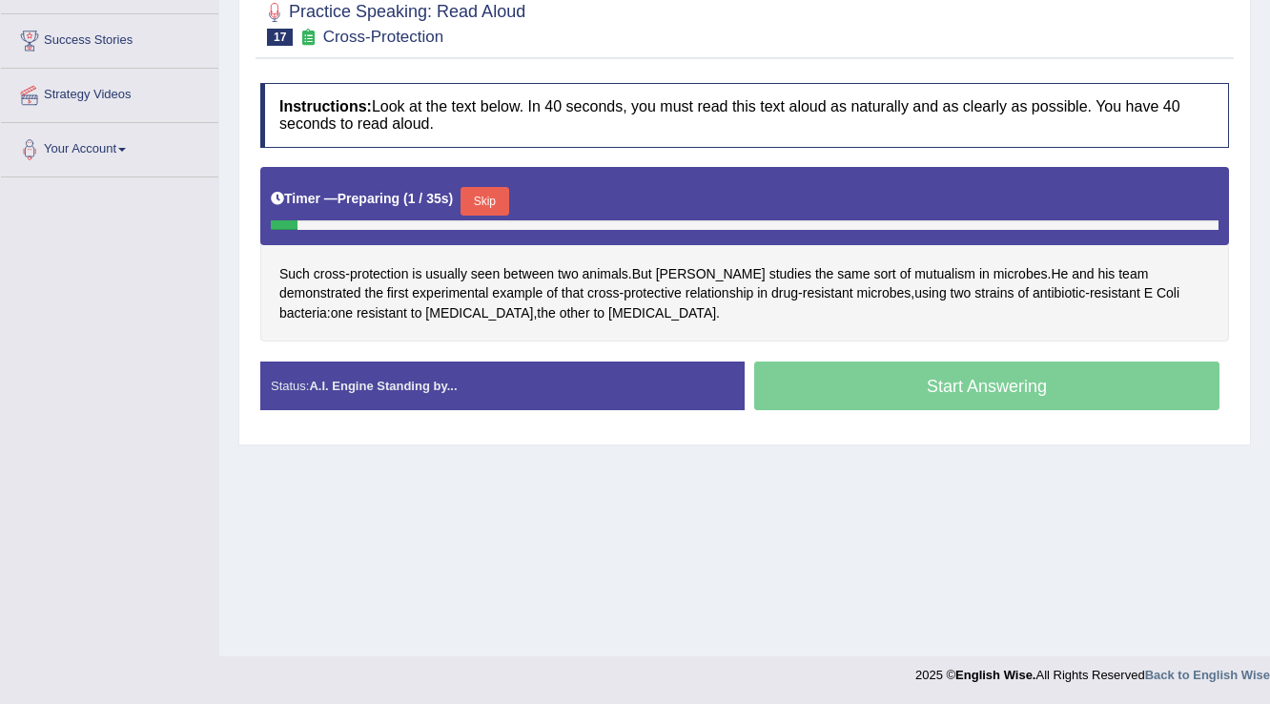
click at [483, 187] on button "Skip" at bounding box center [485, 201] width 48 height 29
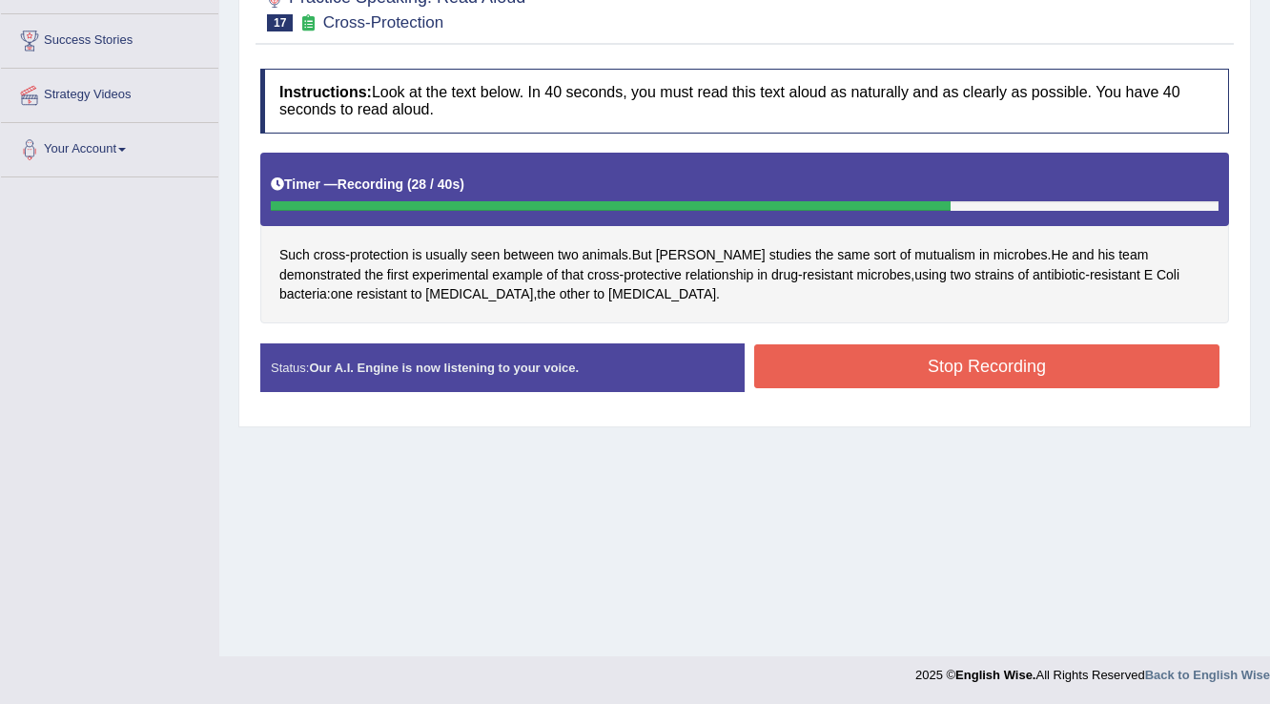
scroll to position [267, 0]
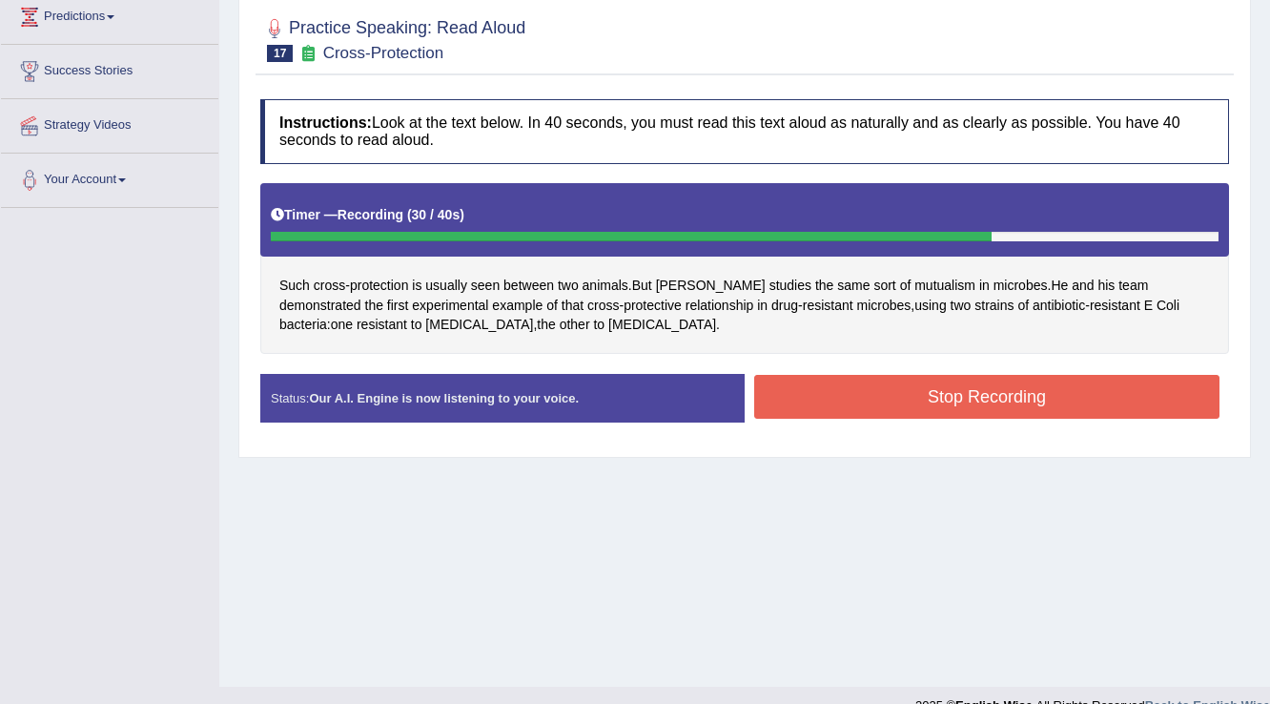
drag, startPoint x: 985, startPoint y: 396, endPoint x: 969, endPoint y: 389, distance: 17.5
click at [984, 396] on button "Stop Recording" at bounding box center [986, 397] width 465 height 44
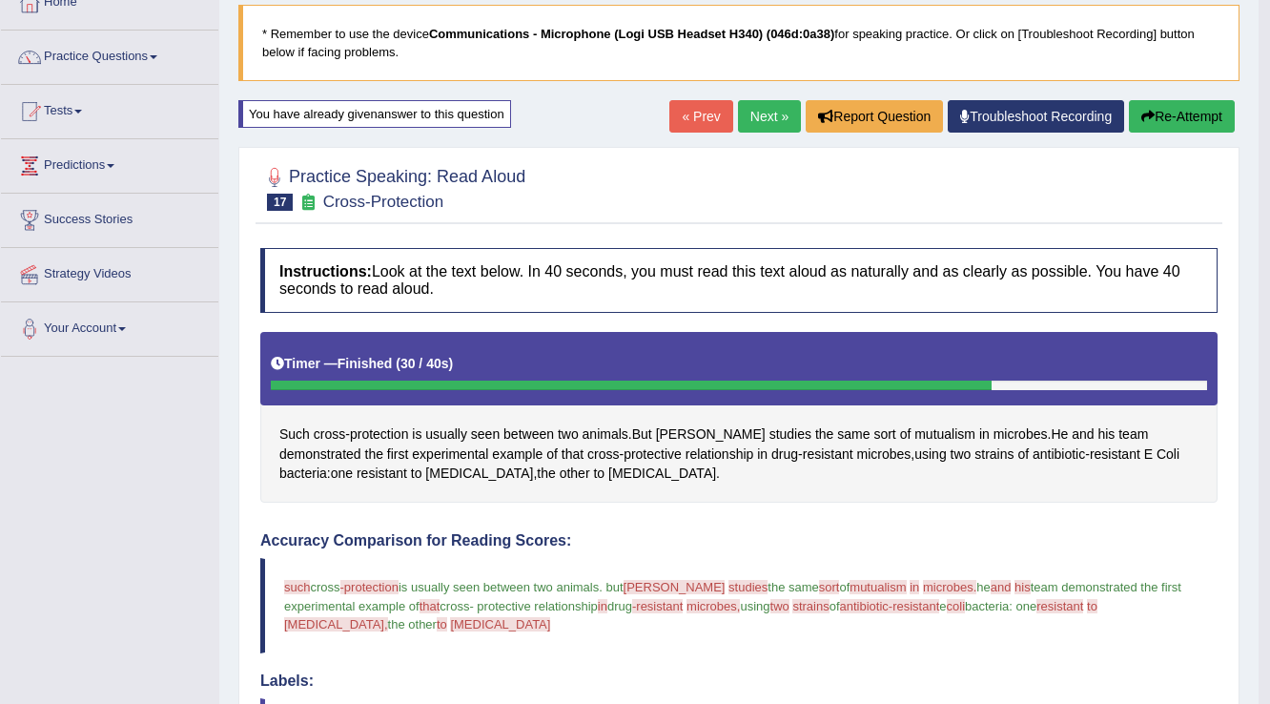
scroll to position [114, 0]
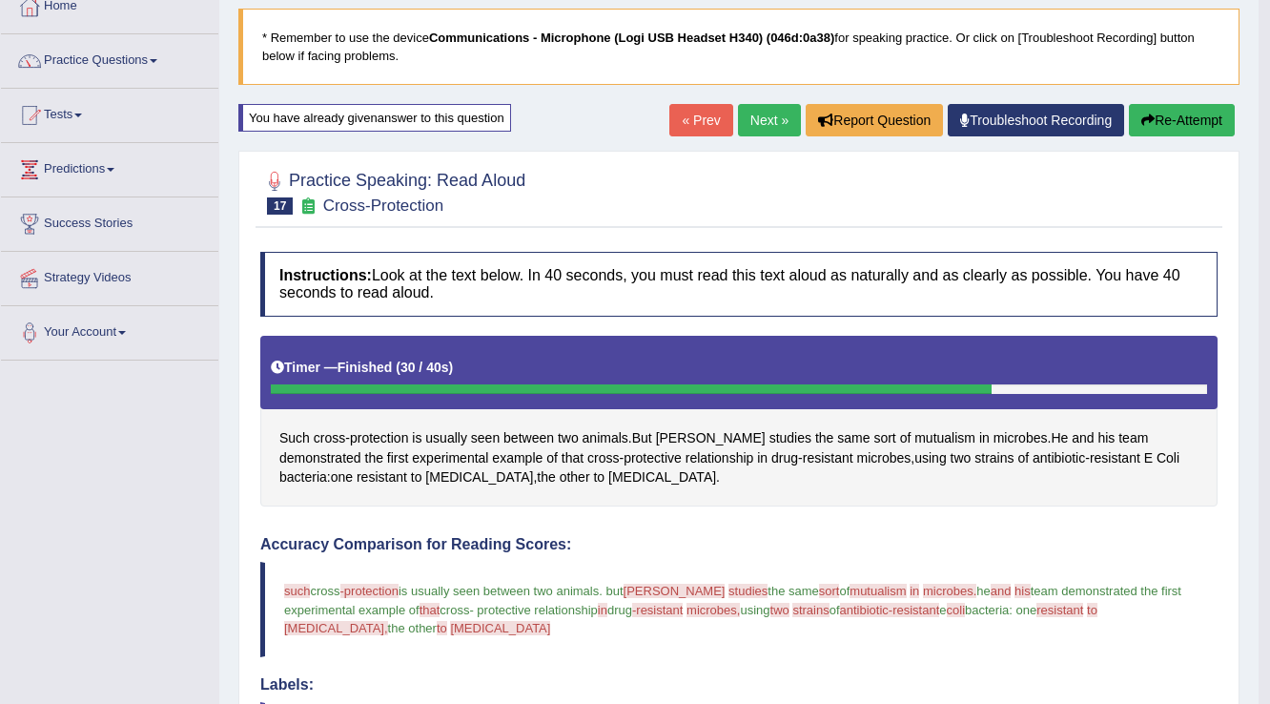
click at [1191, 126] on button "Re-Attempt" at bounding box center [1182, 120] width 106 height 32
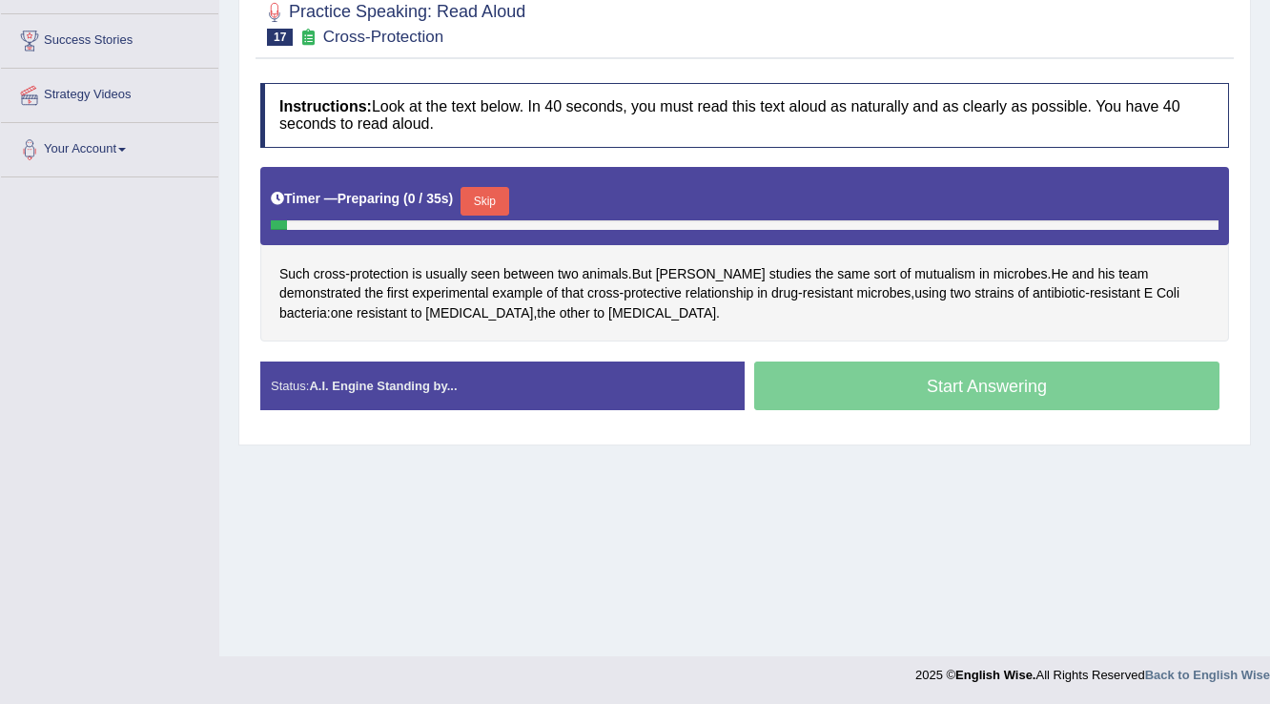
drag, startPoint x: 496, startPoint y: 193, endPoint x: 607, endPoint y: 190, distance: 111.6
click at [496, 192] on button "Skip" at bounding box center [485, 201] width 48 height 29
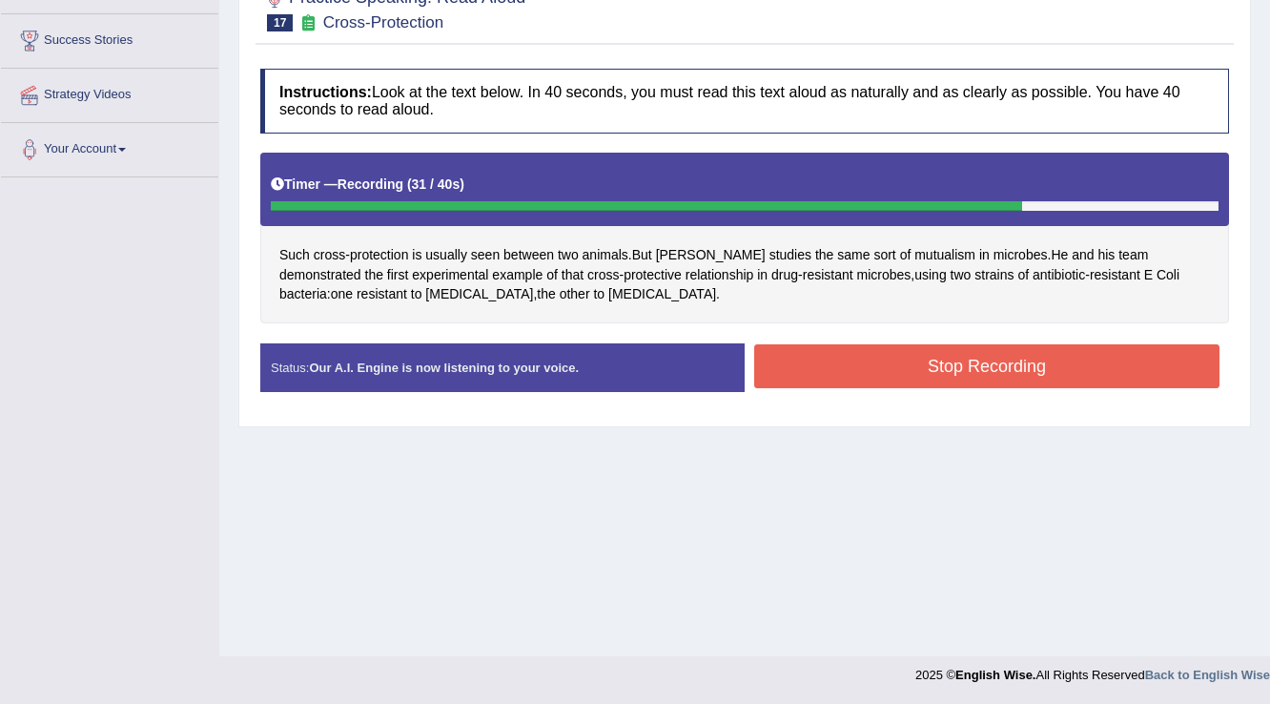
click at [938, 382] on div "Stop Recording" at bounding box center [987, 368] width 484 height 49
click at [943, 379] on button "Stop Recording" at bounding box center [986, 366] width 465 height 44
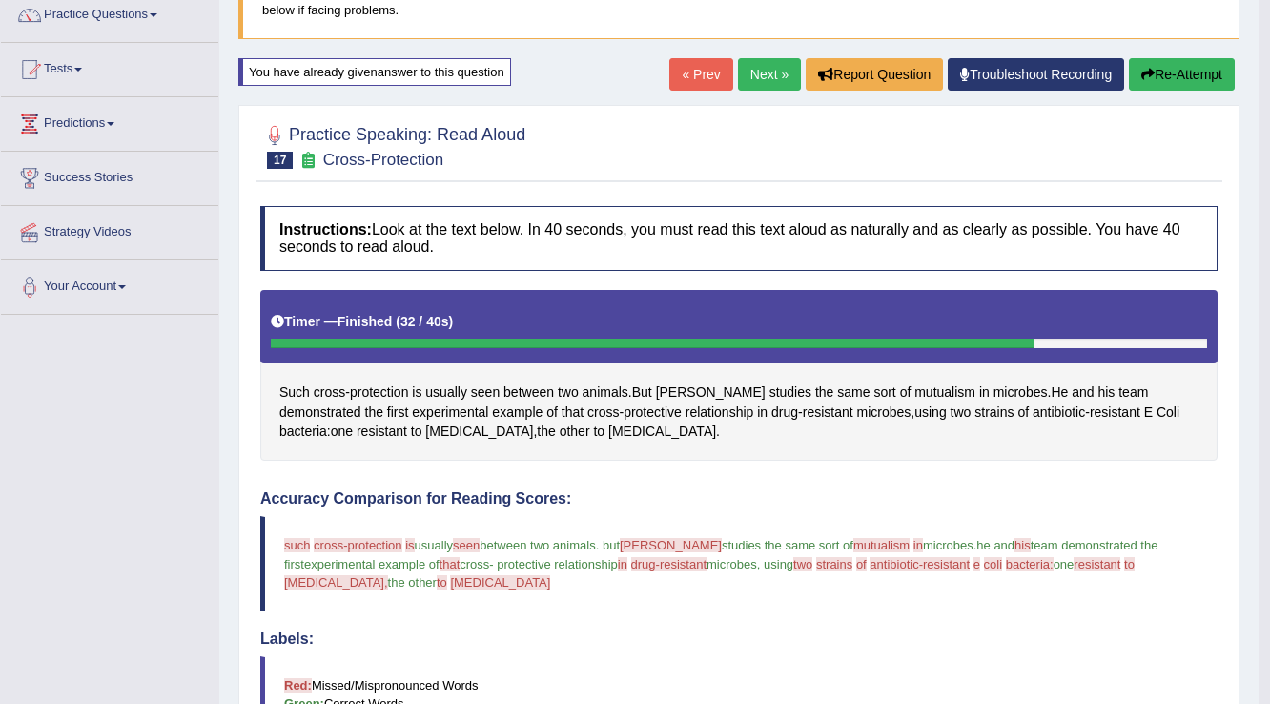
scroll to position [69, 0]
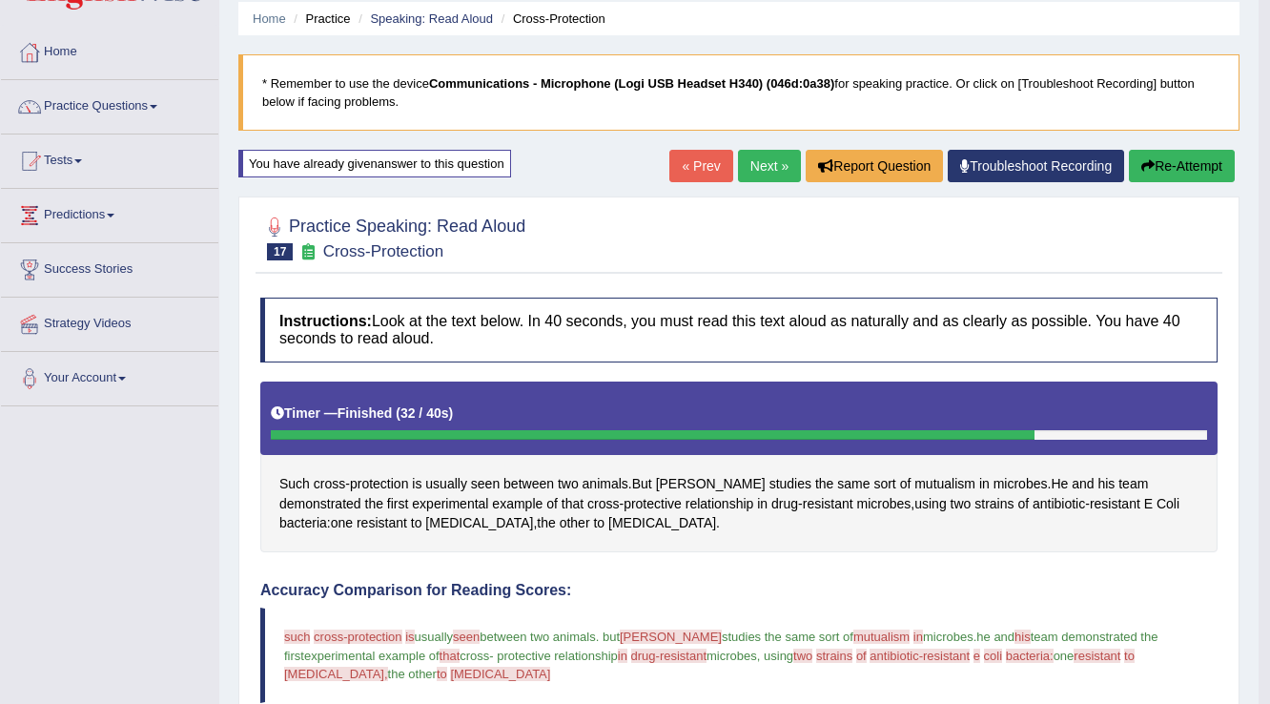
click at [763, 168] on link "Next »" at bounding box center [769, 166] width 63 height 32
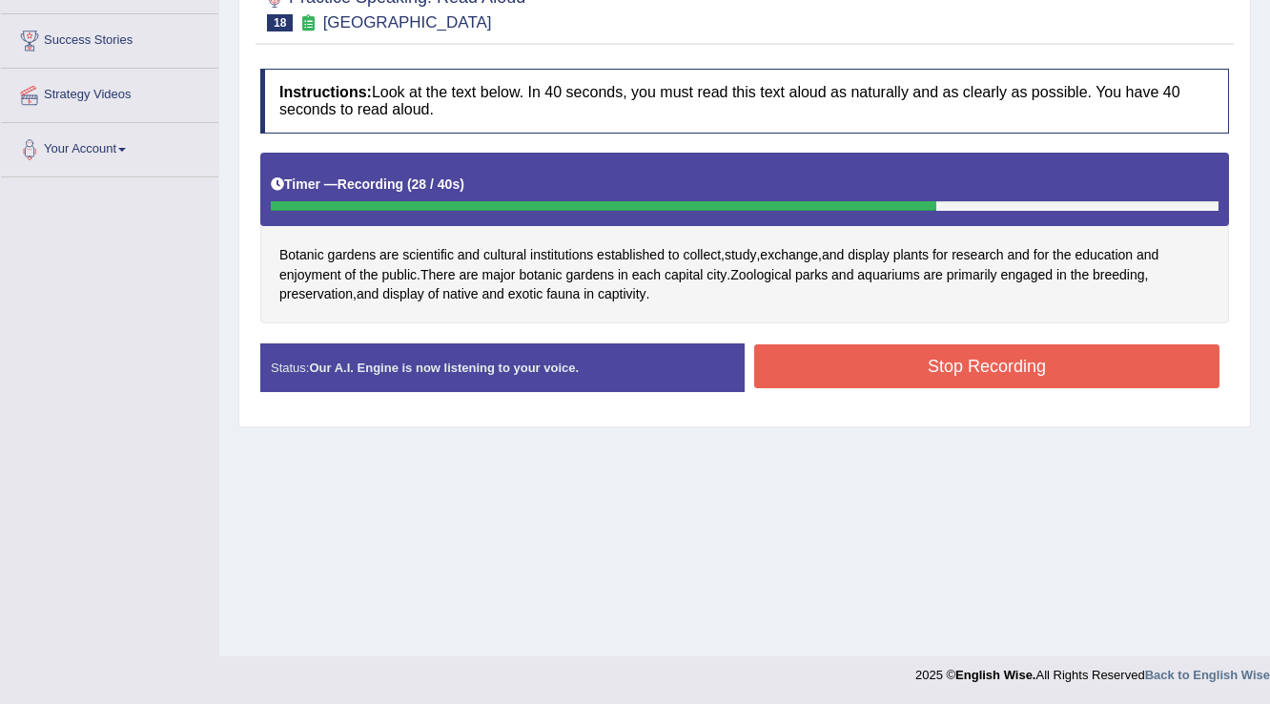
click at [891, 382] on button "Stop Recording" at bounding box center [986, 366] width 465 height 44
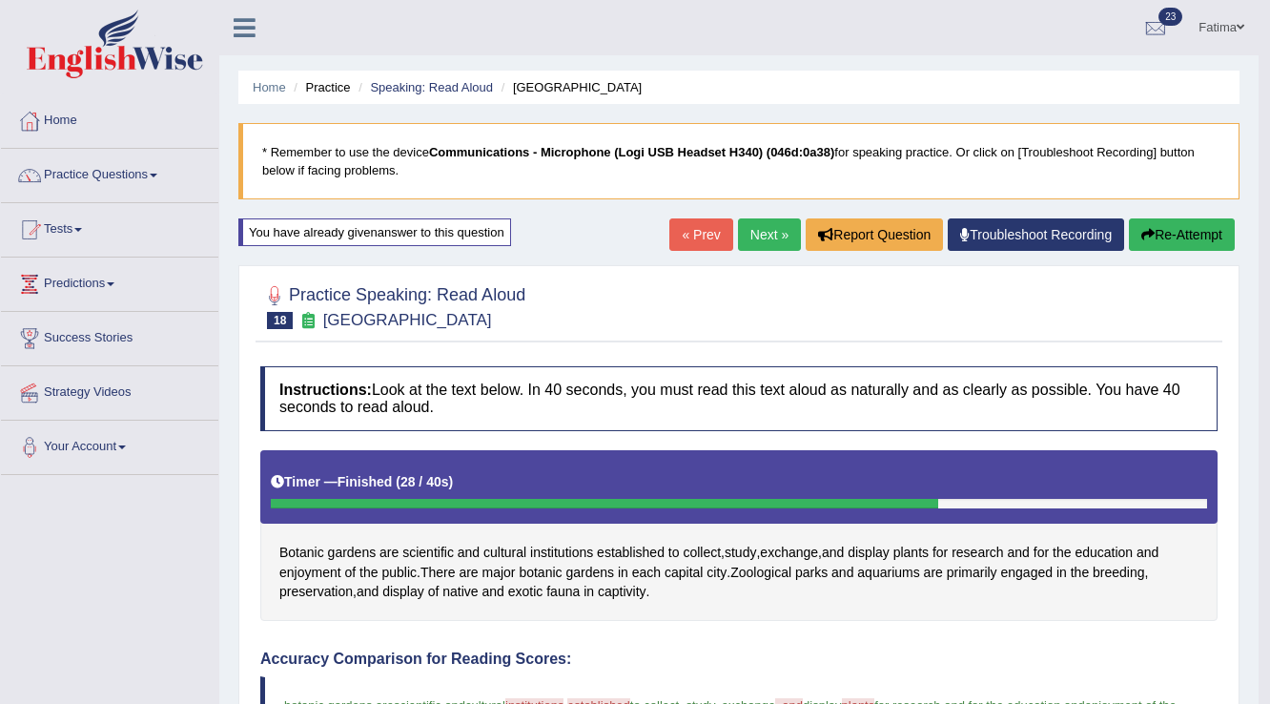
click at [761, 229] on link "Next »" at bounding box center [769, 234] width 63 height 32
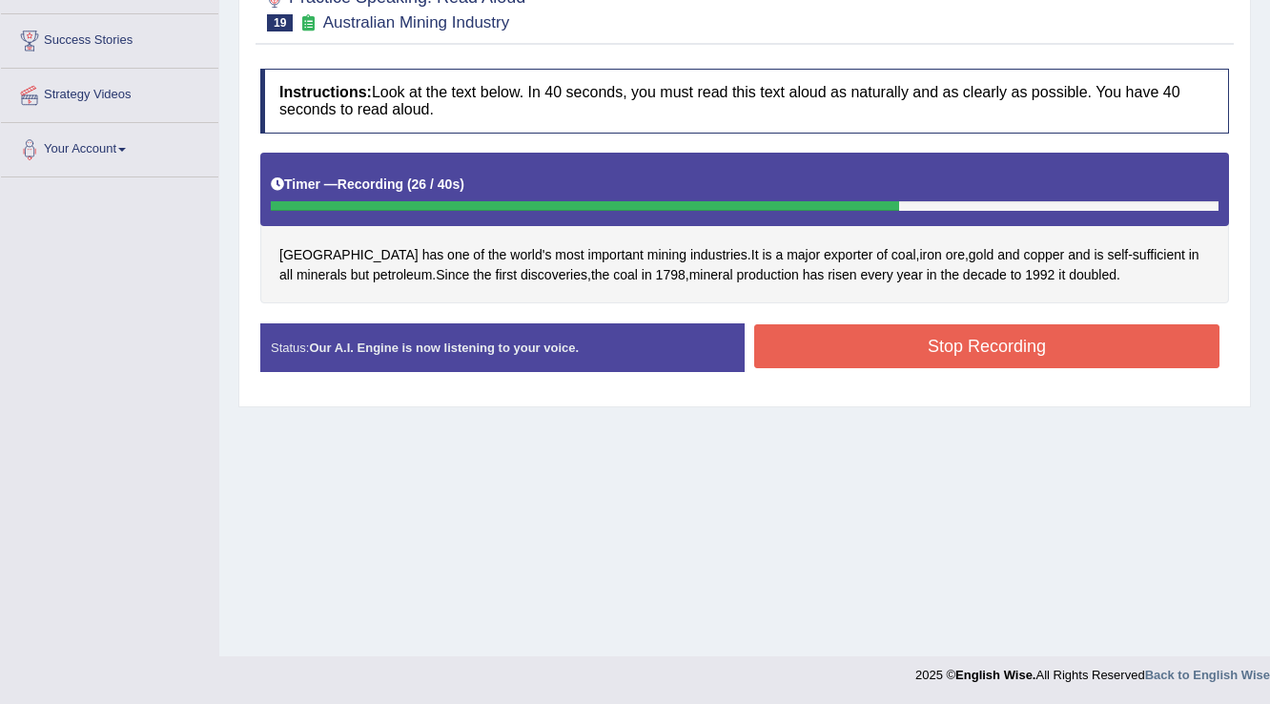
click at [974, 346] on button "Stop Recording" at bounding box center [986, 346] width 465 height 44
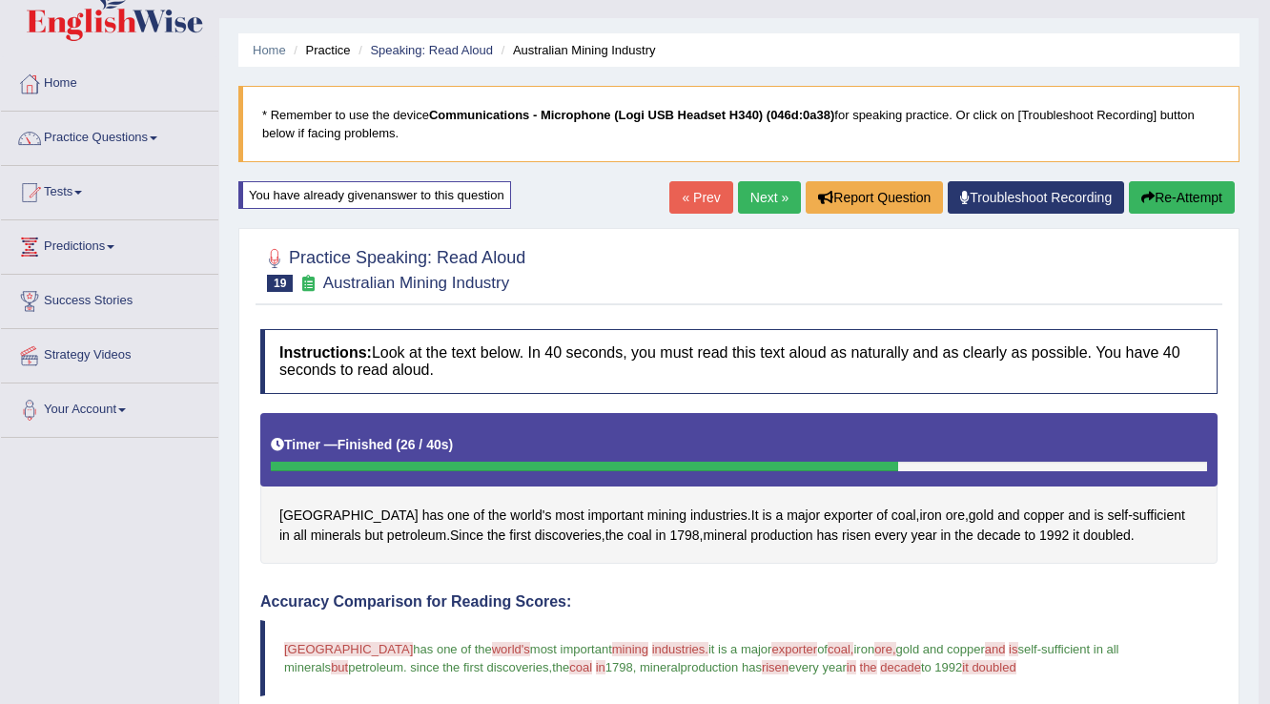
scroll to position [36, 0]
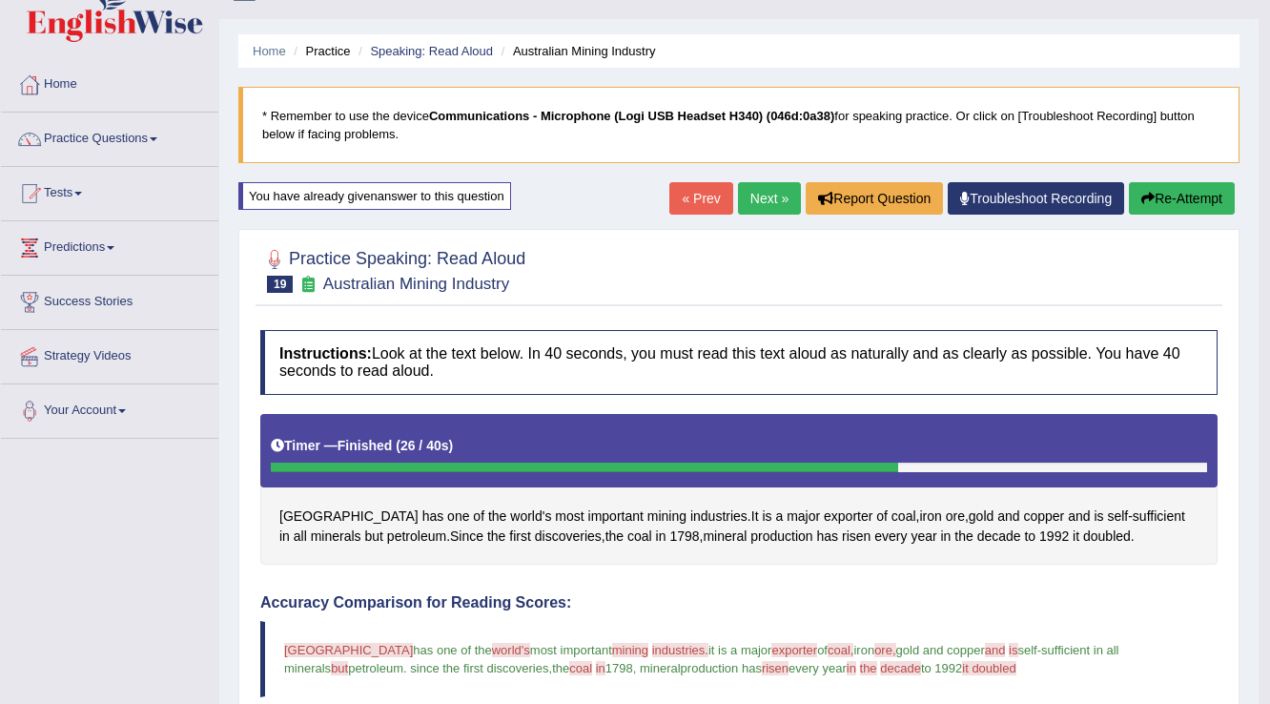
click at [762, 205] on link "Next »" at bounding box center [769, 198] width 63 height 32
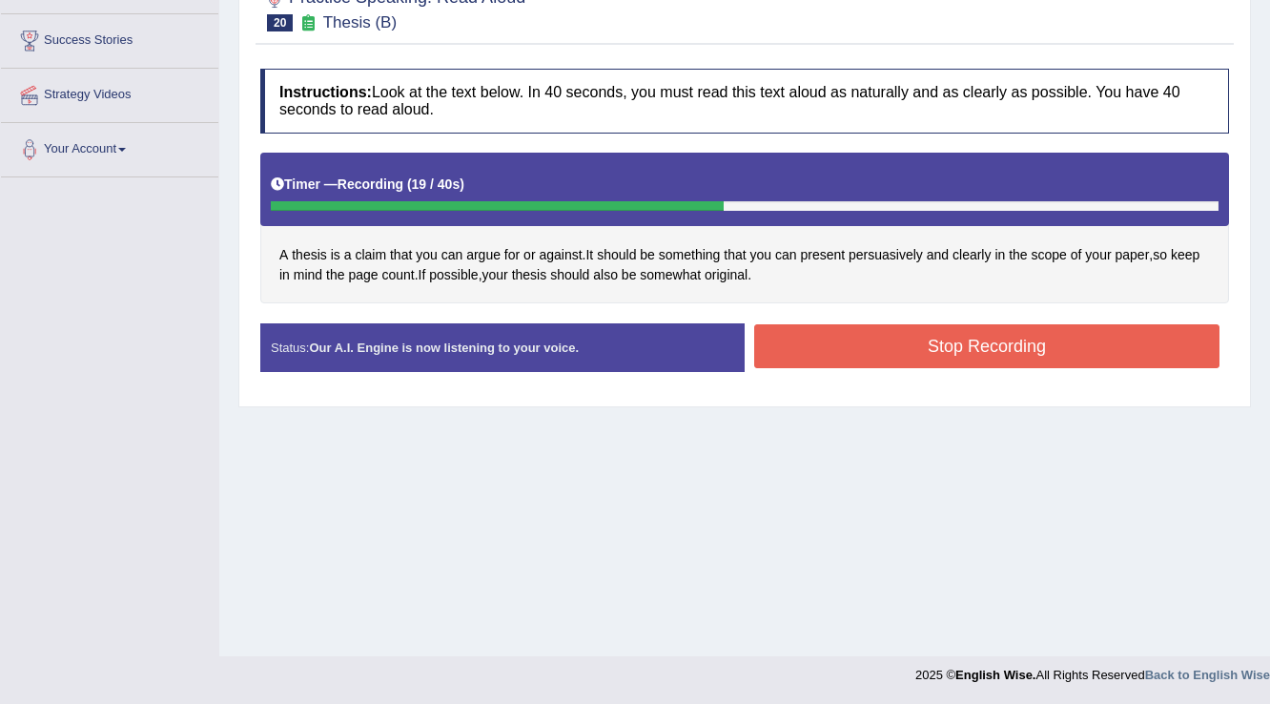
click at [950, 359] on button "Stop Recording" at bounding box center [986, 346] width 465 height 44
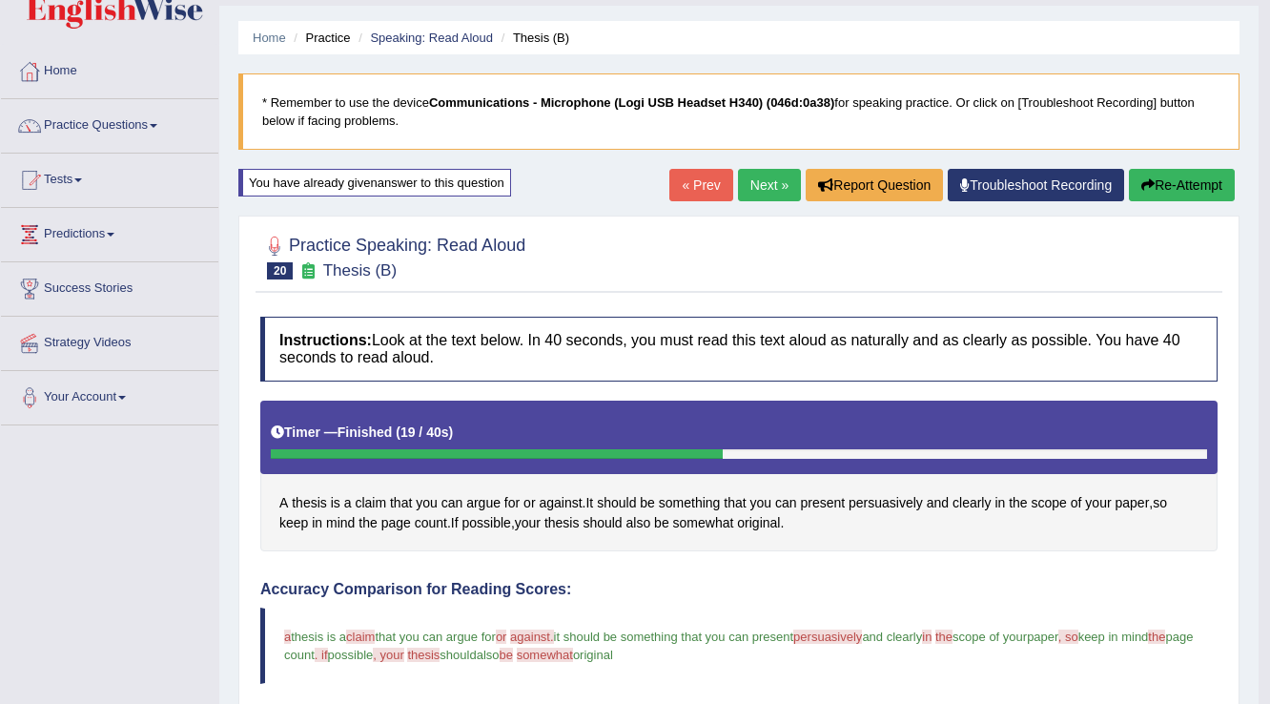
scroll to position [36, 0]
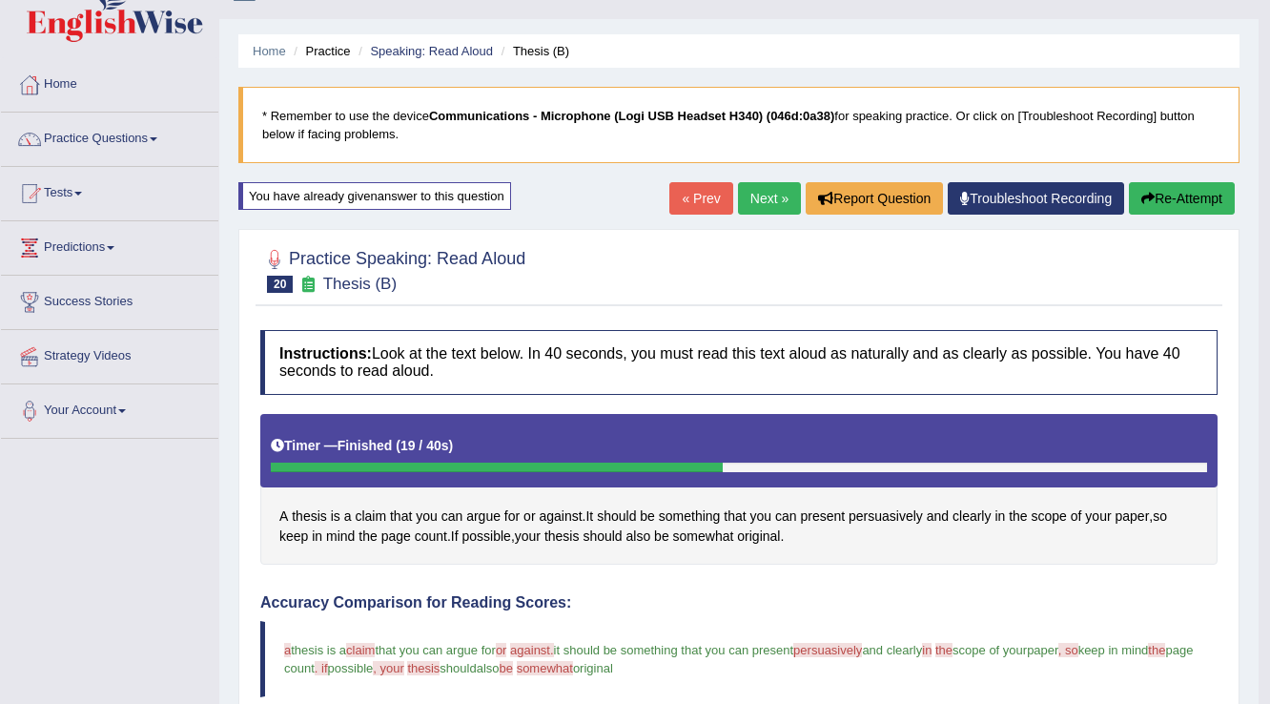
click at [757, 183] on link "Next »" at bounding box center [769, 198] width 63 height 32
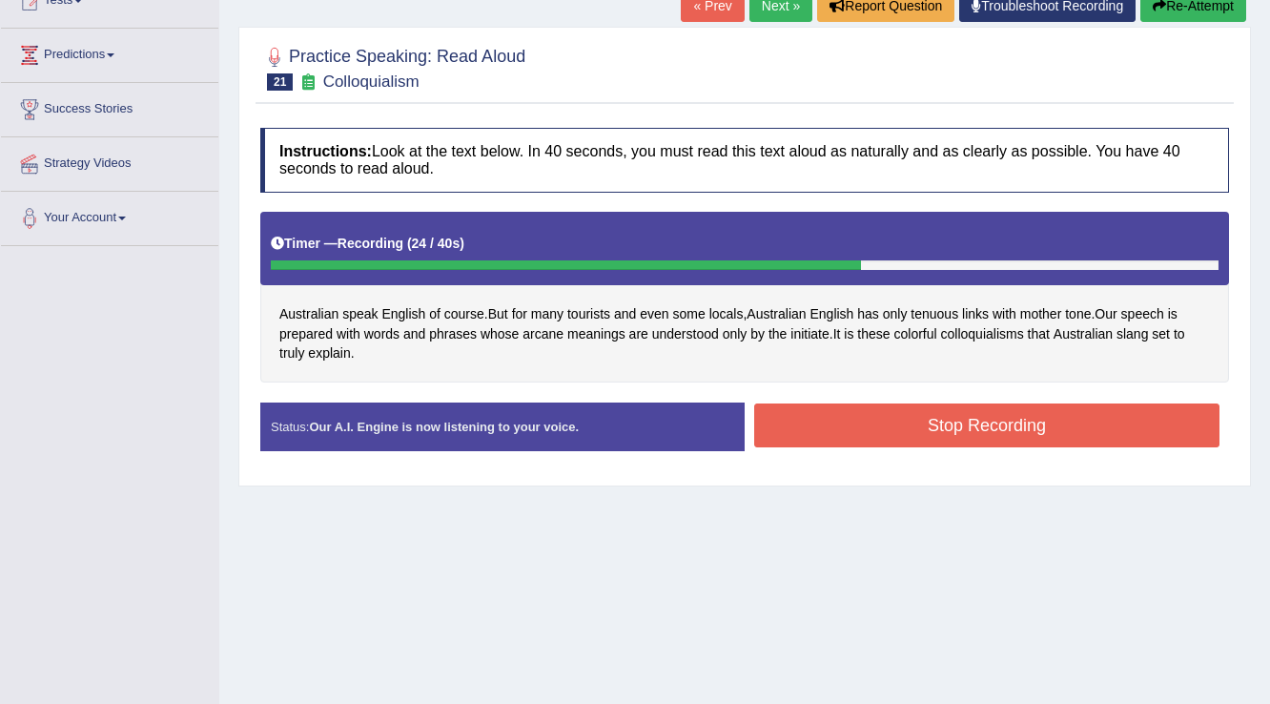
click at [1000, 418] on button "Stop Recording" at bounding box center [986, 425] width 465 height 44
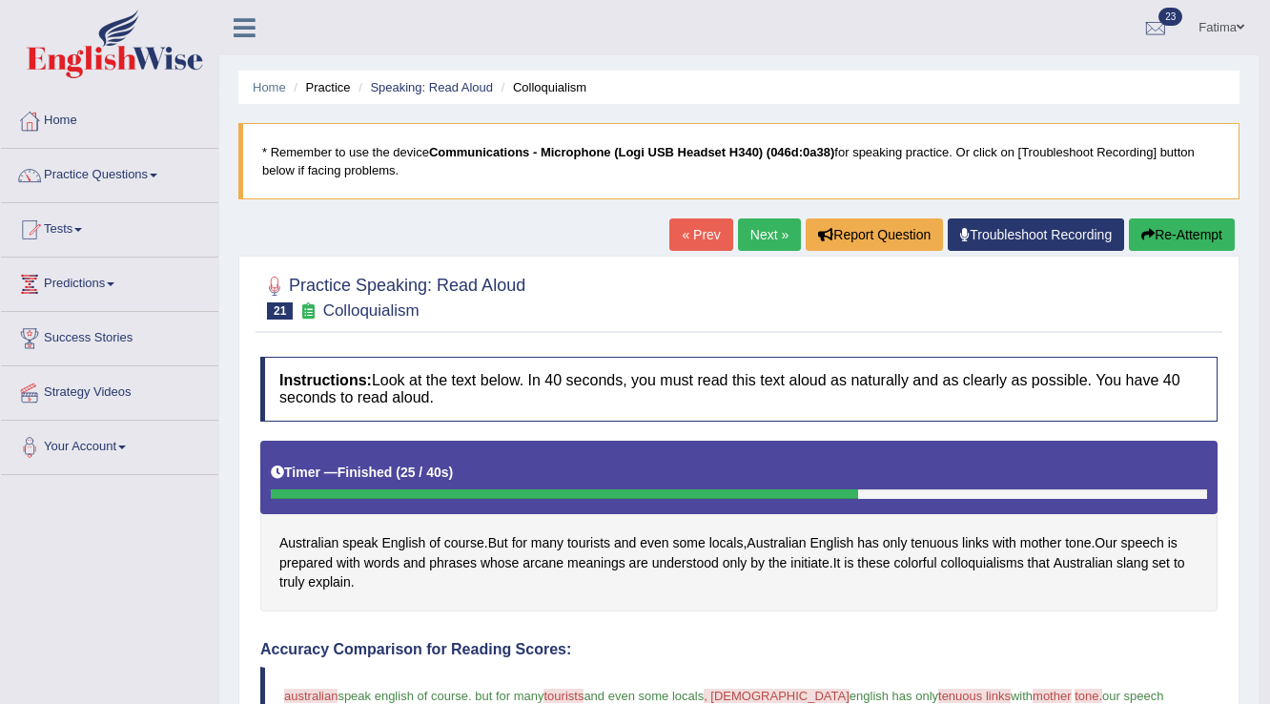
click at [764, 240] on link "Next »" at bounding box center [769, 234] width 63 height 32
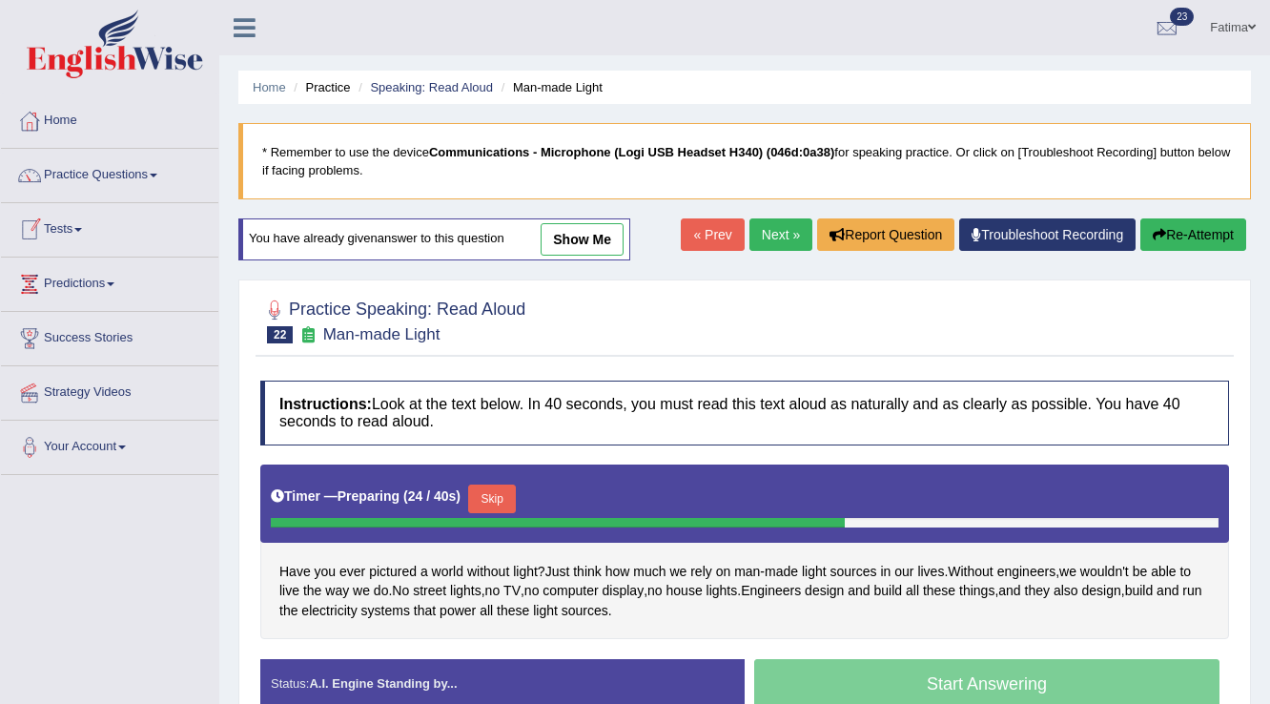
click at [72, 228] on link "Tests" at bounding box center [109, 227] width 217 height 48
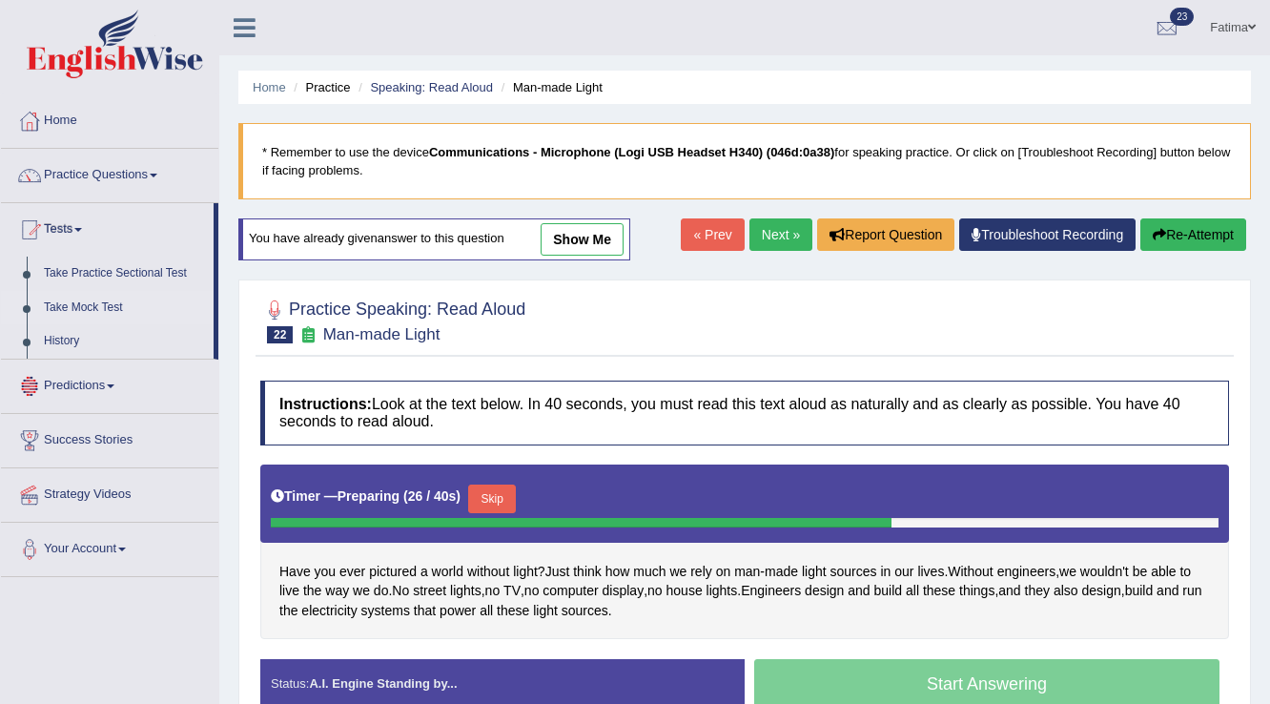
click at [102, 306] on link "Take Mock Test" at bounding box center [124, 308] width 178 height 34
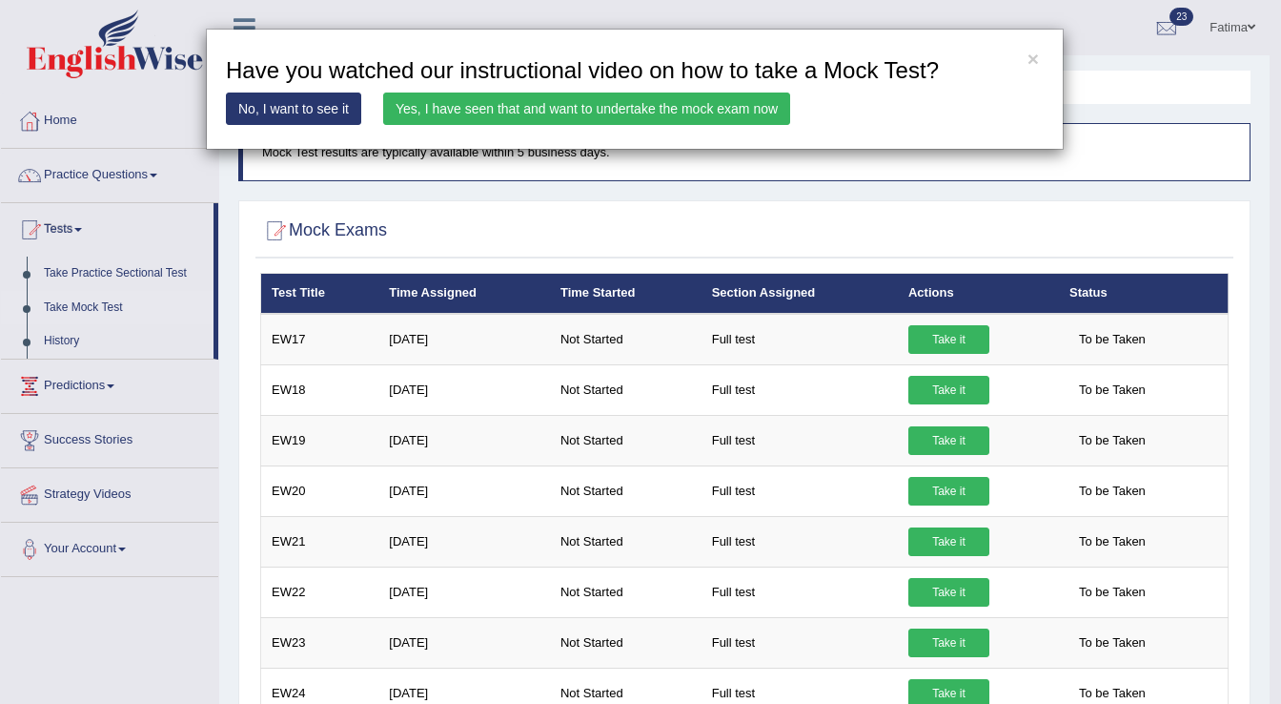
click at [504, 113] on link "Yes, I have seen that and want to undertake the mock exam now" at bounding box center [586, 108] width 407 height 32
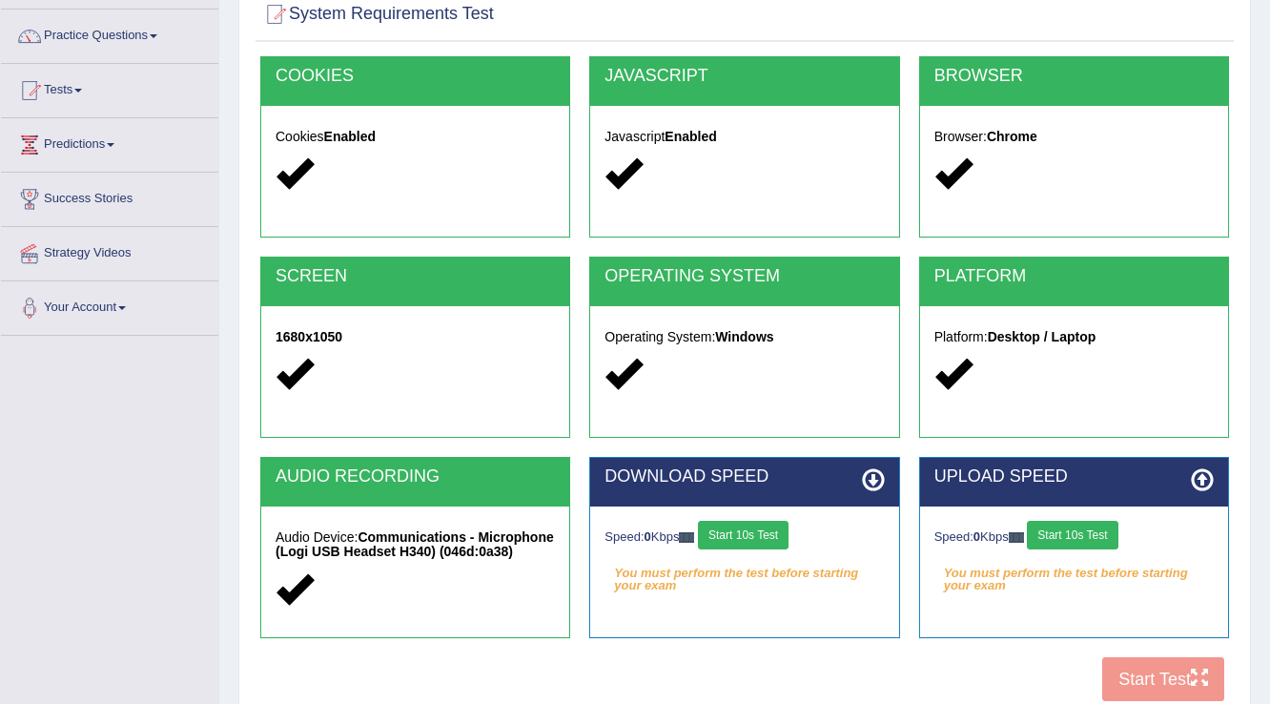
scroll to position [297, 0]
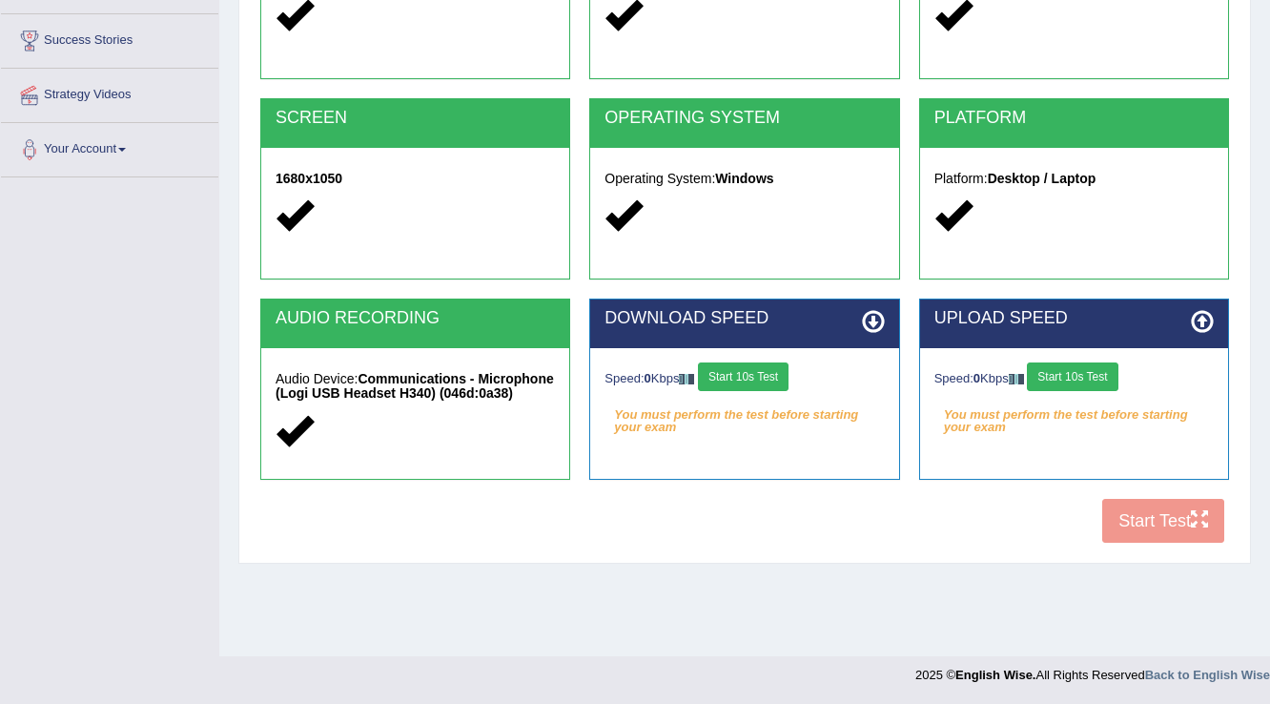
click at [761, 378] on button "Start 10s Test" at bounding box center [743, 376] width 91 height 29
click at [1079, 383] on button "Start 10s Test" at bounding box center [1072, 376] width 91 height 29
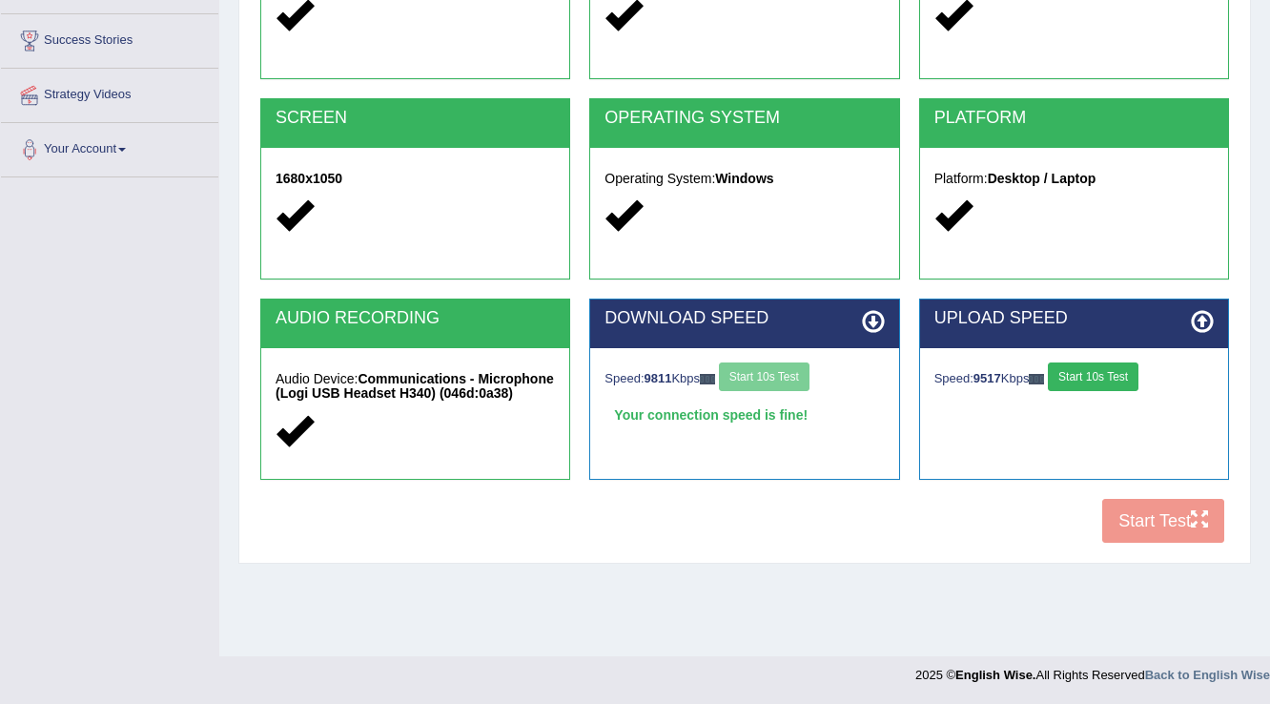
click at [1079, 375] on button "Start 10s Test" at bounding box center [1093, 376] width 91 height 29
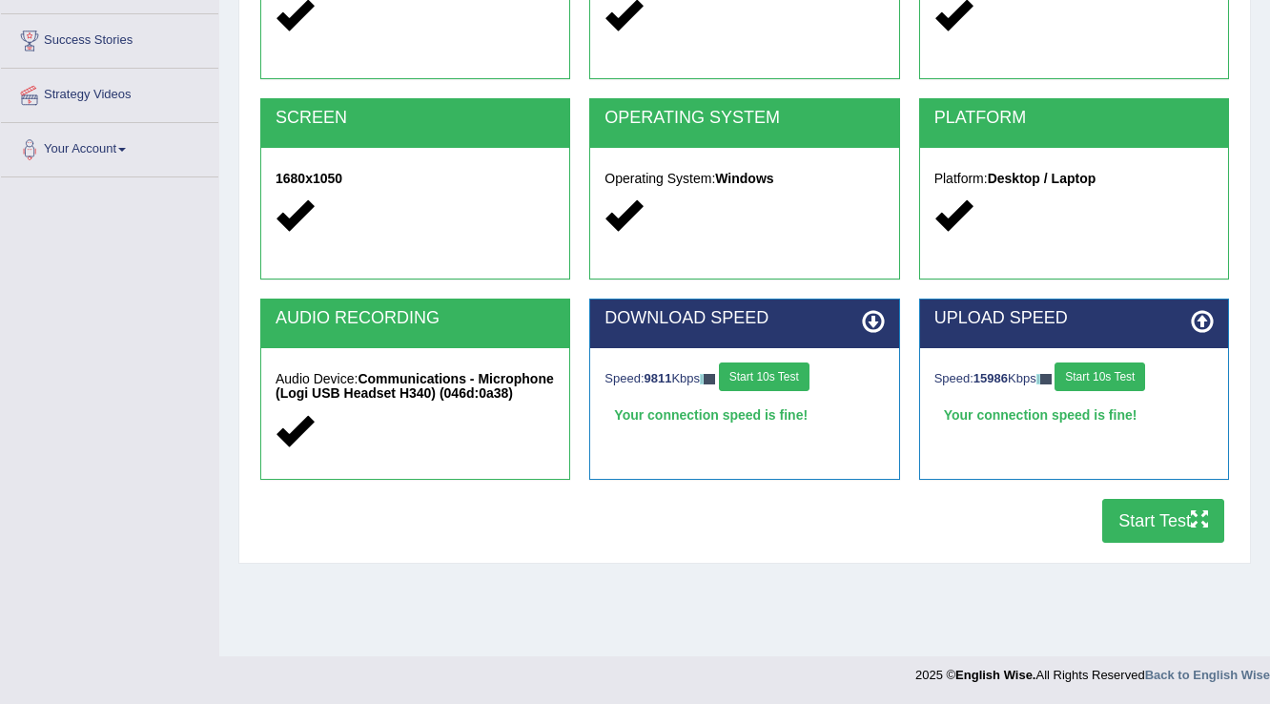
drag, startPoint x: 789, startPoint y: 364, endPoint x: 799, endPoint y: 364, distance: 10.5
click at [790, 364] on button "Start 10s Test" at bounding box center [764, 376] width 91 height 29
click at [1094, 380] on button "Start 10s Test" at bounding box center [1100, 376] width 91 height 29
click at [1144, 515] on button "Start Test" at bounding box center [1163, 521] width 122 height 44
